Goal: Task Accomplishment & Management: Complete application form

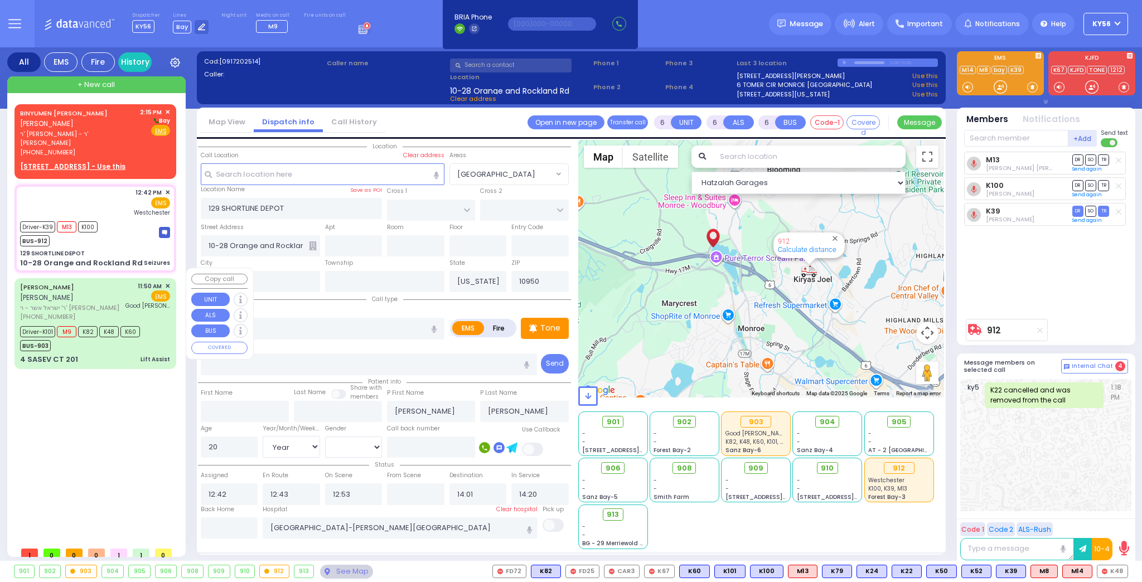
select select
select select "Year"
select select "[DEMOGRAPHIC_DATA]"
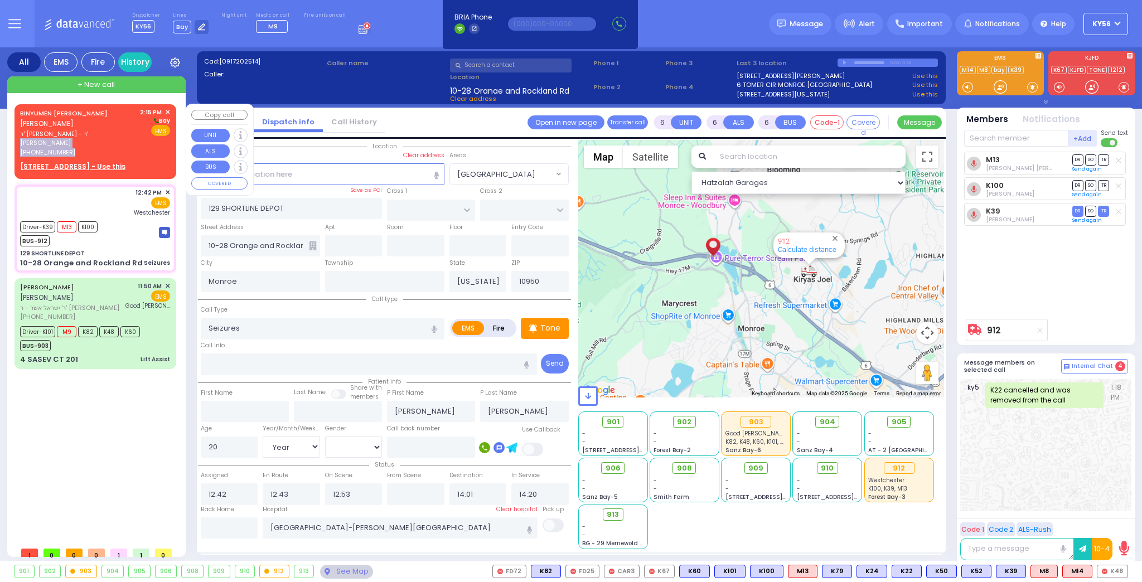
click at [100, 138] on div "BINYUMEN NUCHEM B. BLACKMAN בנימין בלעקמאן ר' יצחק - ר' שמעון סגל (845) 500-8555" at bounding box center [78, 133] width 116 height 50
type input "2"
type input "1"
select select
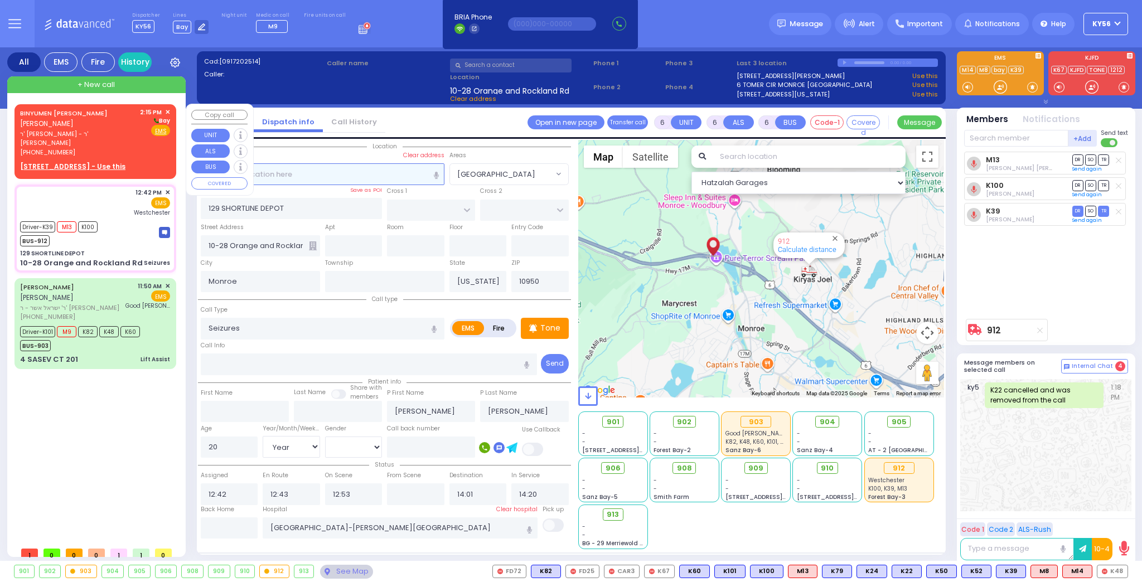
radio input "true"
type input "BINYUMEN NUCHEM B."
type input "BLACKMAN"
select select
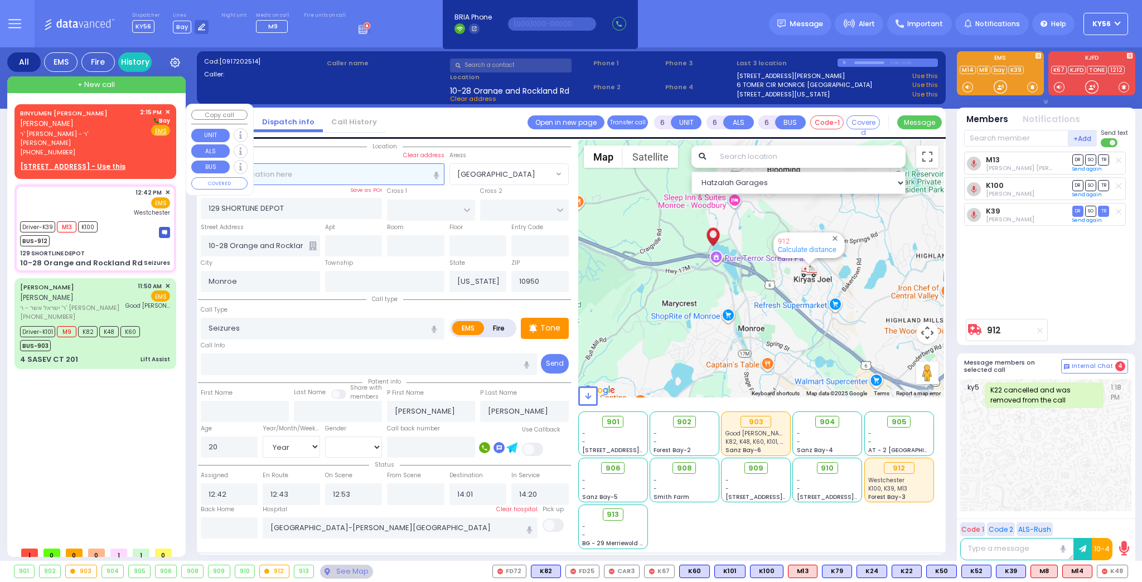
type input "14:15"
select select "Hatzalah Garages"
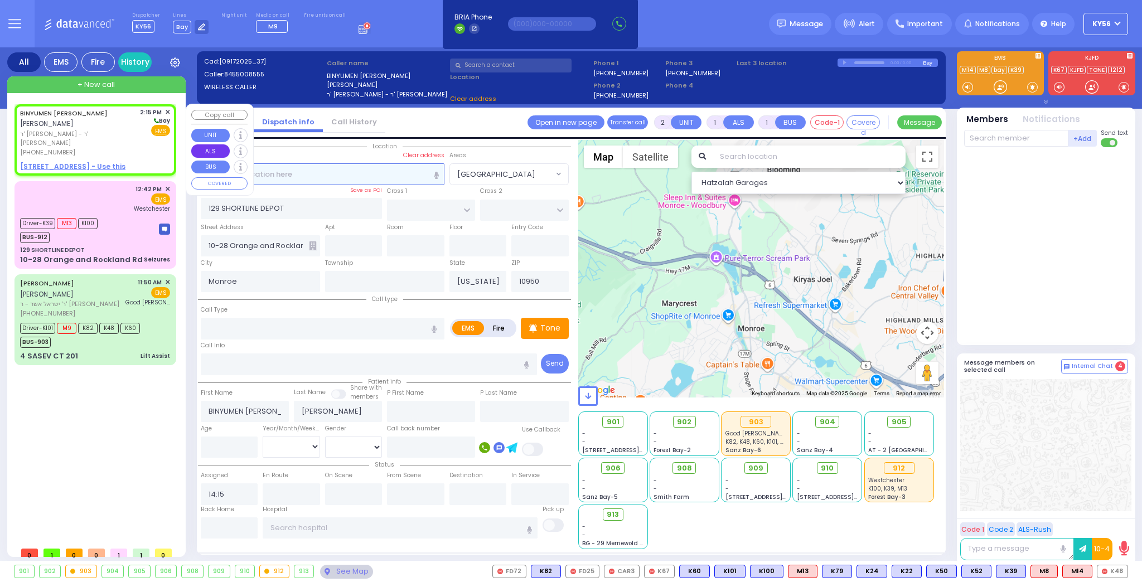
select select
radio input "true"
select select
select select "Hatzalah Garages"
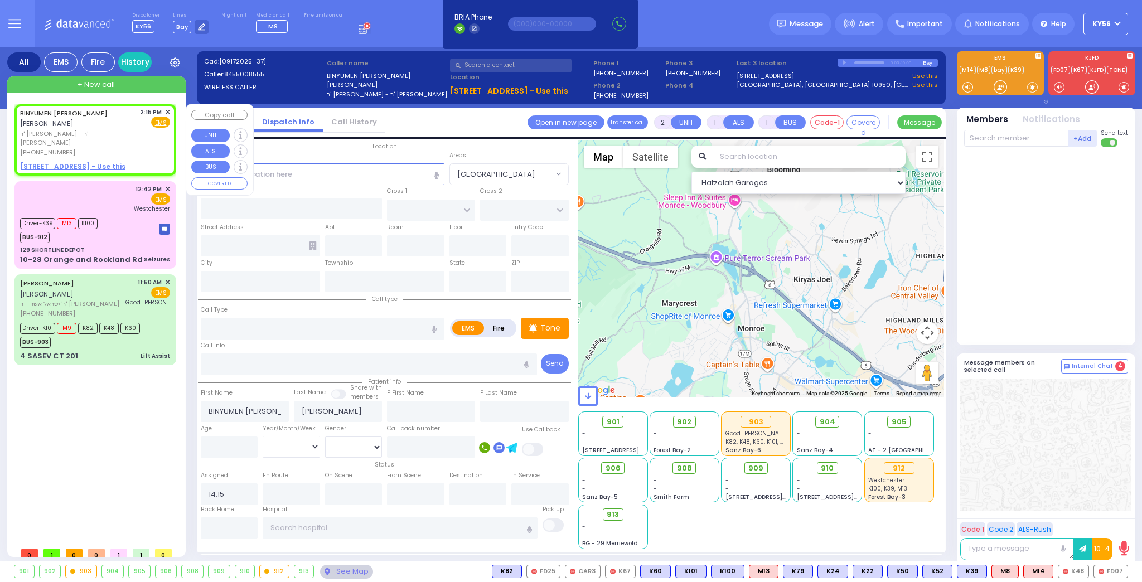
select select
radio input "true"
select select
select select "Hatzalah Garages"
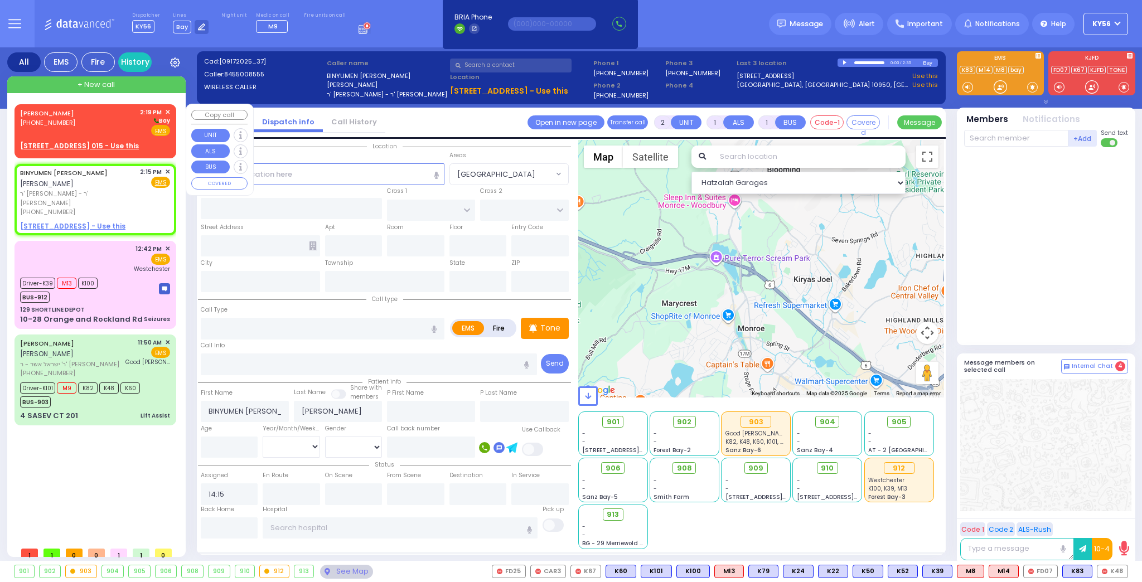
click at [86, 122] on div "SHIMON OPENHEIM (845) 907-6202 2:19 PM ✕ Bay" at bounding box center [95, 122] width 150 height 29
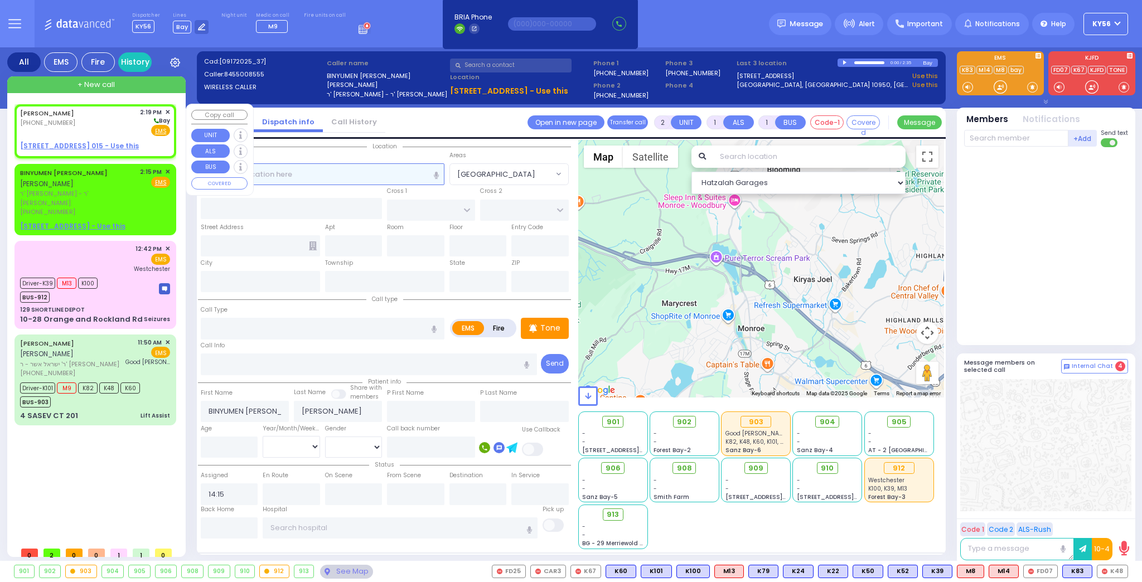
select select
radio input "true"
type input "SHIMON"
type input "OPENHEIM"
select select
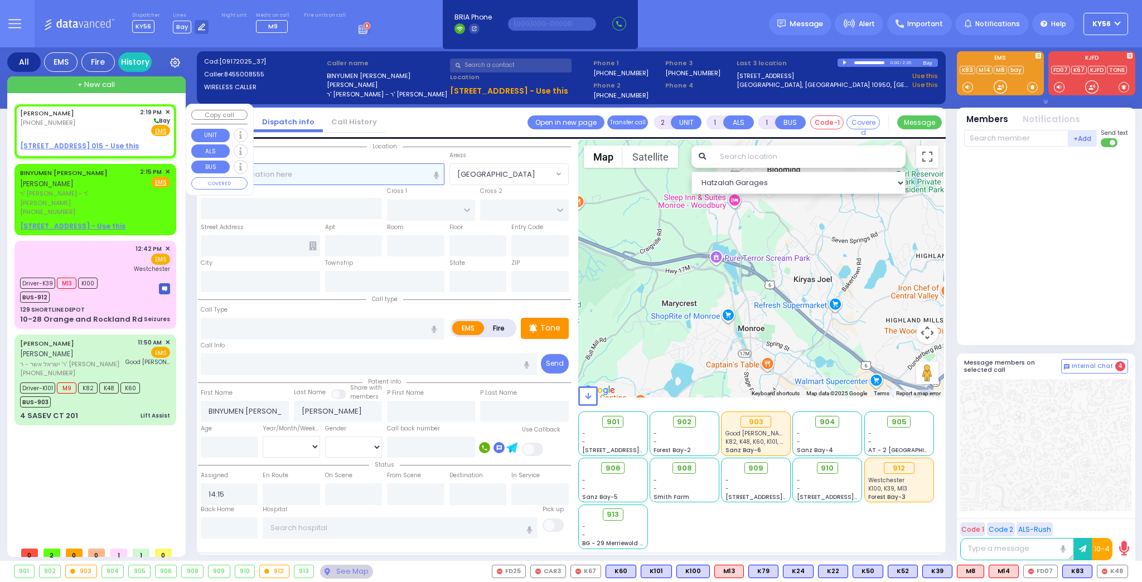
type input "14:19"
select select "Hatzalah Garages"
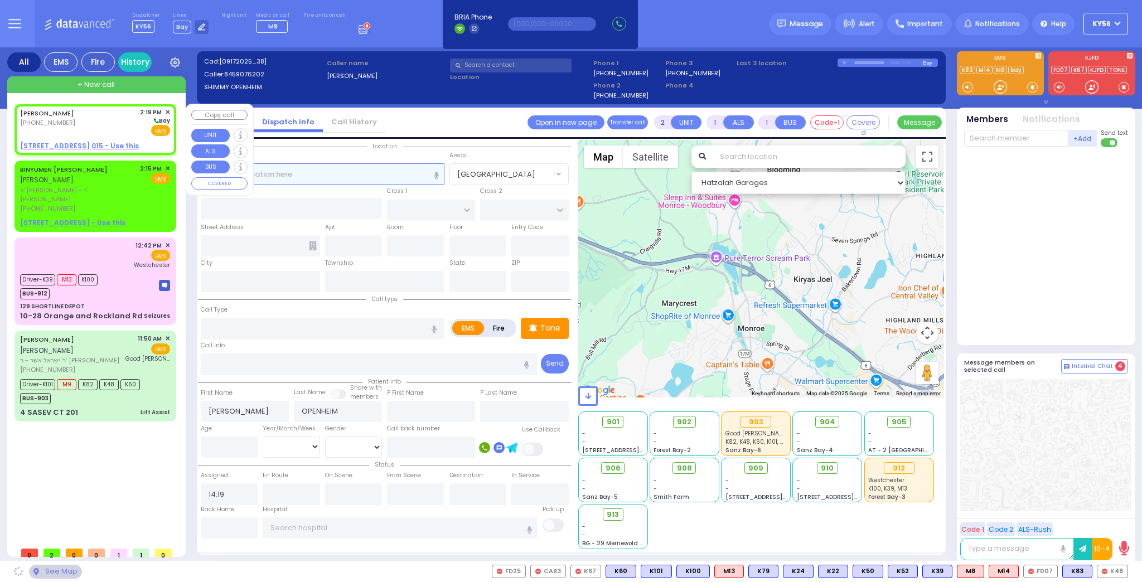
select select
radio input "true"
select select
select select "Hatzalah Garages"
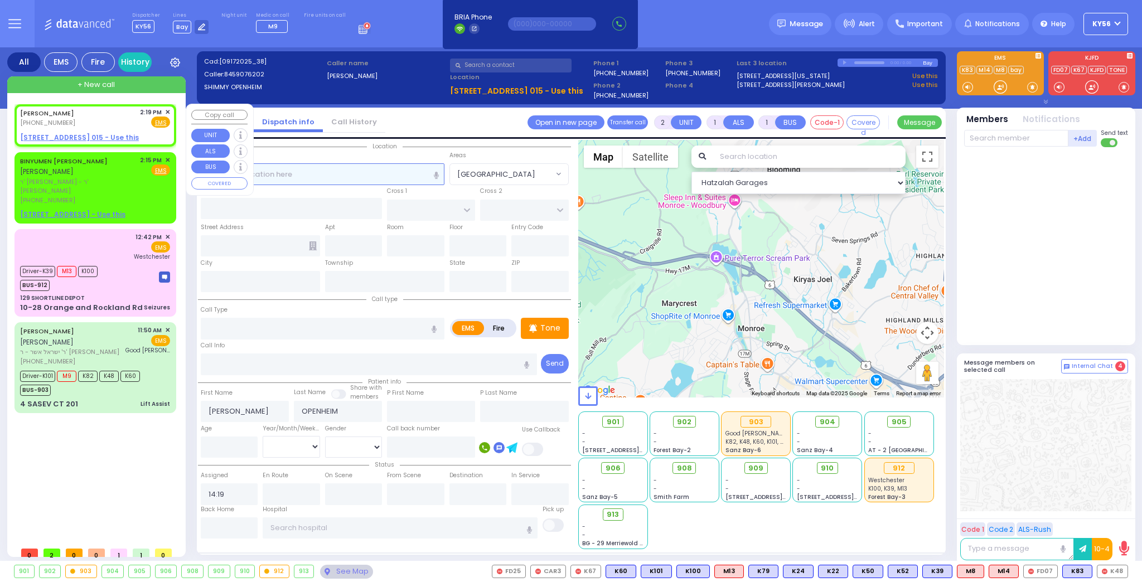
select select
radio input "true"
select select
select select "Hatzalah Garages"
click at [309, 173] on input "text" at bounding box center [323, 173] width 244 height 21
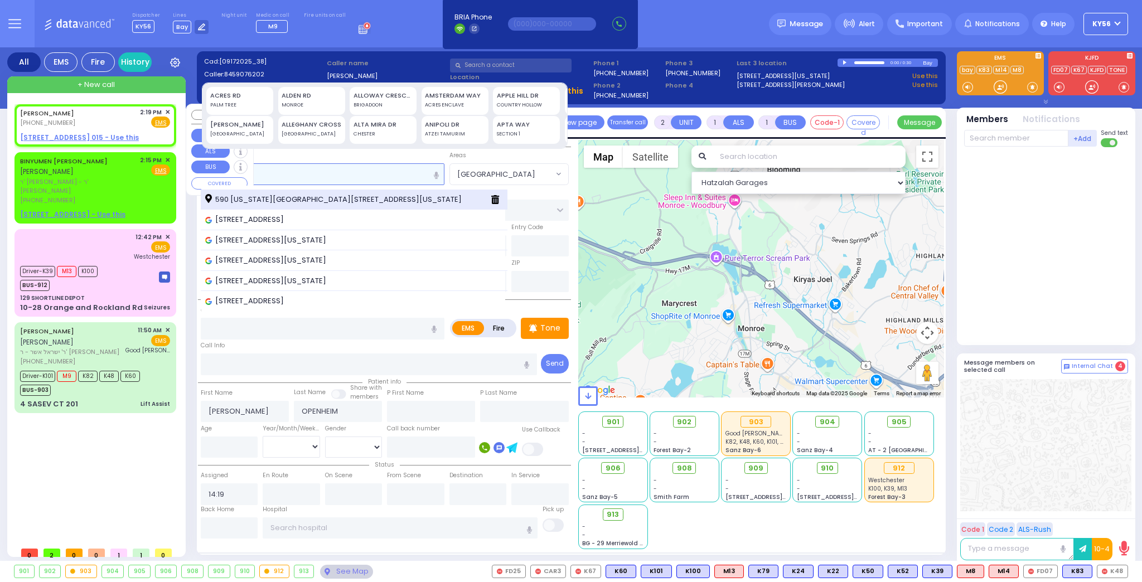
type input "590"
click at [296, 191] on div "590 New York 208 Monroe New York 10950" at bounding box center [354, 200] width 307 height 21
click at [303, 199] on span "590 New York 208 Monroe New York 10950" at bounding box center [335, 199] width 260 height 11
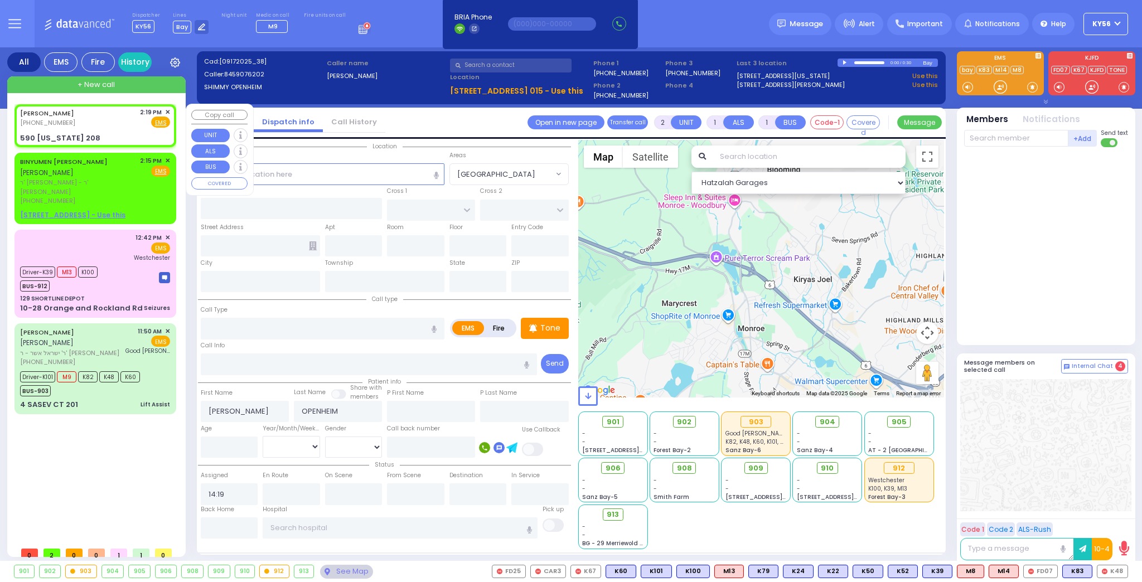
select select
radio input "true"
select select
select select "Hatzalah Garages"
type input "MOUNTAIN RD"
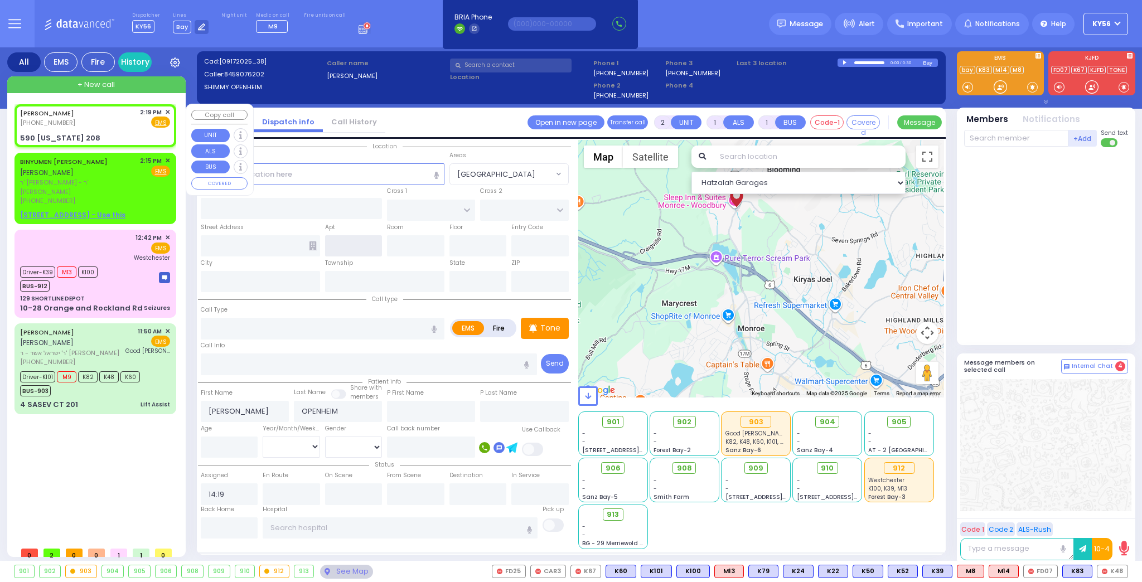
type input "FAIRWAY DR"
type input "590 New York 208"
type input "Monroe"
type input "[US_STATE]"
type input "10950"
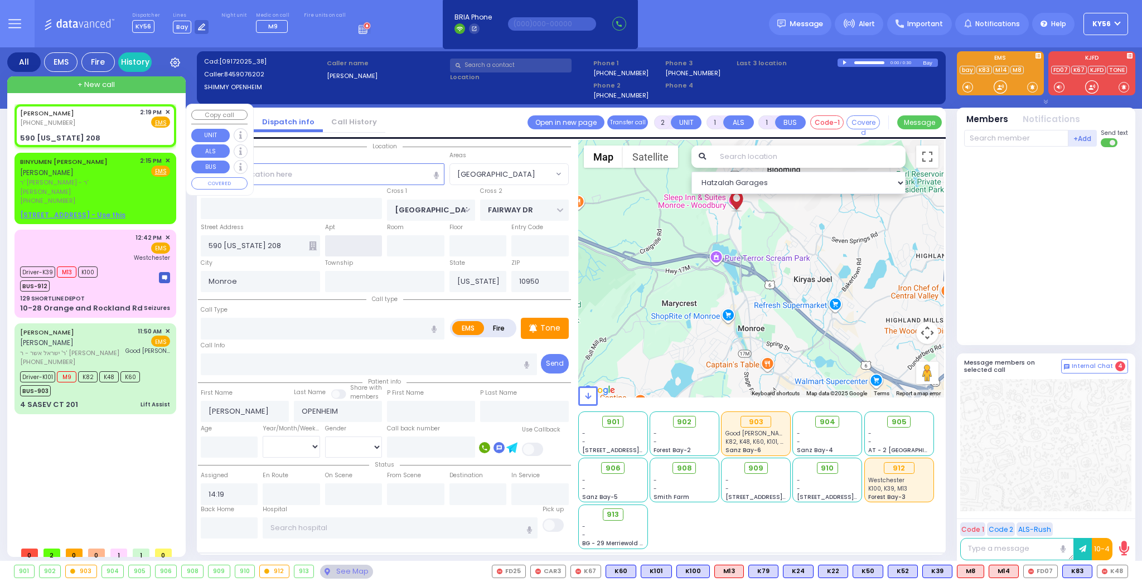
select select "[GEOGRAPHIC_DATA]"
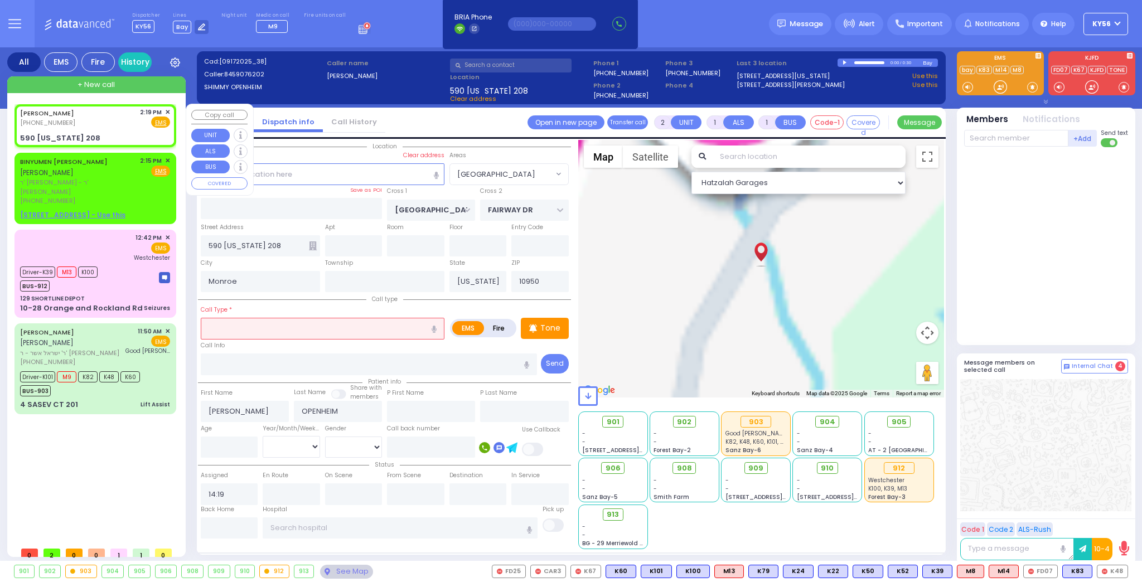
click at [251, 328] on input "text" at bounding box center [323, 328] width 244 height 21
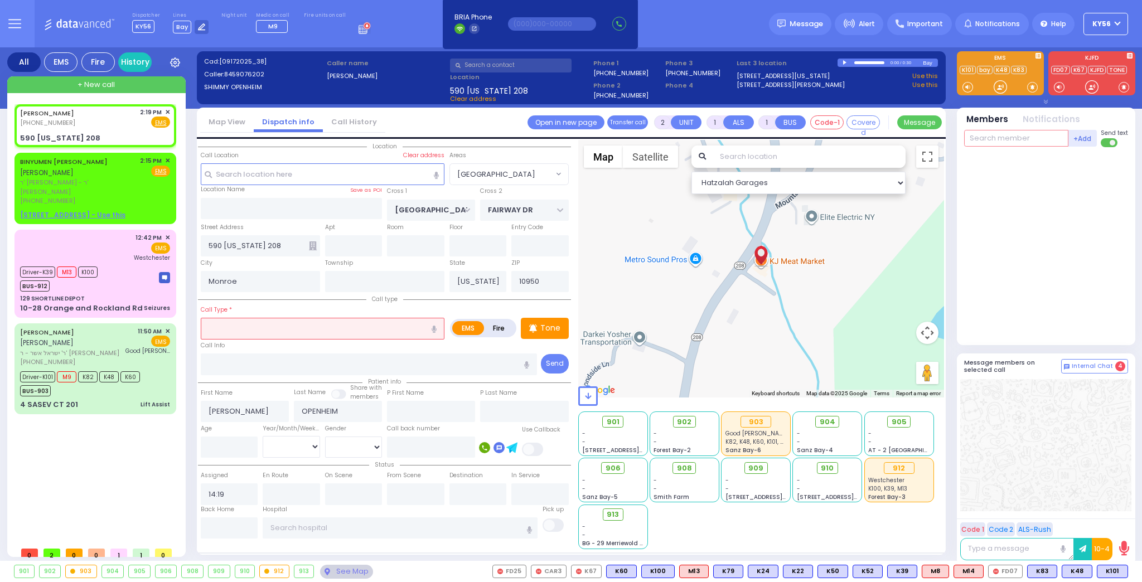
click at [1002, 142] on input "text" at bounding box center [1016, 138] width 104 height 17
type input "4"
select select
radio input "true"
select select
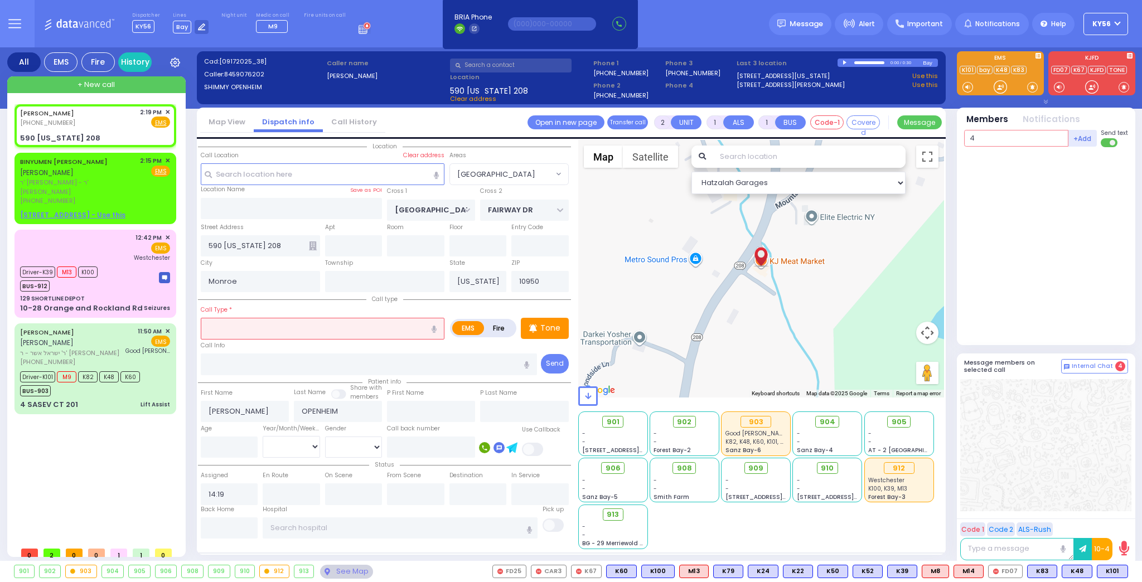
type input "48"
select select "[GEOGRAPHIC_DATA]"
select select "Hatzalah Garages"
type input "48"
click at [1000, 163] on div "KY48" at bounding box center [1001, 161] width 56 height 11
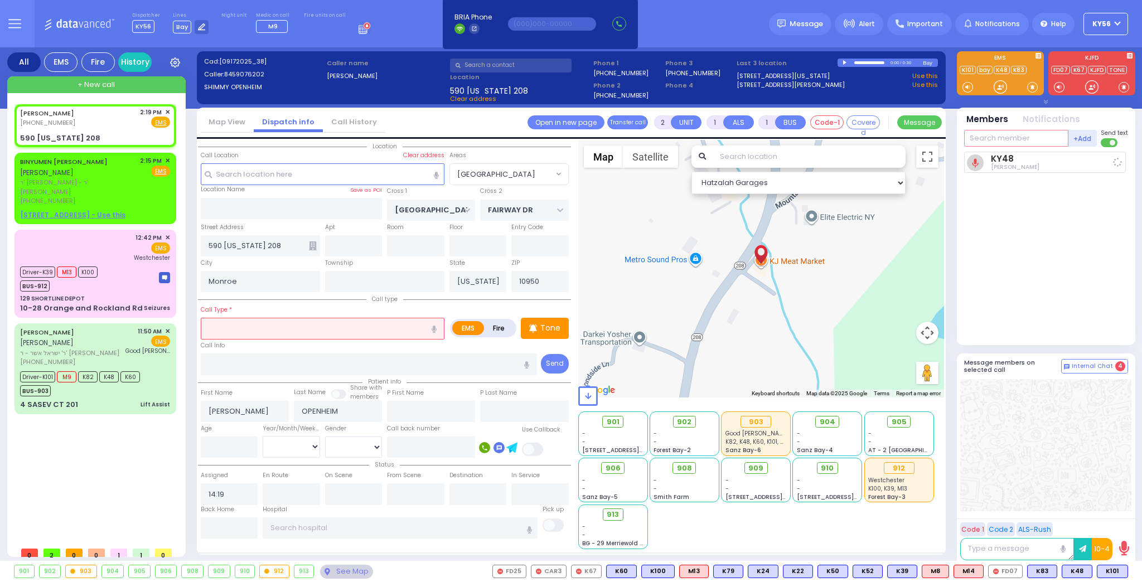
click at [1004, 133] on input "text" at bounding box center [1016, 138] width 104 height 17
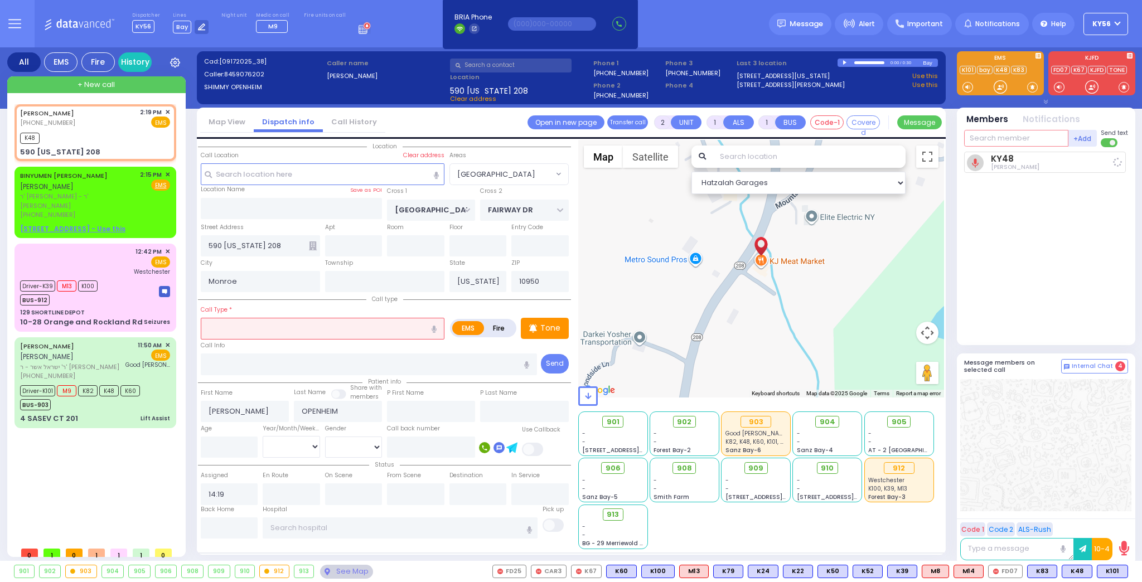
select select
radio input "true"
select select
type input "14:21"
type input "1"
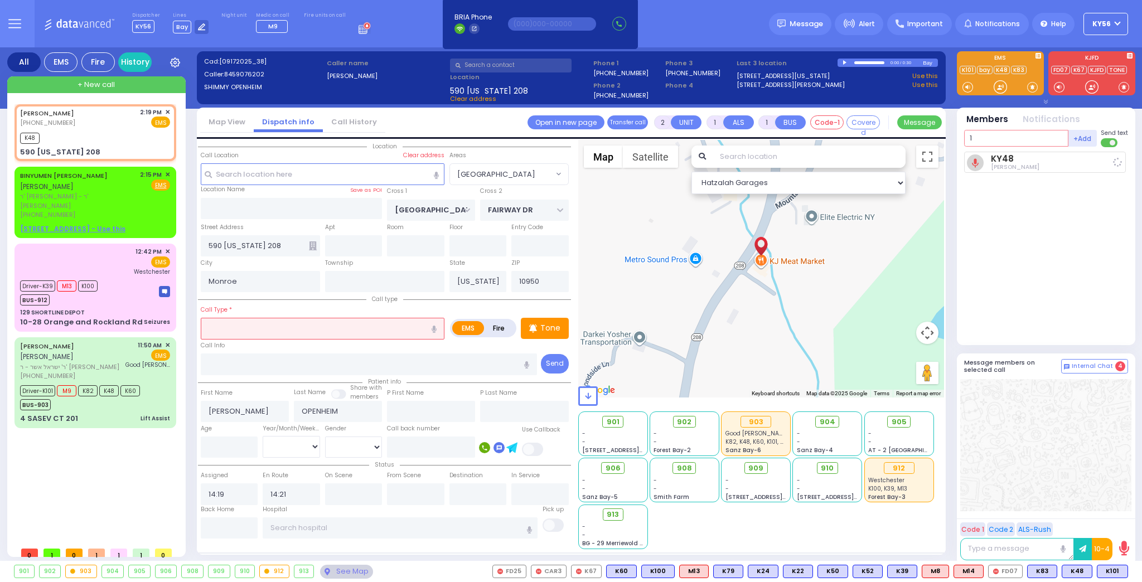
select select "Hatzalah Garages"
type input "10"
select select "[GEOGRAPHIC_DATA]"
type input "101"
click at [1005, 162] on div "KY101" at bounding box center [1001, 161] width 56 height 11
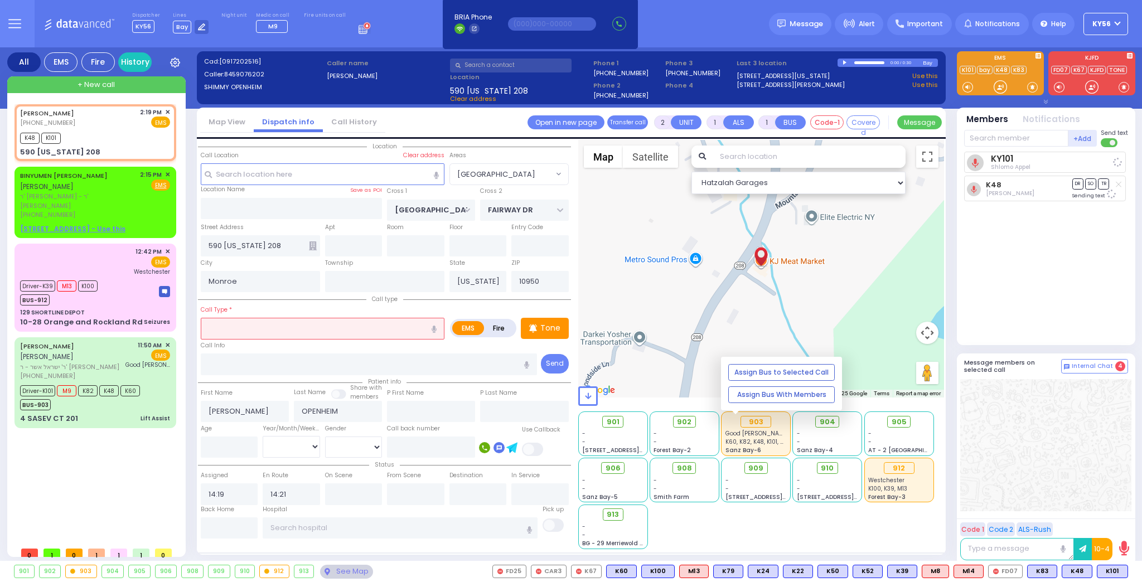
select select
radio input "true"
select select
select select "Hatzalah Garages"
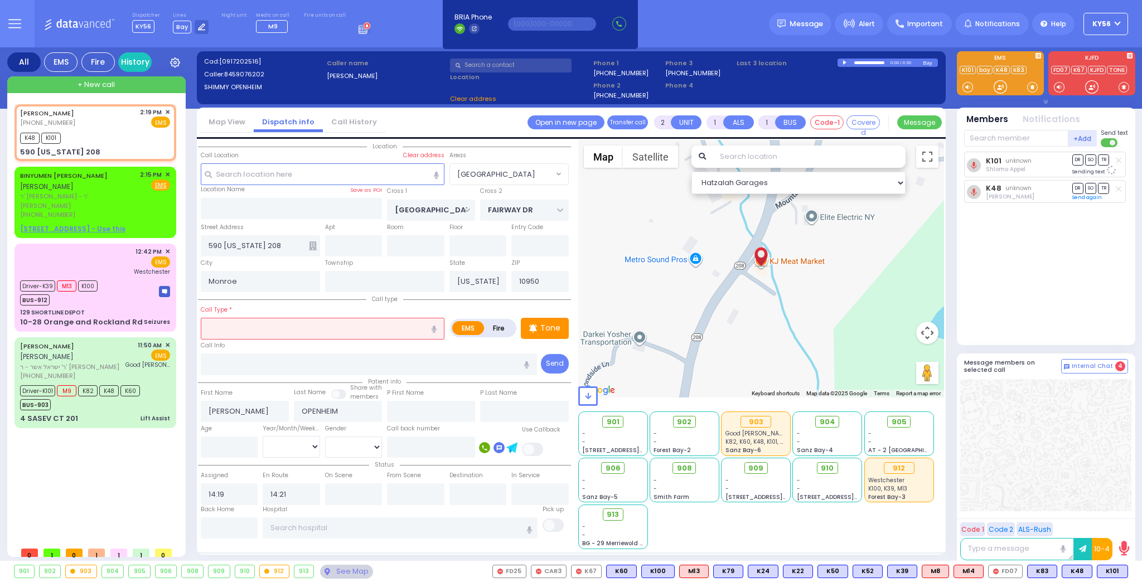
select select "[GEOGRAPHIC_DATA]"
click at [996, 138] on input "text" at bounding box center [1016, 138] width 104 height 17
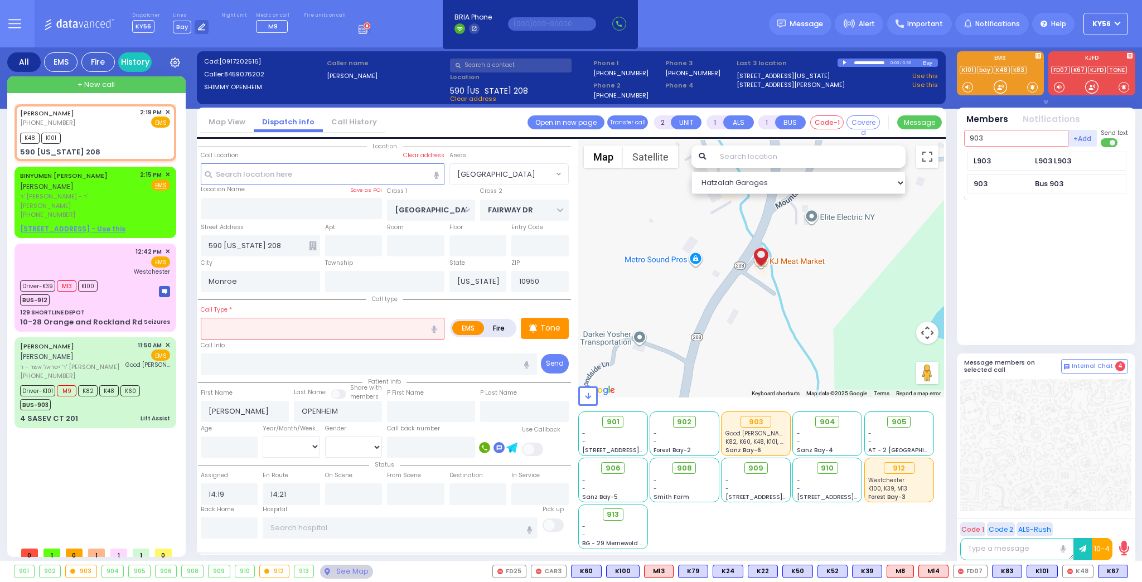
type input "903"
click at [288, 326] on input "text" at bounding box center [323, 328] width 244 height 21
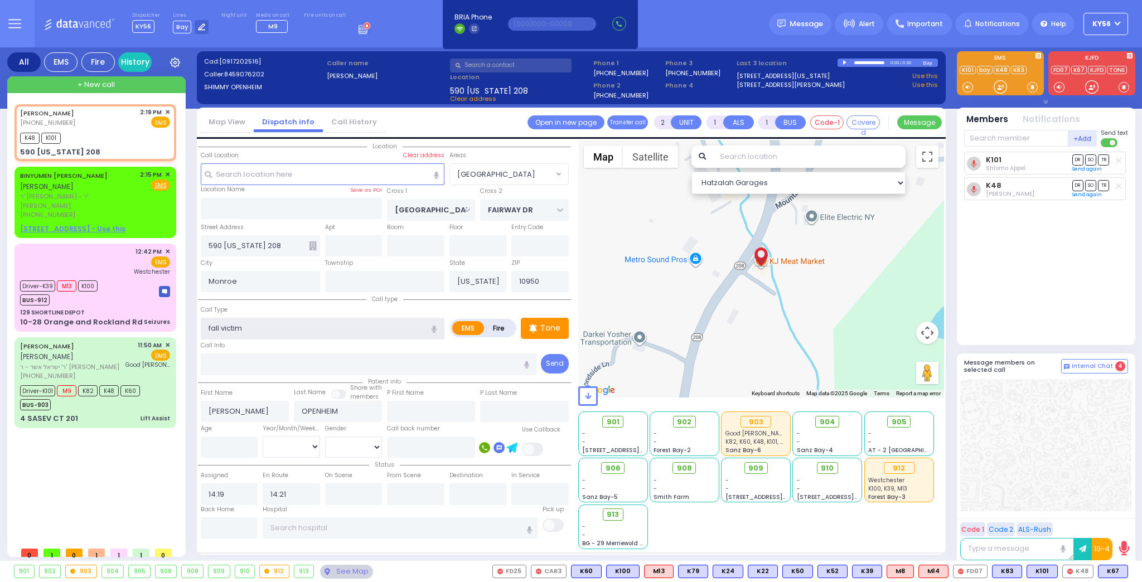
type input "fall victim"
click at [1050, 242] on div "K101 Shlomo Appel DR SO TR" at bounding box center [1047, 244] width 166 height 184
select select
radio input "true"
select select
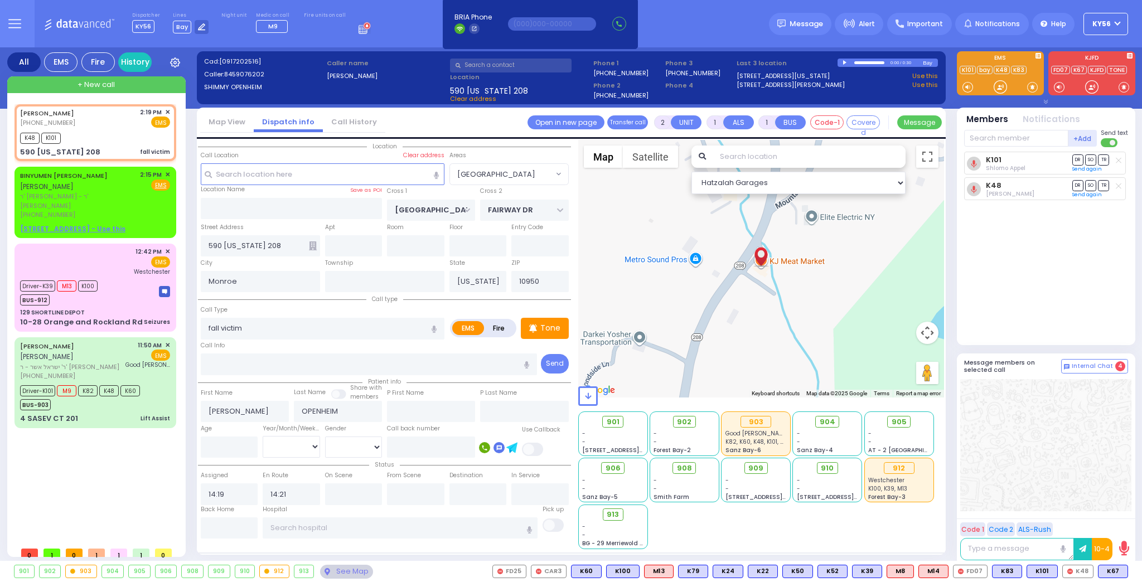
select select "Hatzalah Garages"
select select "[GEOGRAPHIC_DATA]"
click at [112, 185] on div "BINYUMEN NUCHEM B. BLACKMAN בנימין בלעקמאן" at bounding box center [78, 181] width 116 height 22
select select
radio input "true"
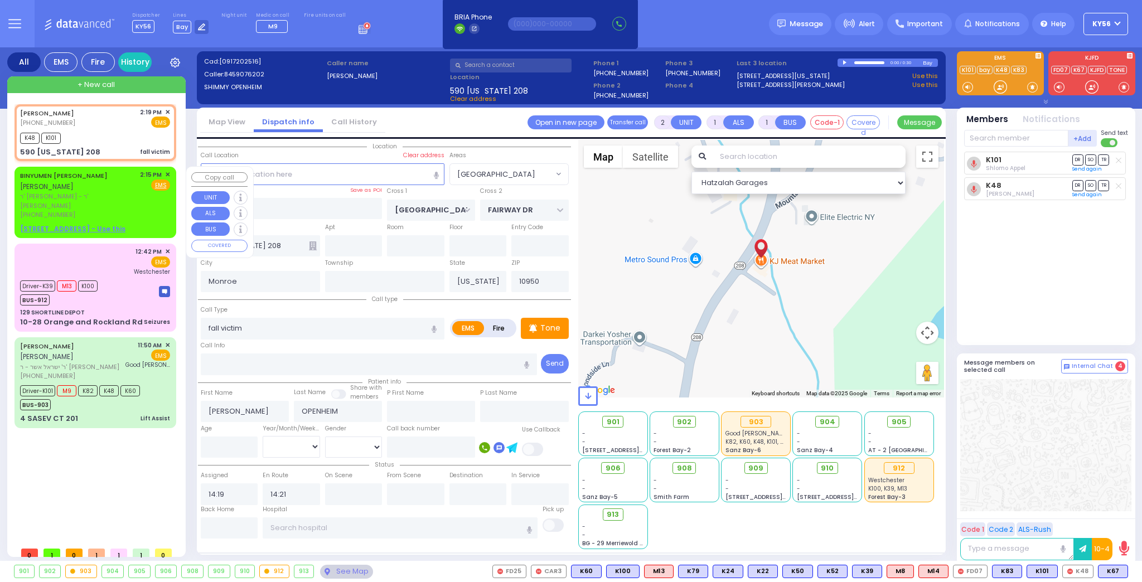
type input "BINYUMEN NUCHEM B."
type input "BLACKMAN"
select select
type input "14:15"
select select "Hatzalah Garages"
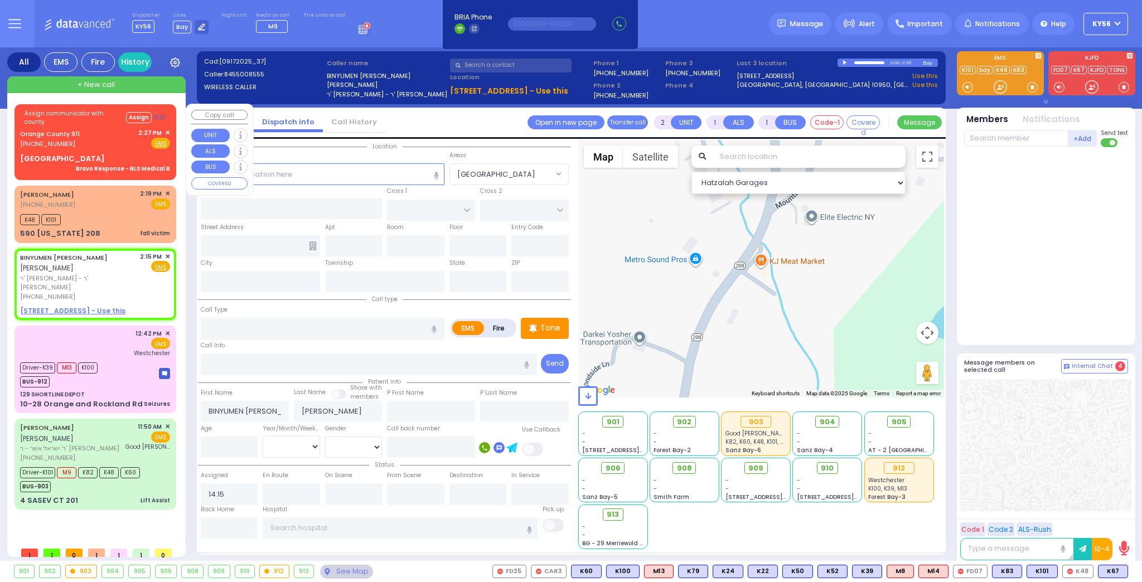
click at [170, 132] on span "✕" at bounding box center [167, 132] width 5 height 9
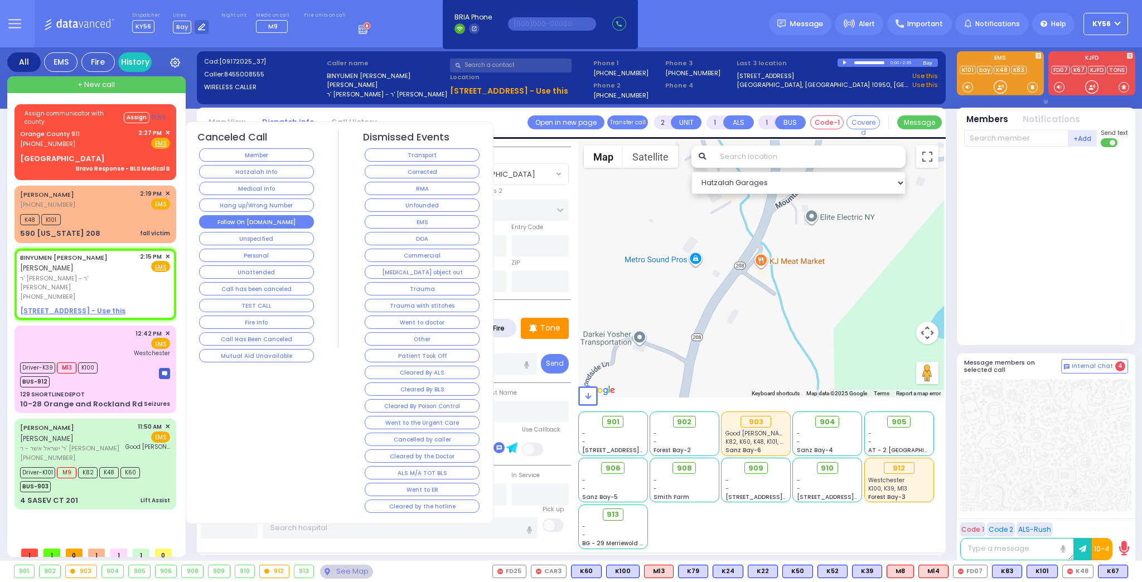
click at [290, 219] on button "Follow On [DOMAIN_NAME]" at bounding box center [256, 221] width 115 height 13
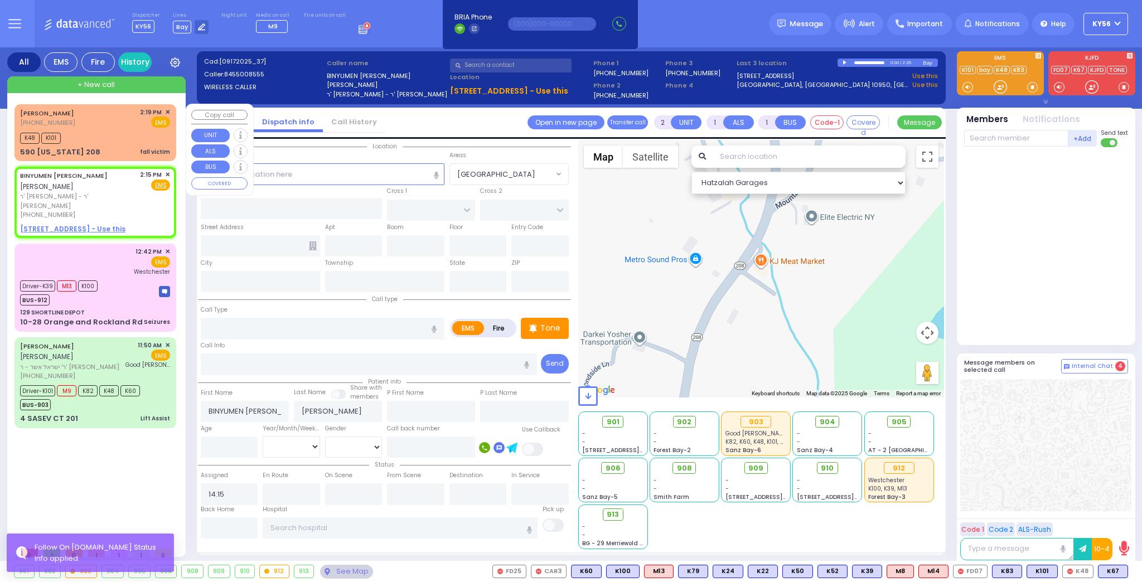
click at [113, 153] on div "590 New York 208 fall victim" at bounding box center [95, 152] width 150 height 11
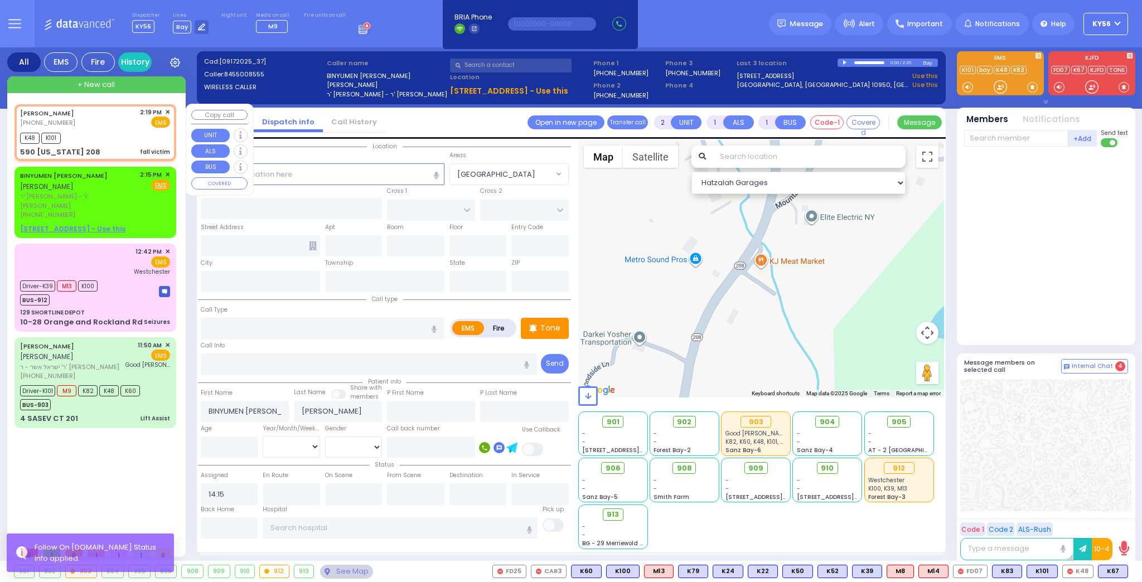
select select
type input "fall victim"
radio input "true"
type input "SHIMON"
type input "OPENHEIM"
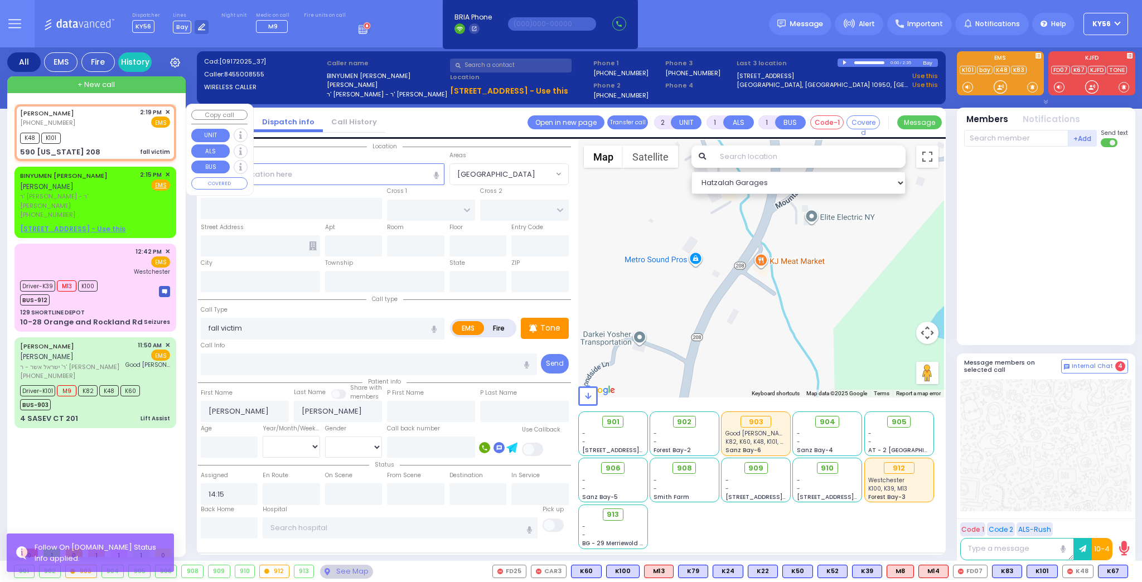
select select
type input "14:19"
type input "14:21"
type input "MOUNTAIN RD"
type input "FAIRWAY DR"
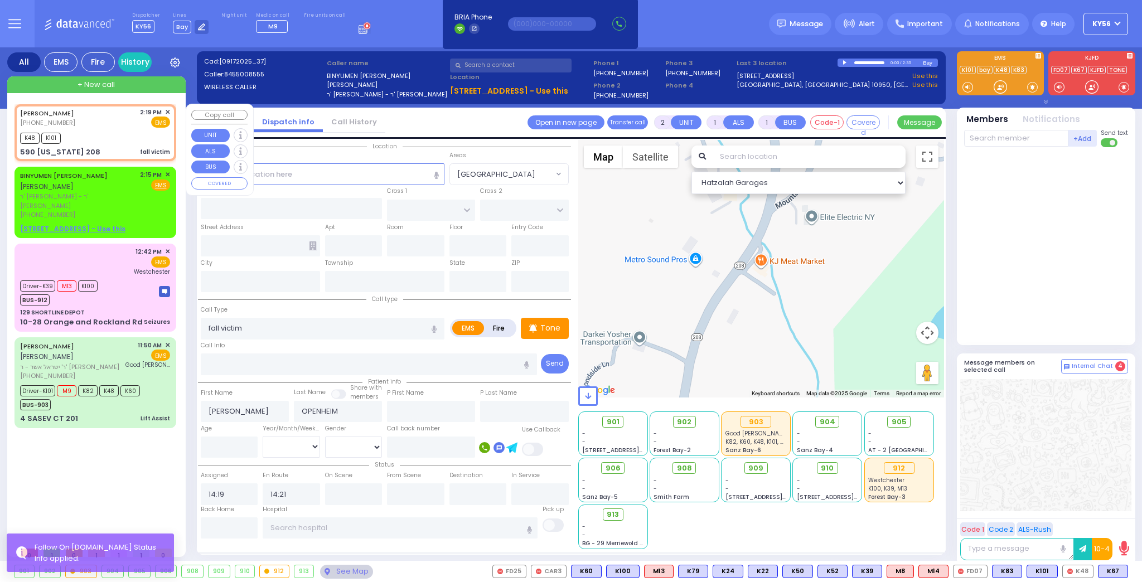
type input "590 New York 208"
type input "Monroe"
type input "[US_STATE]"
type input "10950"
select select "[GEOGRAPHIC_DATA]"
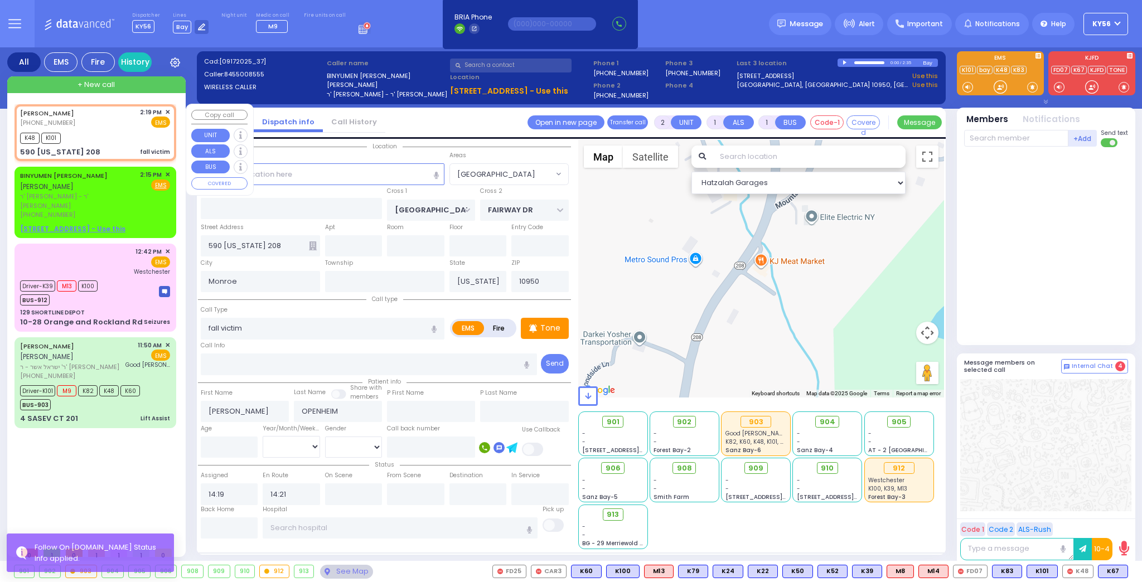
select select "Hatzalah Garages"
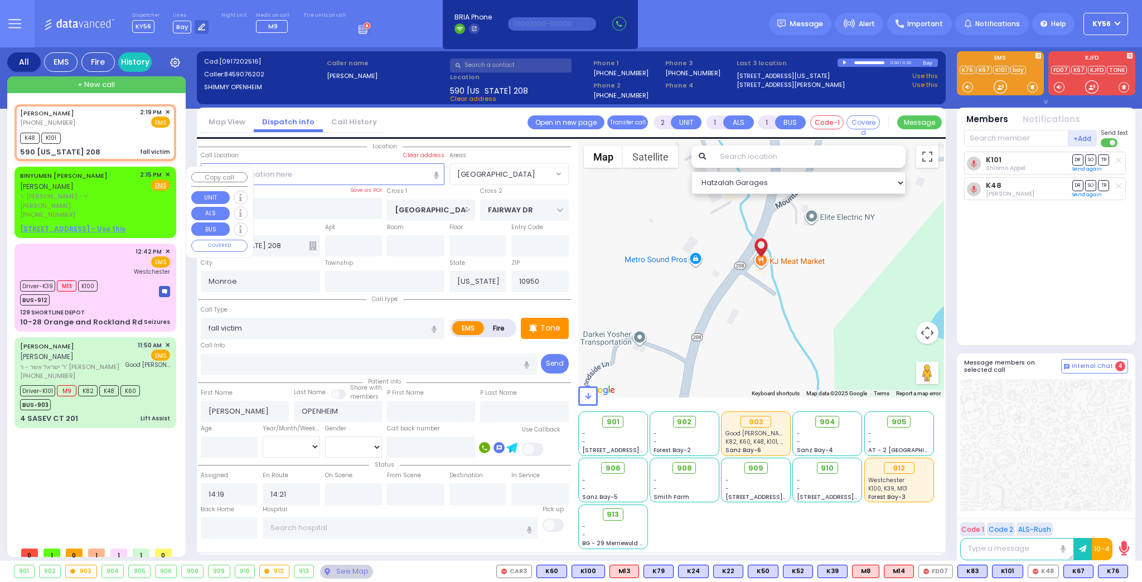
click at [168, 172] on span "✕" at bounding box center [167, 174] width 5 height 9
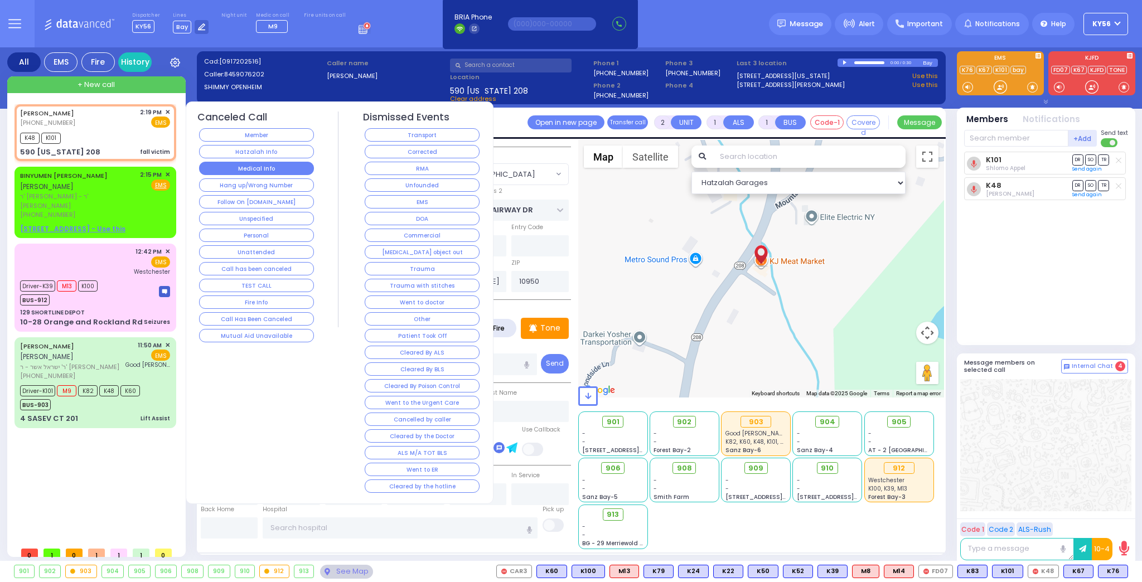
click at [279, 166] on button "Medical Info" at bounding box center [256, 168] width 115 height 13
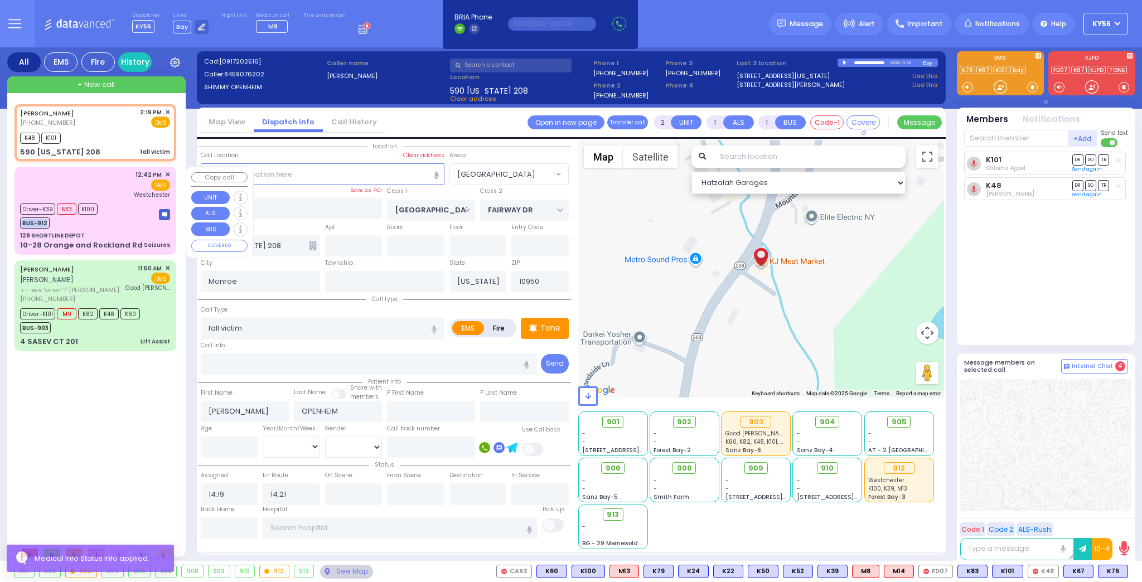
click at [117, 216] on div "Driver-K39 M13 K100 BUS-912" at bounding box center [95, 215] width 150 height 28
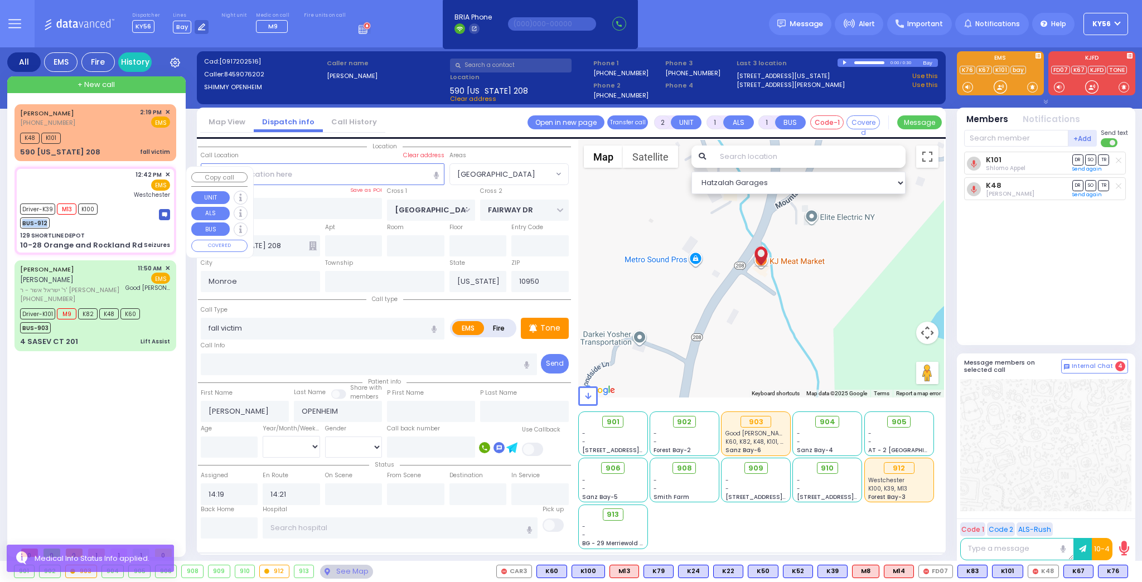
type input "6"
select select
type input "Seizures"
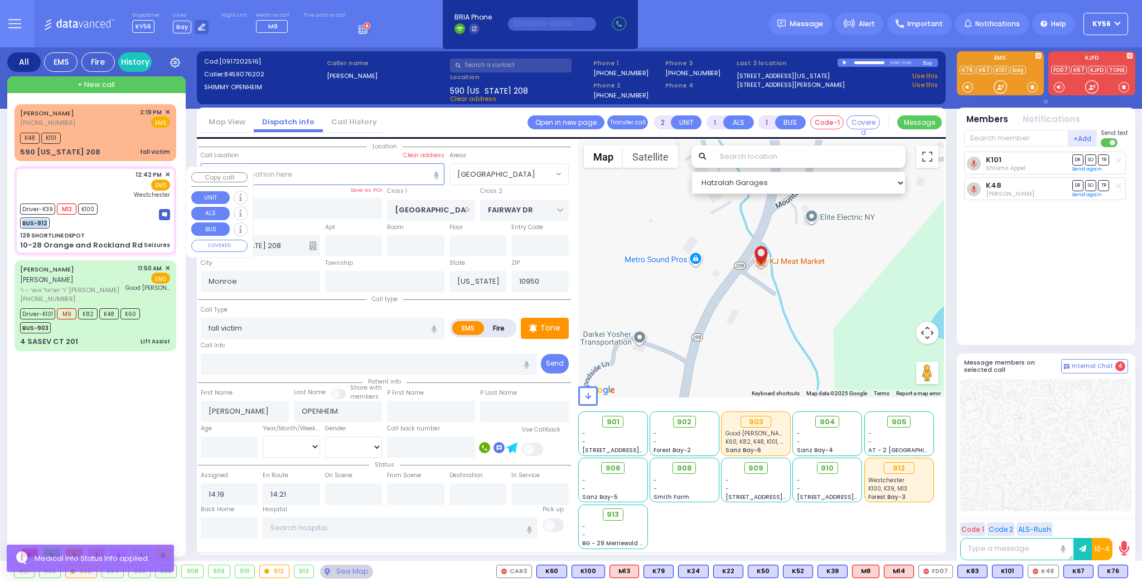
radio input "true"
type input "Yitzchok"
type input "Shapiro"
type input "20"
select select "Year"
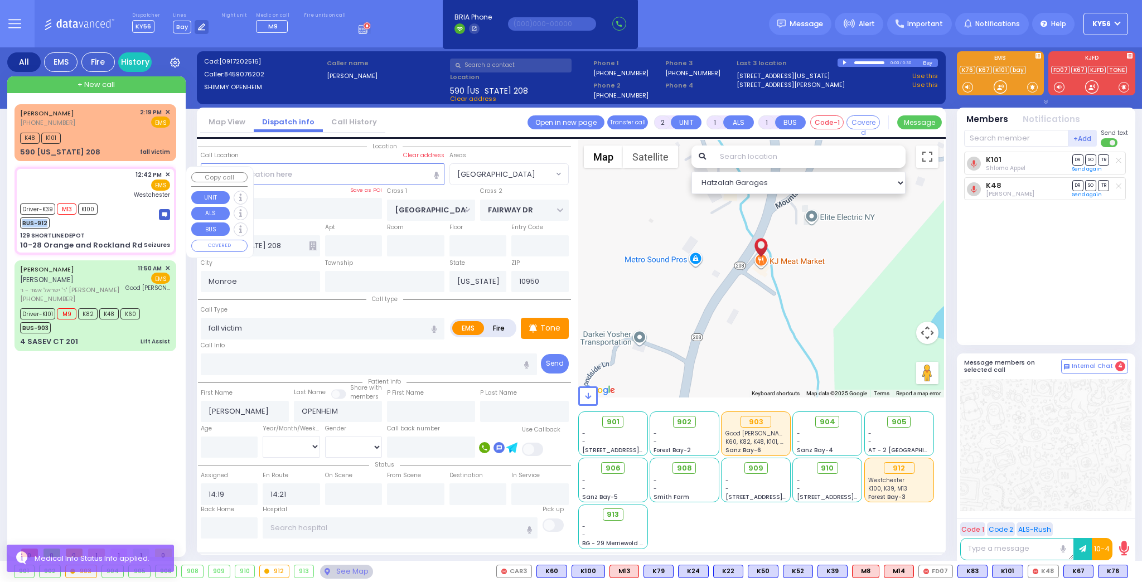
select select "[DEMOGRAPHIC_DATA]"
type input "12:42"
type input "12:43"
type input "12:53"
type input "14:01"
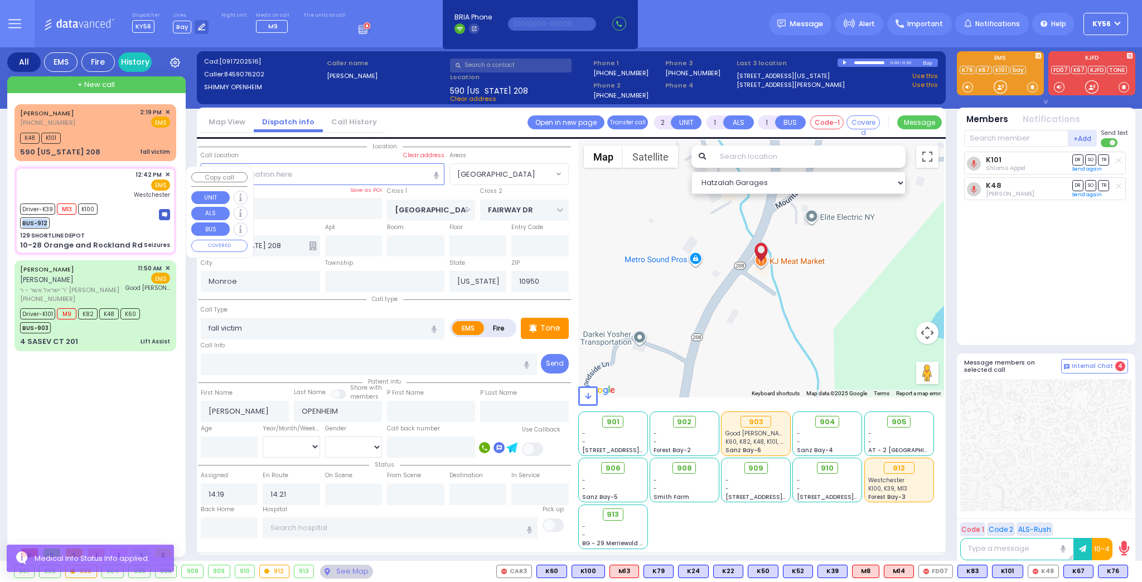
type input "14:20"
type input "Westchester Medical Center-Woods Road"
select select "Hatzalah Garages"
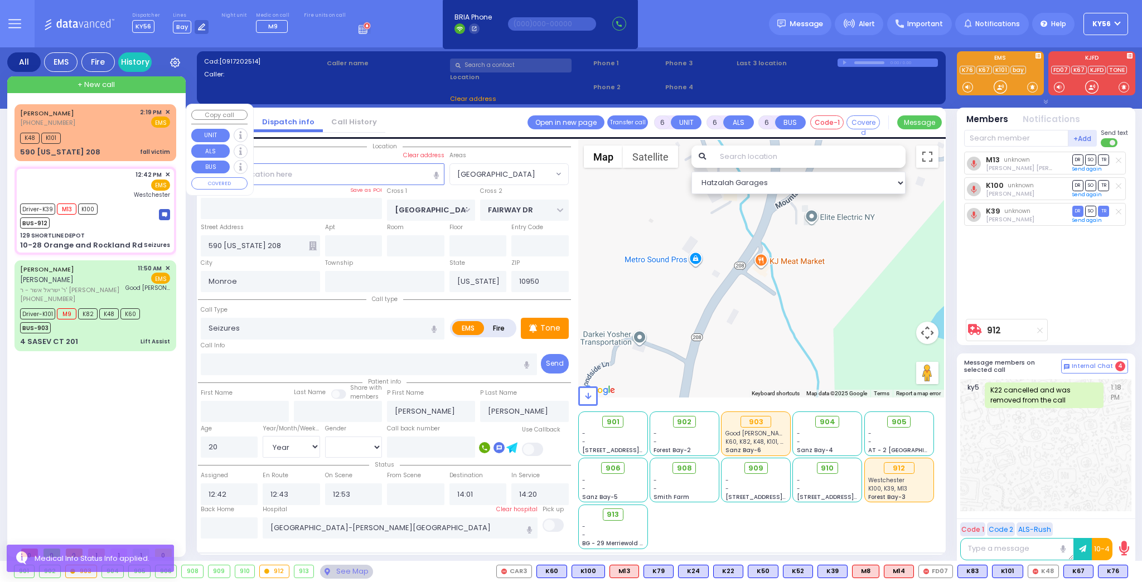
type input "129 SHORTLINE DEPOT"
type input "10-28 Orange and Rockland Rd"
click at [124, 146] on div "SHIMON OPENHEIM (845) 907-6202 2:19 PM ✕ EMS K48" at bounding box center [95, 133] width 157 height 54
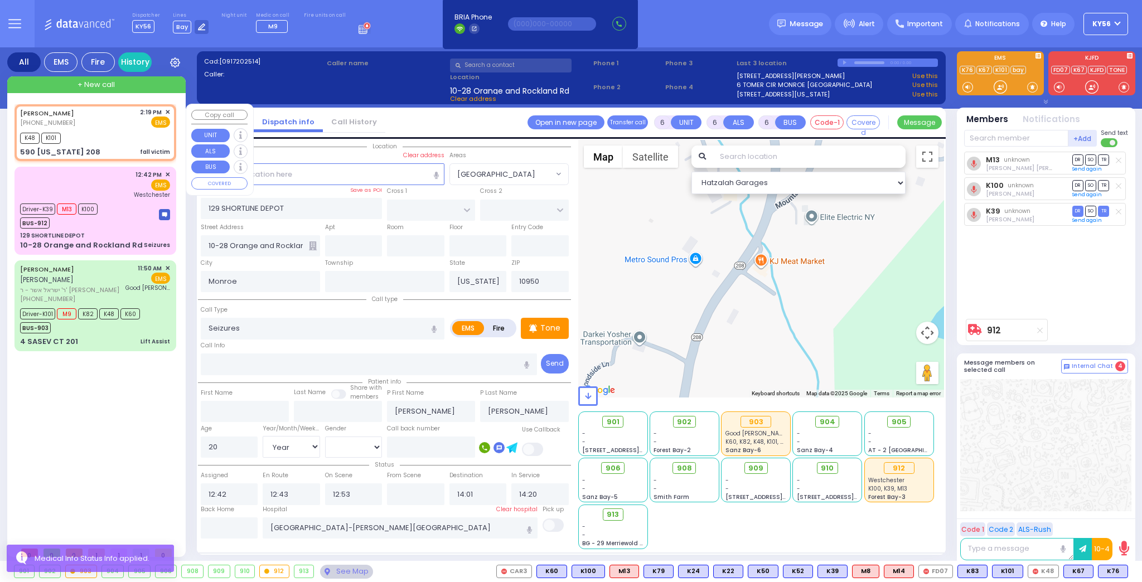
type input "2"
type input "1"
select select
type input "fall victim"
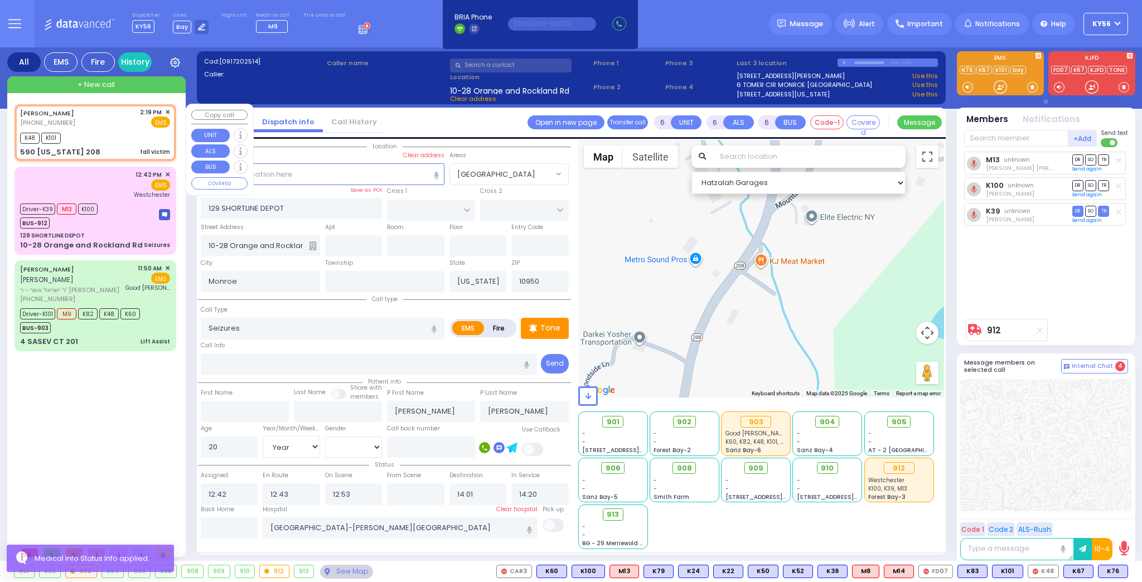
radio input "true"
type input "SHIMON"
type input "OPENHEIM"
select select
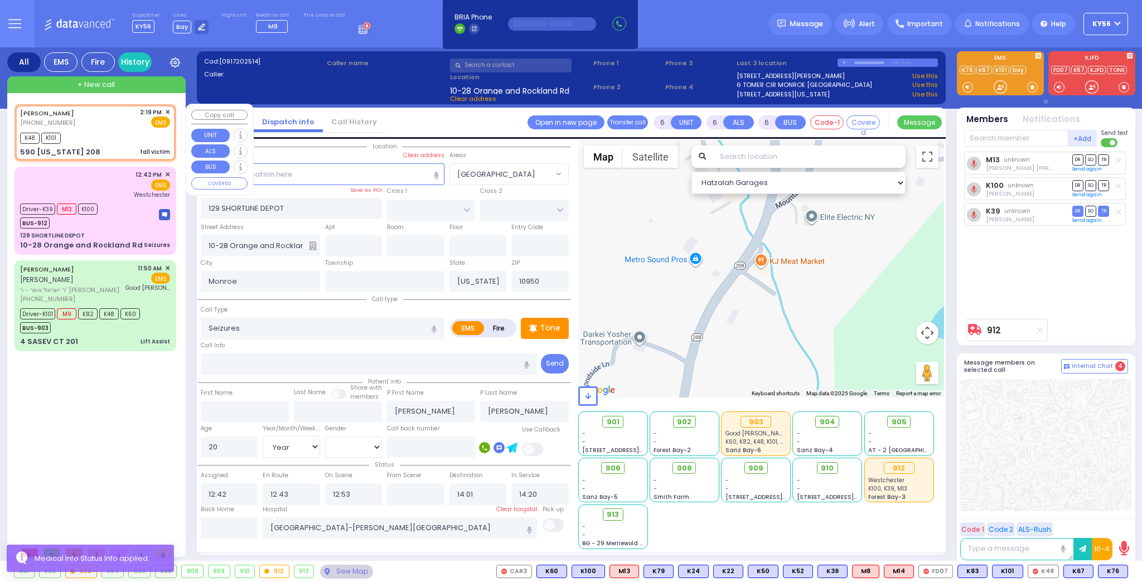
type input "14:19"
type input "14:21"
type input "MOUNTAIN RD"
type input "FAIRWAY DR"
type input "590 New York 208"
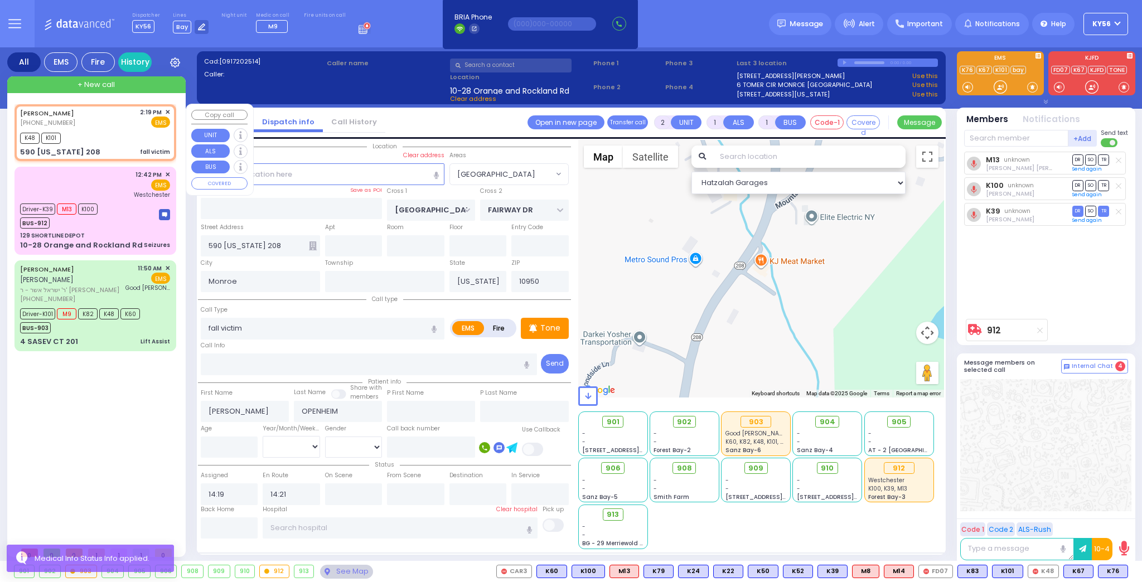
select select "[GEOGRAPHIC_DATA]"
select select "Hatzalah Garages"
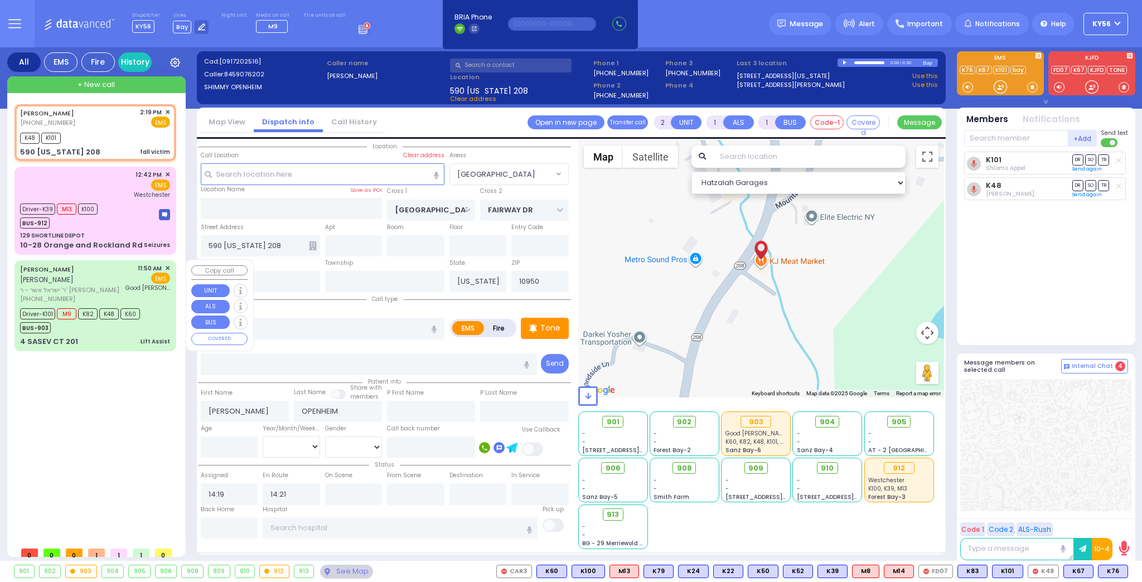
click at [114, 273] on div "ELUZER KALLER אלעזר קאללער" at bounding box center [71, 275] width 102 height 22
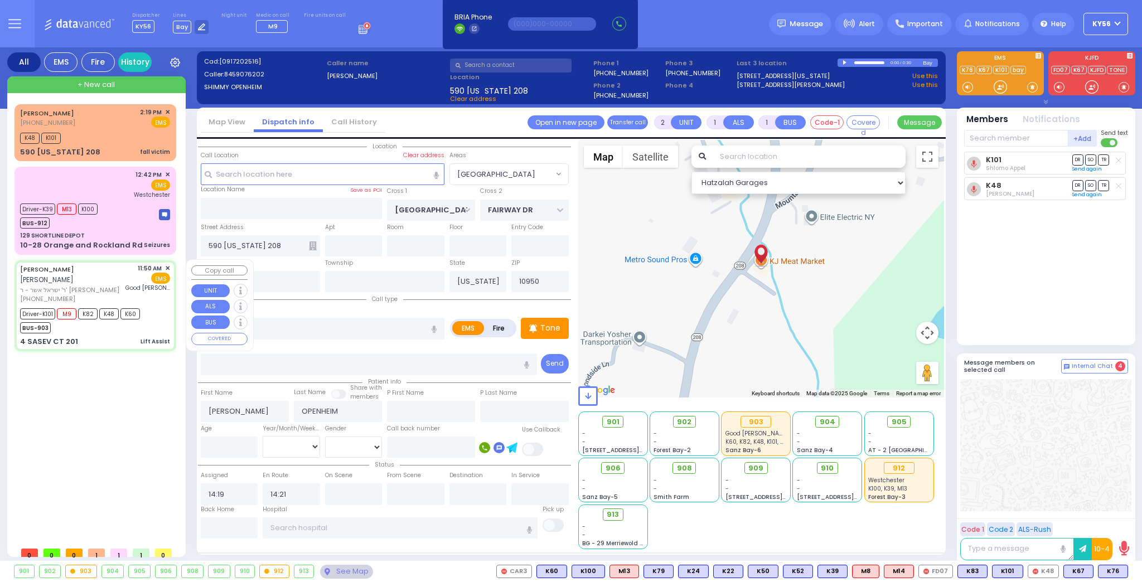
type input "6"
select select
type input "Lift Assist"
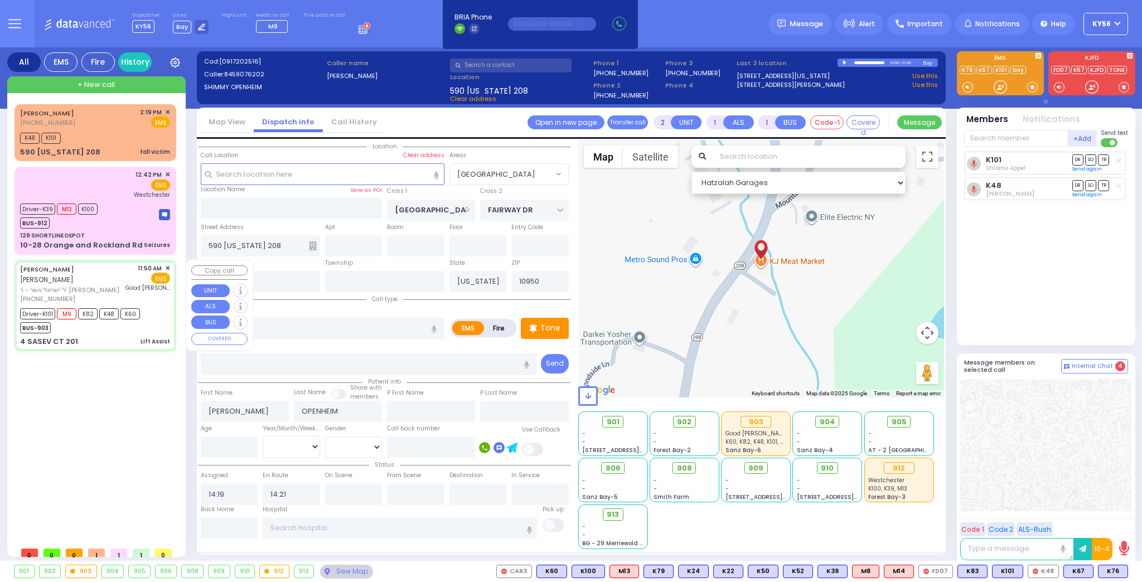
radio input "true"
type input "ELUZER"
type input "KALLER"
type input "Lazar"
type input "Kaller"
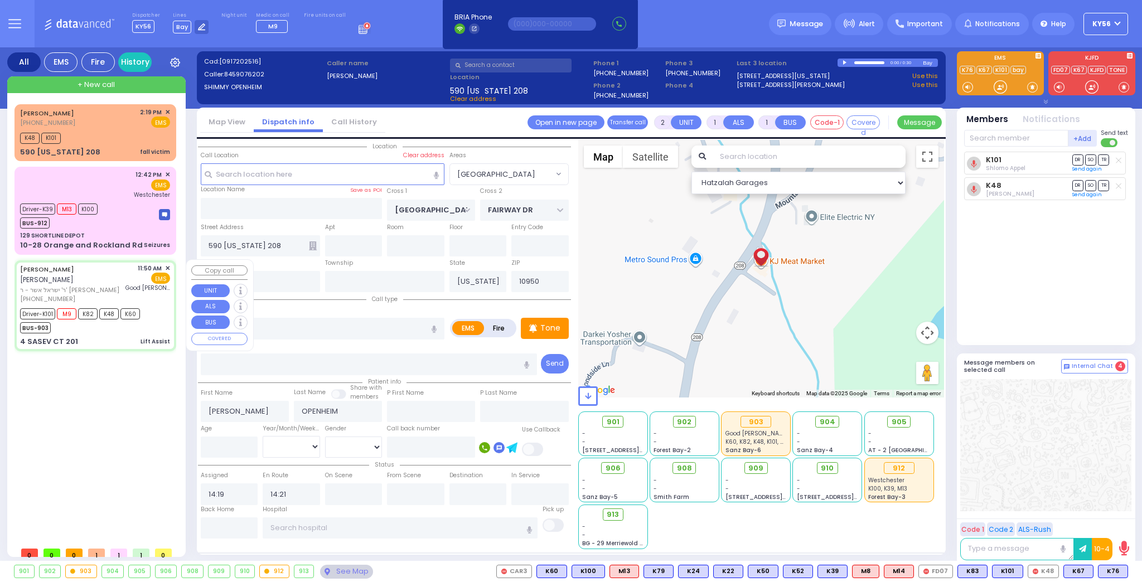
type input "73"
select select "Year"
select select "[DEMOGRAPHIC_DATA]"
type input "11:50"
type input "11:53"
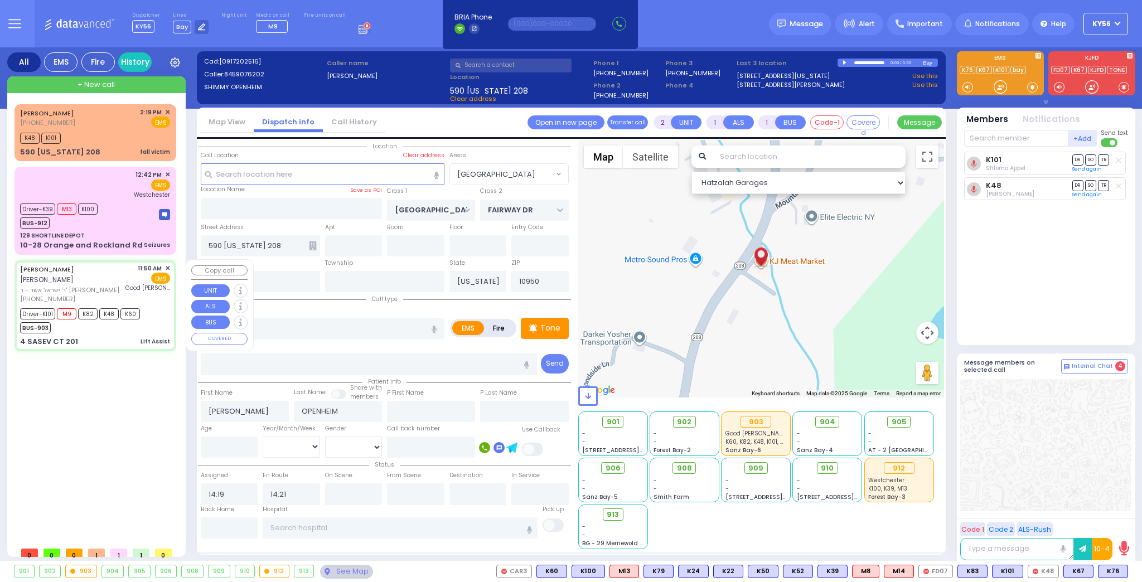
type input "11:56"
type input "12:40"
type input "13:05"
type input "14:20"
type input "Good Samaritan Hospital"
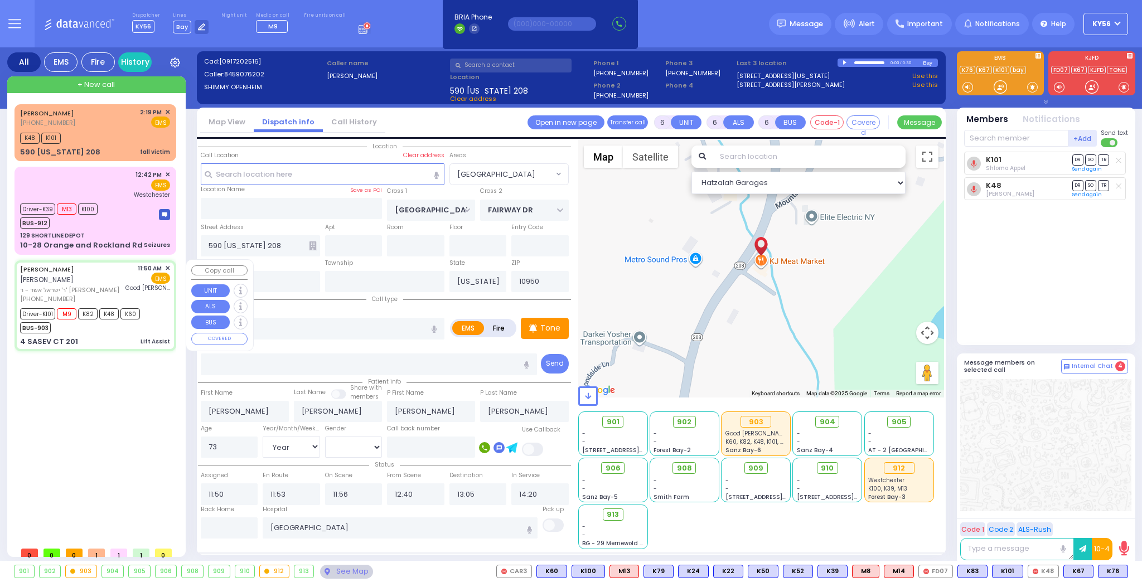
select select "Hatzalah Garages"
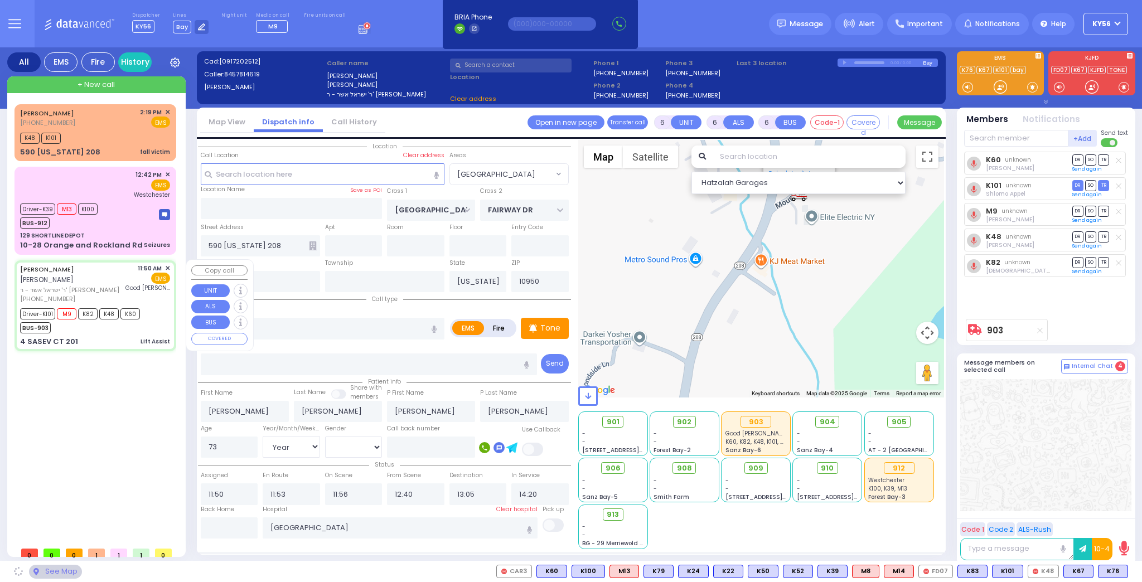
type input "4 SASEV CT"
type input "201"
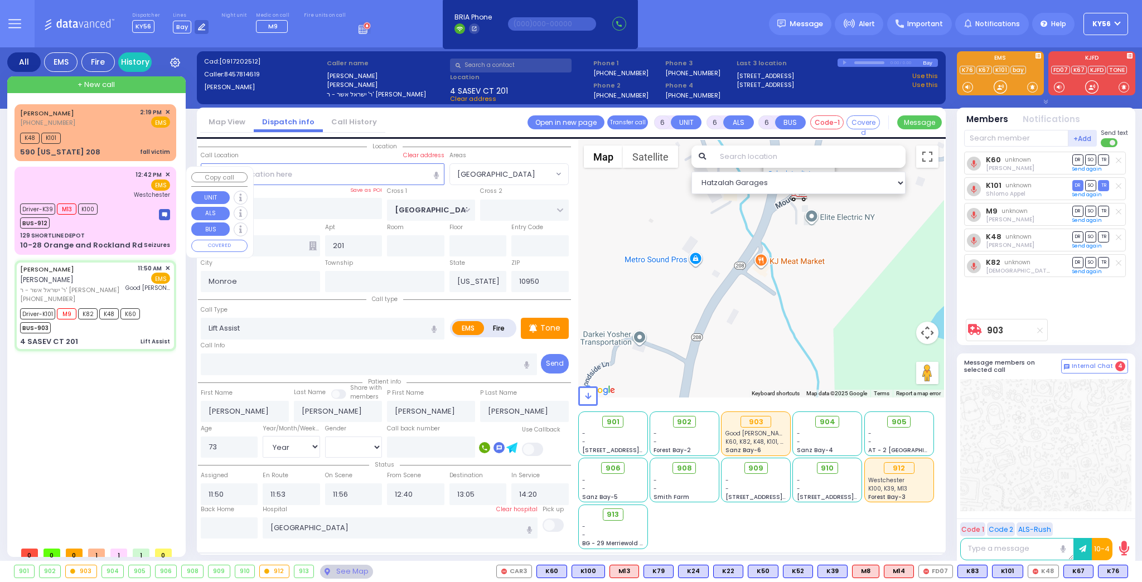
click at [104, 175] on div "12:42 PM ✕ EMS Westchester" at bounding box center [95, 184] width 150 height 29
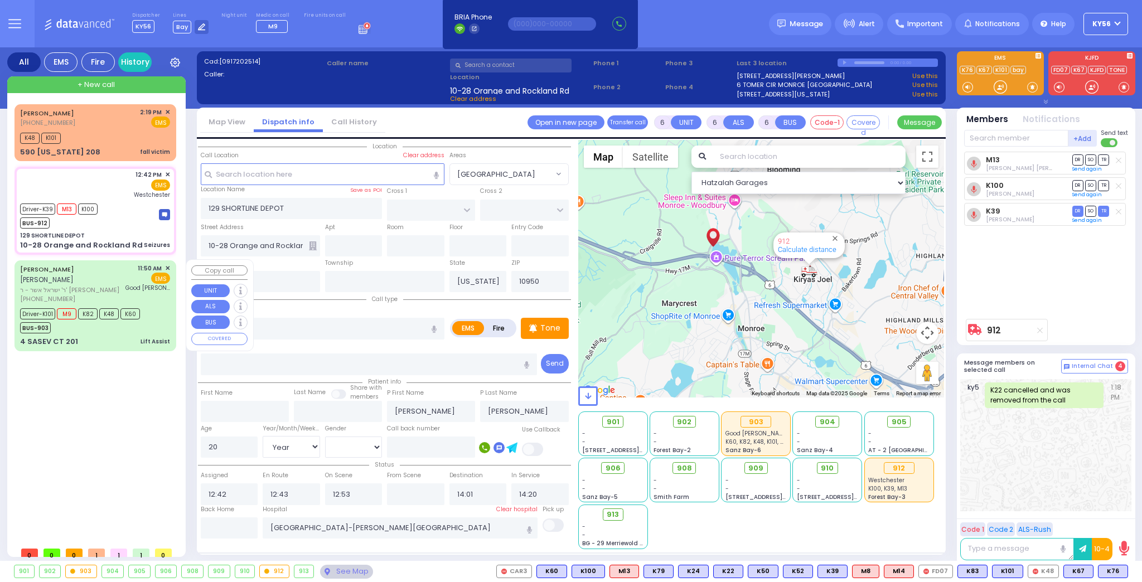
click at [85, 324] on div "ELUZER KALLER אלעזר קאללער ר' ישראל אשר - ר' אהרן יוסף בערקאוויטש (845) 781-461…" at bounding box center [95, 305] width 157 height 87
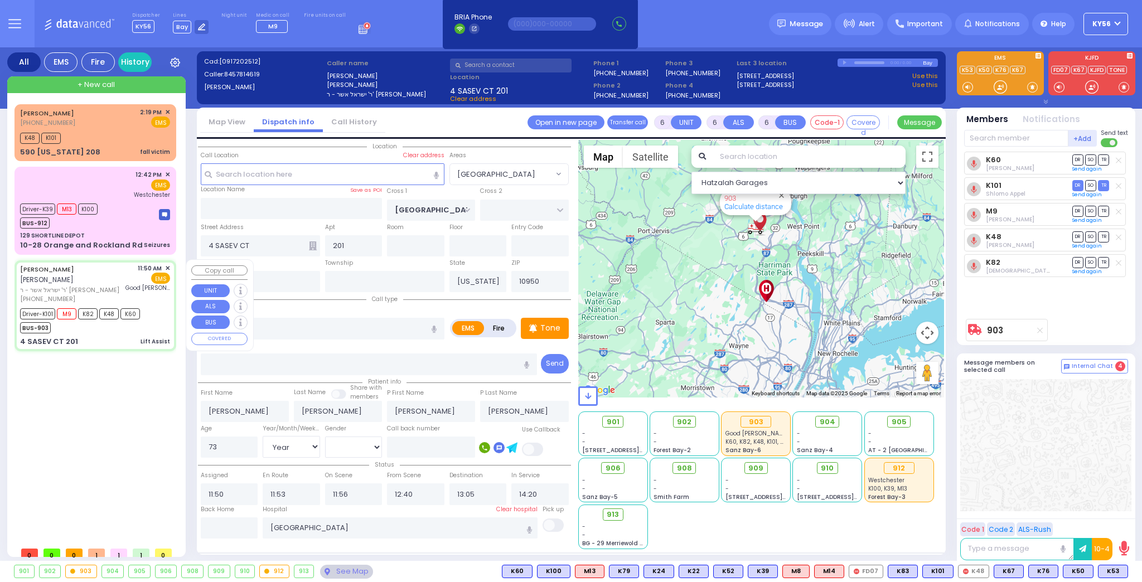
click at [137, 319] on div "BUS-903" at bounding box center [80, 326] width 120 height 14
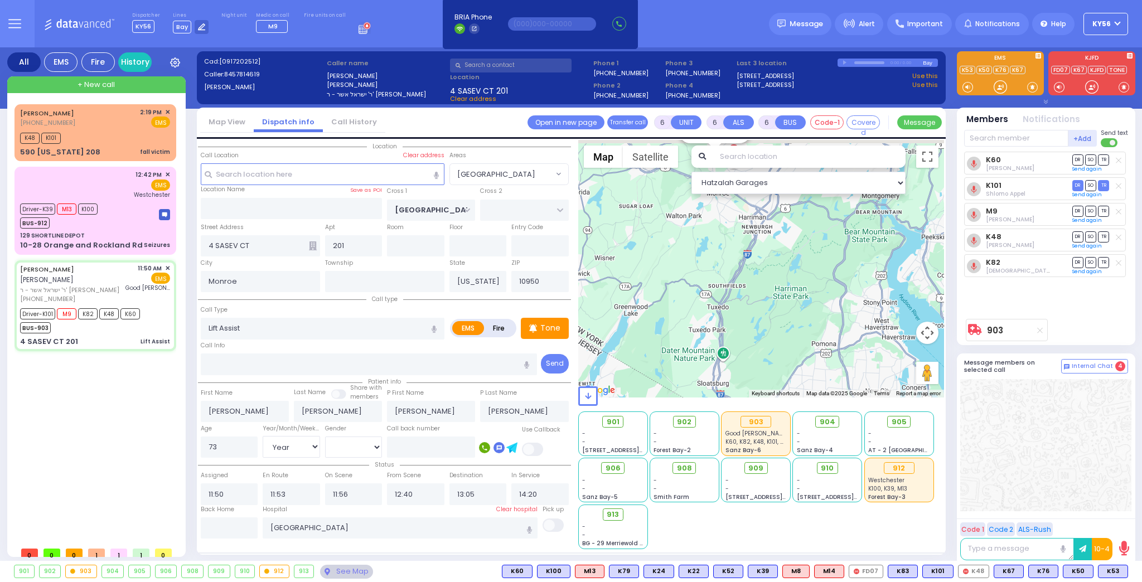
drag, startPoint x: 754, startPoint y: 245, endPoint x: 723, endPoint y: 338, distance: 98.4
click at [733, 327] on div "903 Calculate distance" at bounding box center [761, 269] width 366 height 258
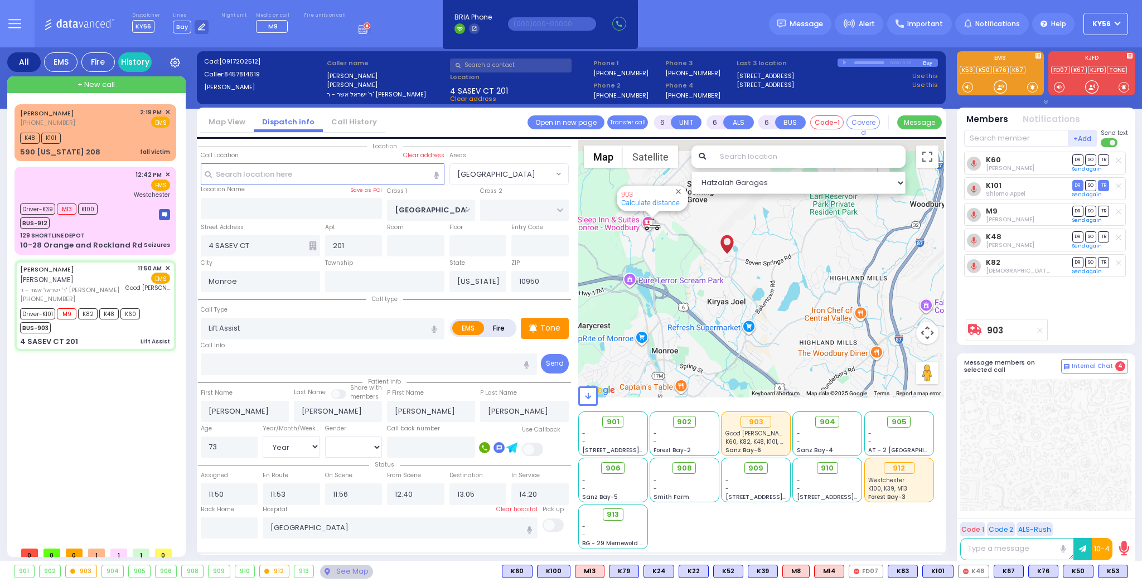
drag, startPoint x: 677, startPoint y: 252, endPoint x: 696, endPoint y: 290, distance: 42.4
click at [690, 287] on div "903 Calculate distance" at bounding box center [761, 269] width 366 height 258
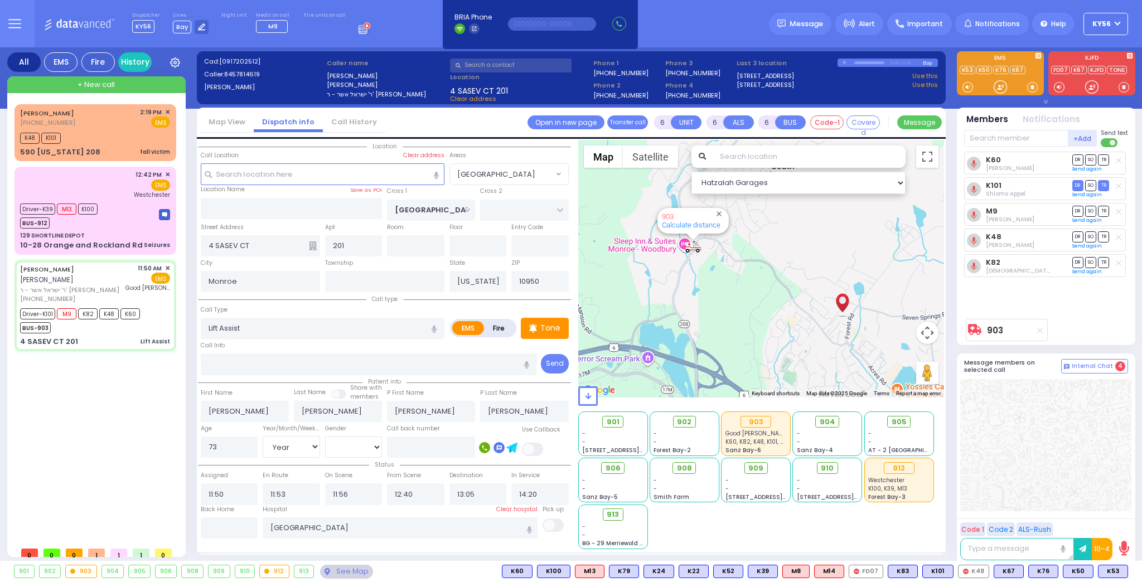
drag, startPoint x: 671, startPoint y: 272, endPoint x: 721, endPoint y: 312, distance: 64.6
click at [720, 312] on div "903 Calculate distance" at bounding box center [761, 269] width 366 height 258
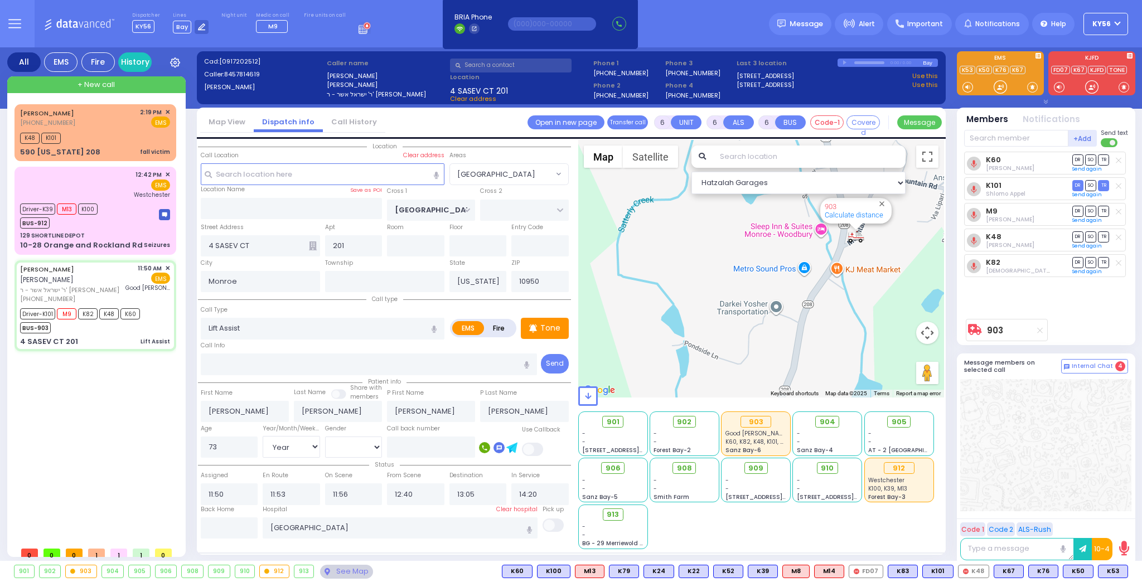
drag, startPoint x: 889, startPoint y: 293, endPoint x: 804, endPoint y: 313, distance: 87.0
click at [810, 312] on div "903 Calculate distance" at bounding box center [761, 269] width 366 height 258
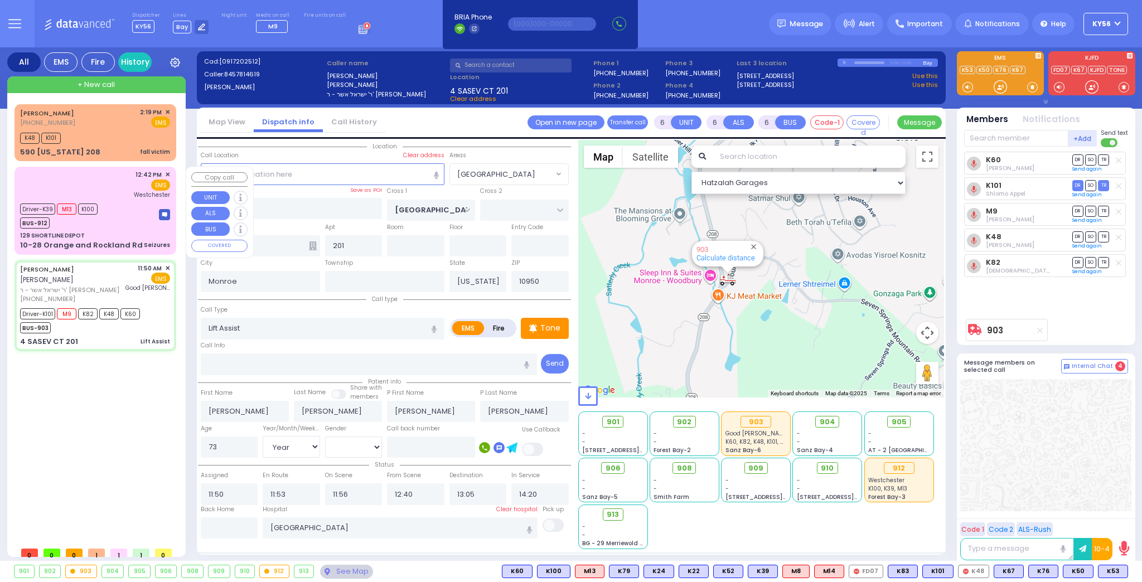
click at [87, 235] on div "129 SHORTLINE DEPOT" at bounding box center [95, 235] width 150 height 8
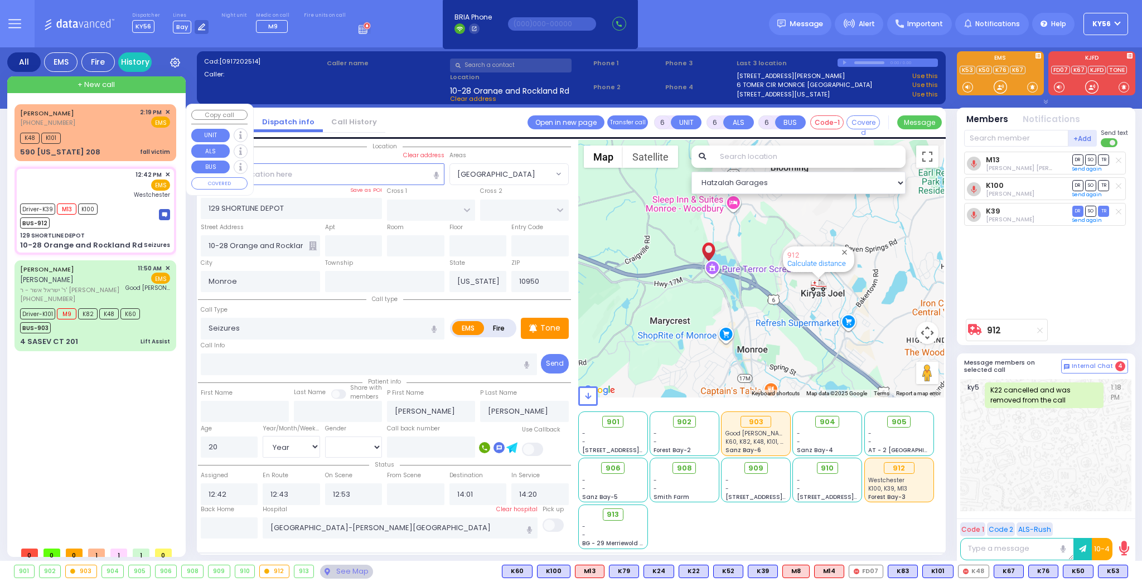
click at [113, 126] on div "SHIMON OPENHEIM (845) 907-6202 2:19 PM ✕ EMS K48" at bounding box center [95, 133] width 157 height 54
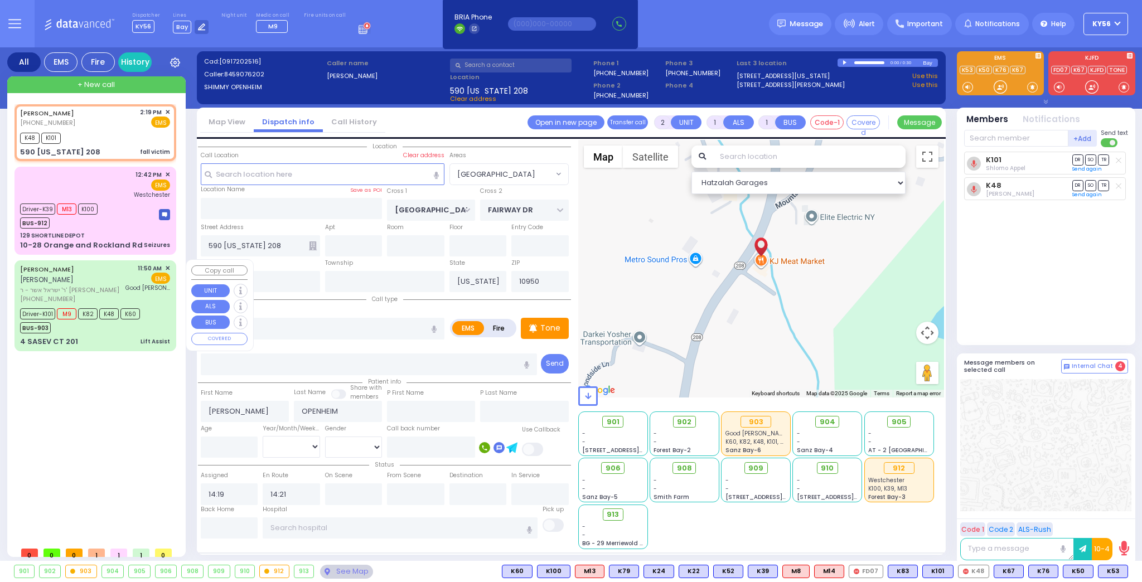
click at [90, 322] on div "ELUZER KALLER אלעזר קאללער ר' ישראל אשר - ר' אהרן יוסף בערקאוויטש (845) 781-461…" at bounding box center [95, 305] width 157 height 87
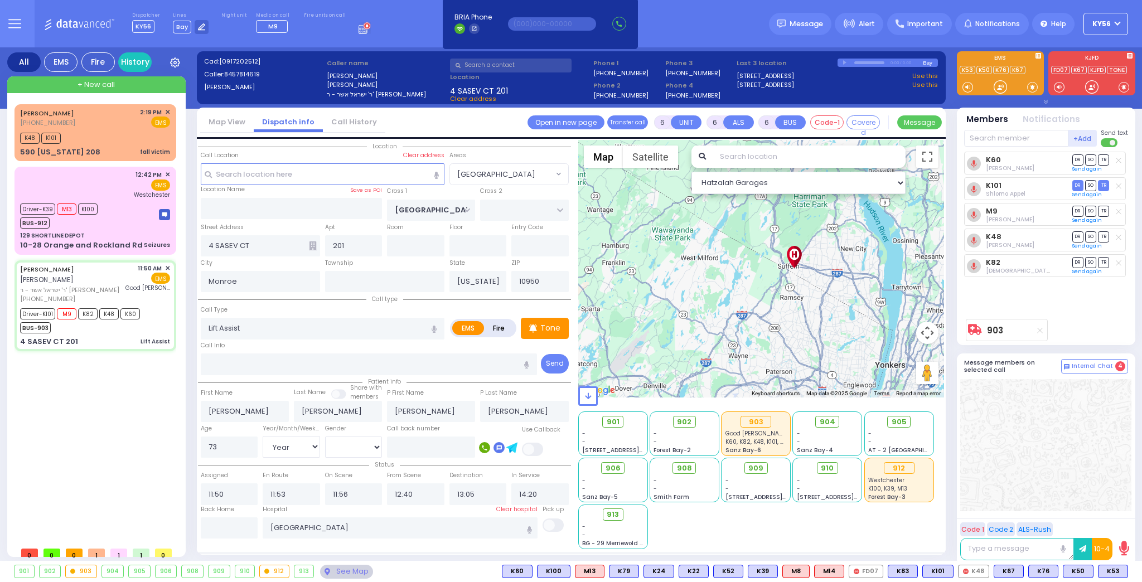
drag, startPoint x: 776, startPoint y: 330, endPoint x: 764, endPoint y: 344, distance: 18.6
click at [767, 342] on div "903 Calculate distance" at bounding box center [761, 269] width 366 height 258
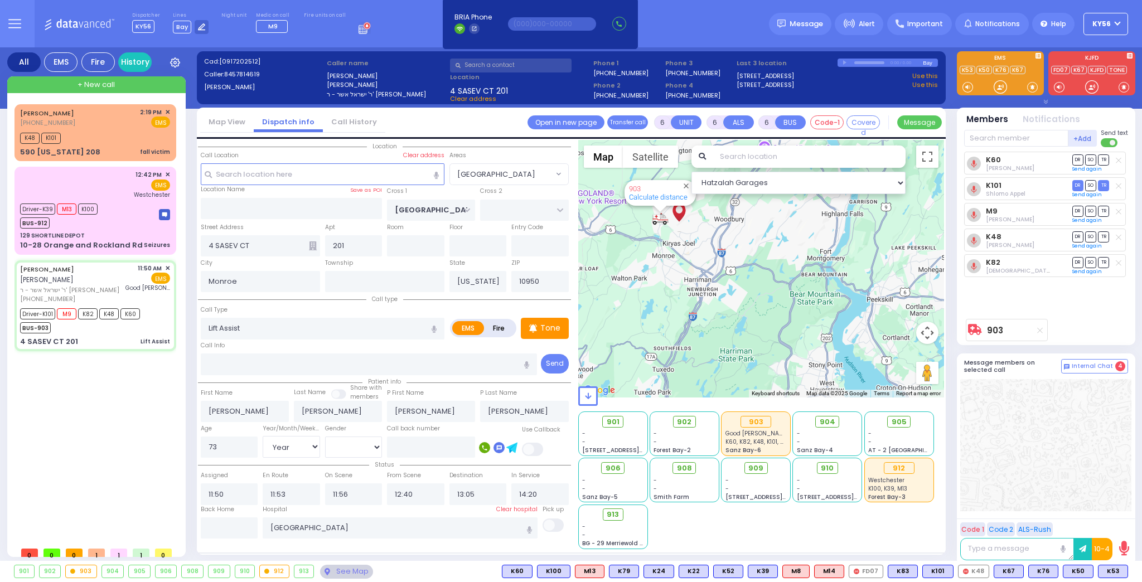
drag, startPoint x: 699, startPoint y: 319, endPoint x: 679, endPoint y: 338, distance: 27.2
click at [687, 333] on div "903 Calculate distance" at bounding box center [761, 269] width 366 height 258
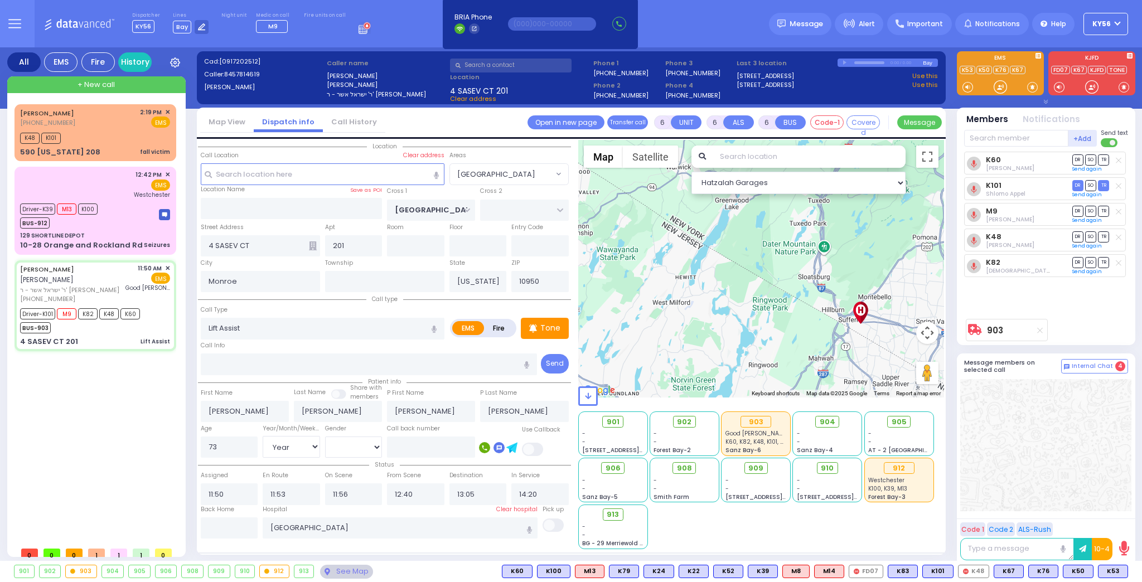
drag, startPoint x: 754, startPoint y: 283, endPoint x: 733, endPoint y: 375, distance: 93.7
click at [734, 373] on div "903 Calculate distance" at bounding box center [761, 269] width 366 height 258
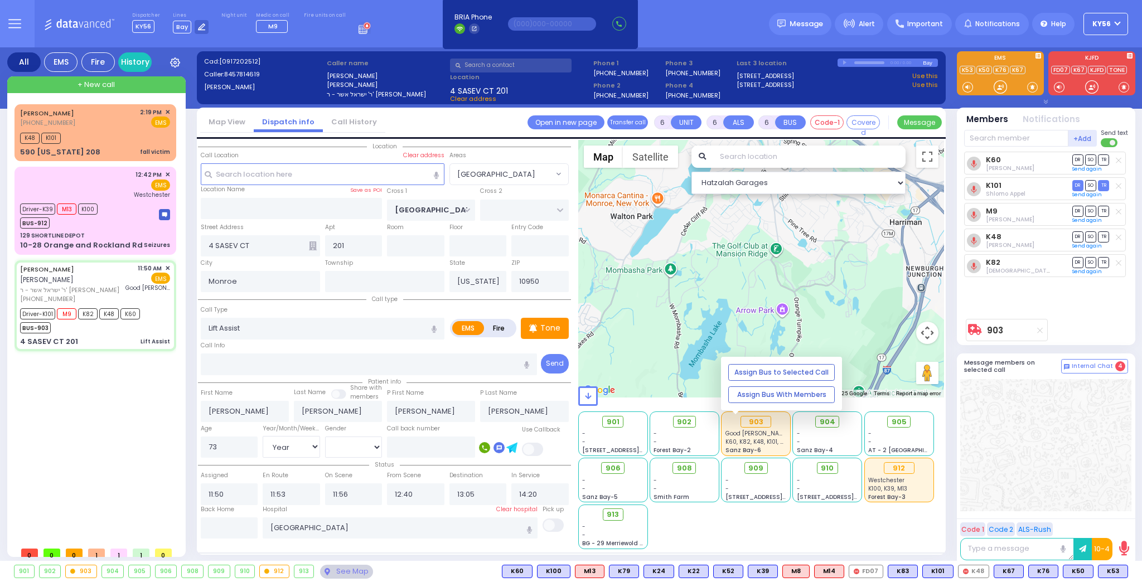
drag, startPoint x: 801, startPoint y: 330, endPoint x: 807, endPoint y: 403, distance: 73.3
click at [807, 396] on div "Hatzalah Garages ← Move left → Move right ↑ Move up ↓ + -" at bounding box center [761, 344] width 366 height 409
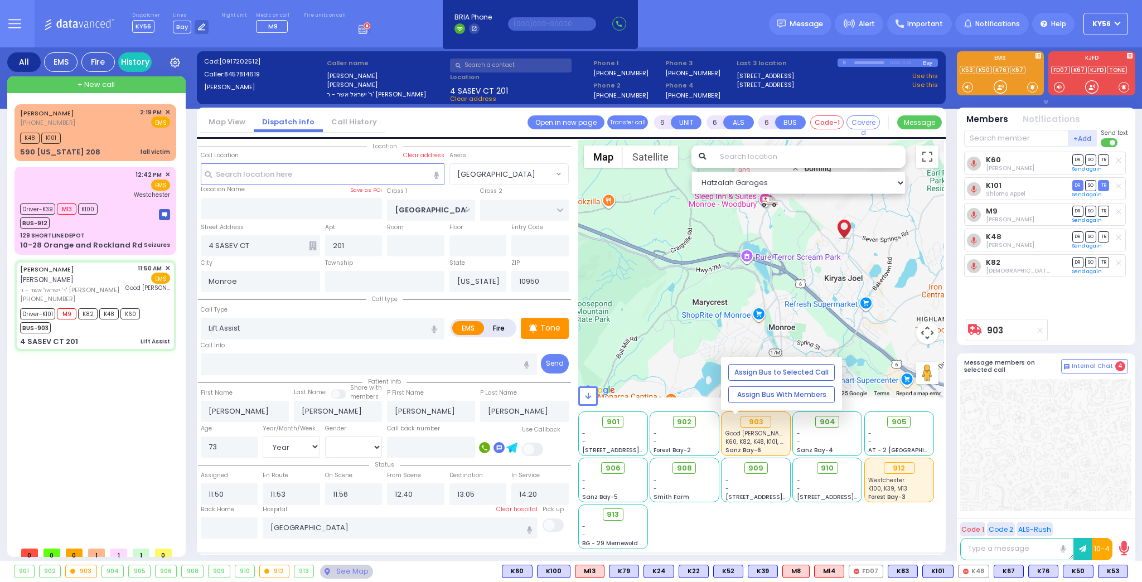
drag, startPoint x: 793, startPoint y: 343, endPoint x: 772, endPoint y: 405, distance: 65.4
click at [772, 405] on div "Hatzalah Garages ← Move left → Move right ↑ Move up ↓ + -" at bounding box center [761, 344] width 366 height 409
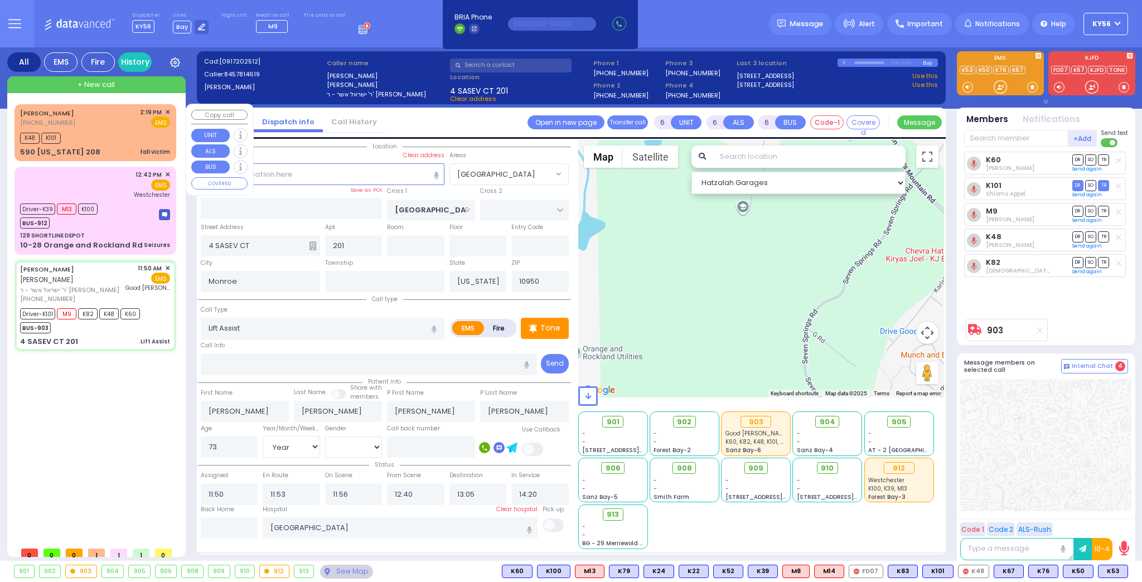
click at [103, 133] on div "K48 K101" at bounding box center [95, 137] width 150 height 14
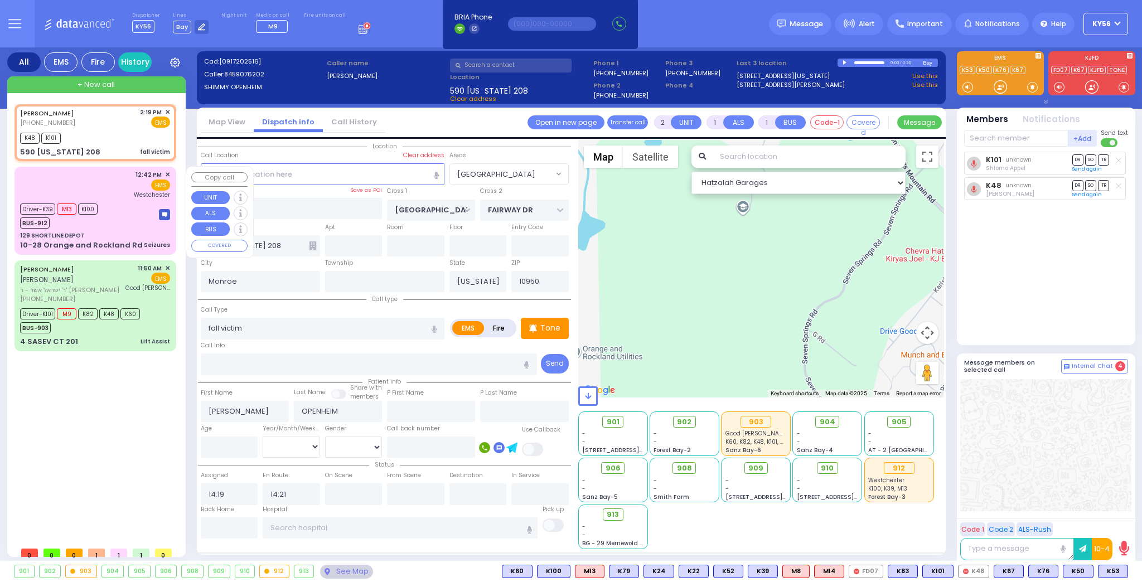
click at [127, 205] on div "Driver-K39 M13 K100 BUS-912" at bounding box center [95, 215] width 150 height 28
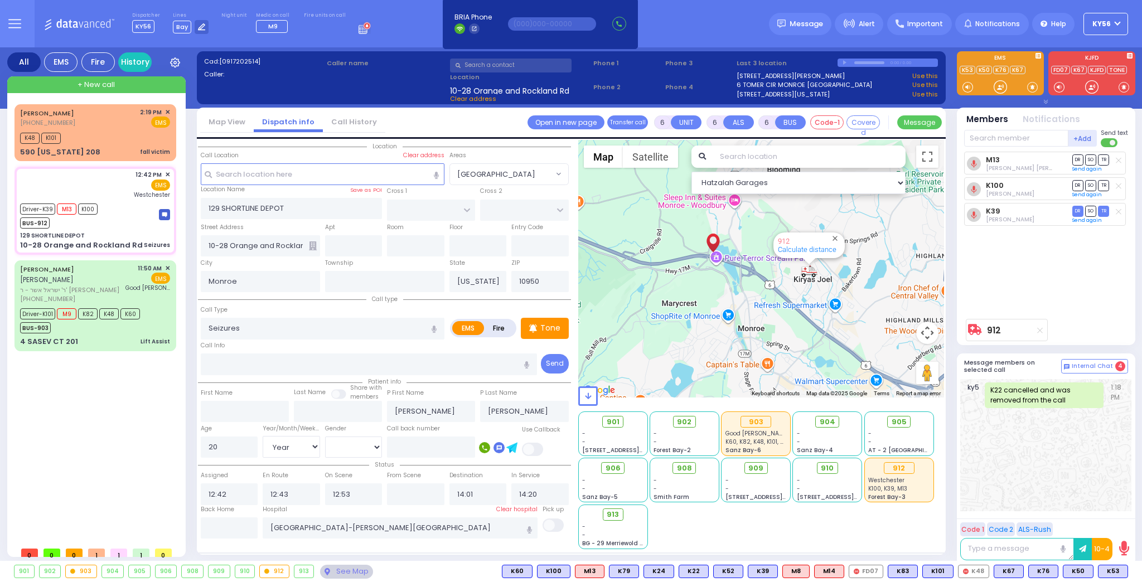
drag, startPoint x: 709, startPoint y: 278, endPoint x: 673, endPoint y: 352, distance: 82.5
click at [677, 348] on div "912 Calculate distance" at bounding box center [761, 269] width 366 height 258
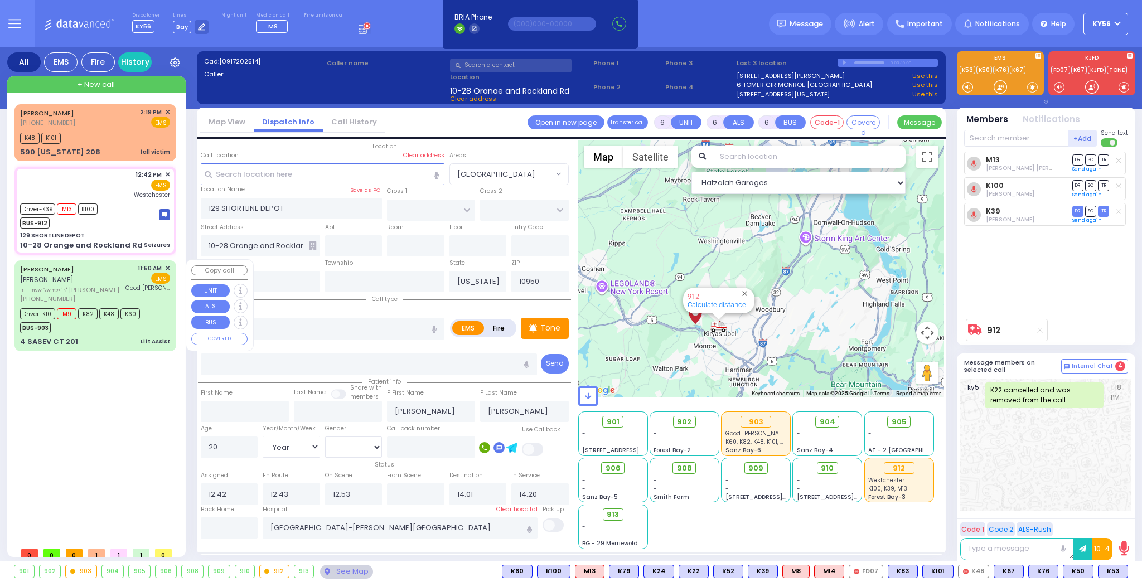
click at [101, 336] on div "4 SASEV CT 201 Lift Assist" at bounding box center [95, 341] width 150 height 11
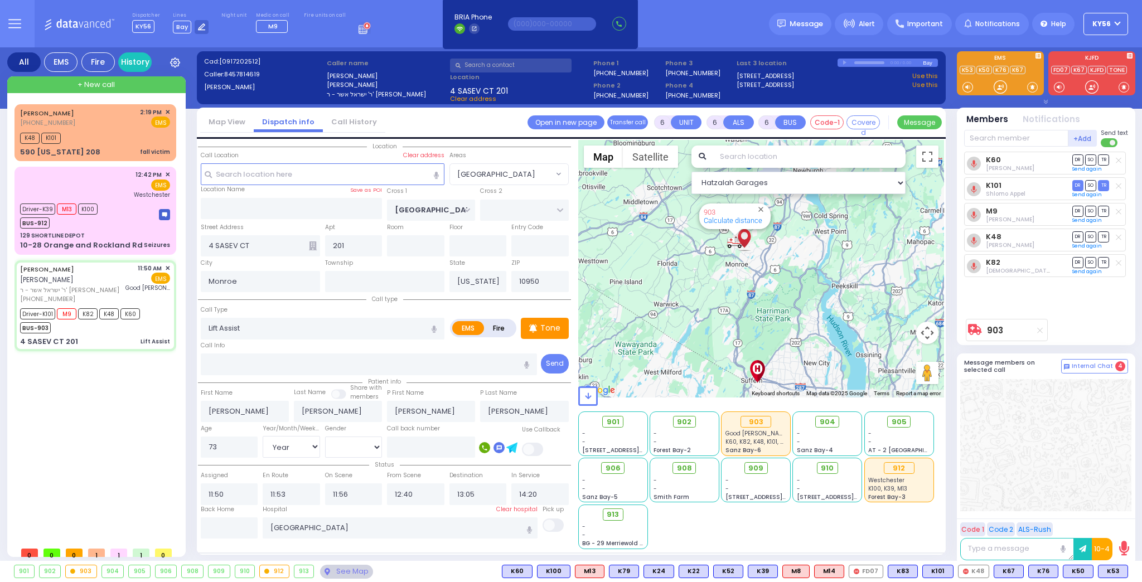
drag, startPoint x: 763, startPoint y: 236, endPoint x: 738, endPoint y: 298, distance: 67.5
click at [739, 295] on div "903 Calculate distance" at bounding box center [761, 269] width 366 height 258
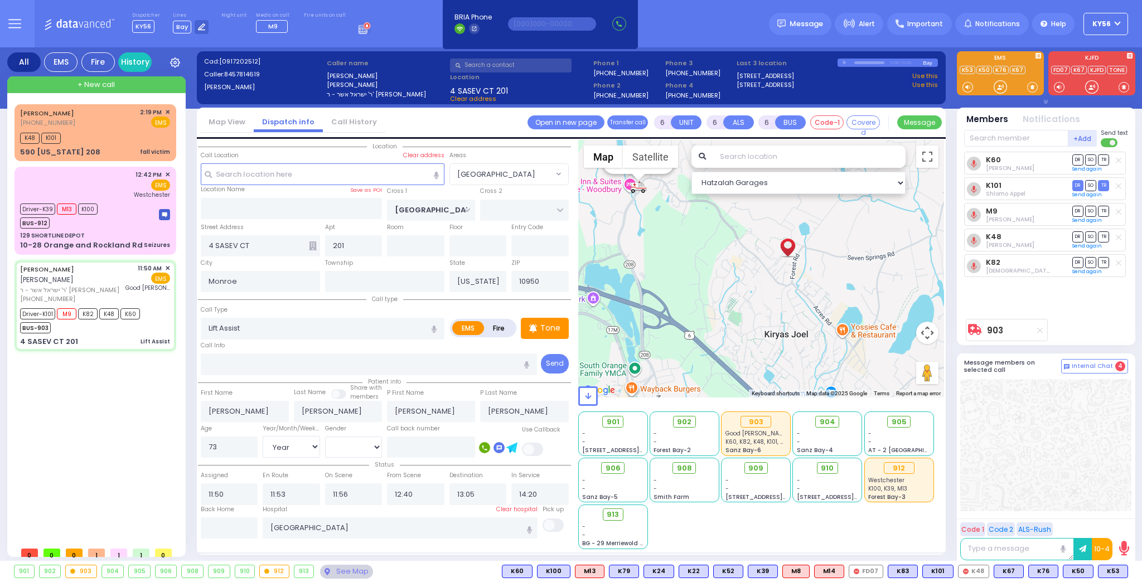
drag, startPoint x: 655, startPoint y: 248, endPoint x: 700, endPoint y: 298, distance: 67.5
click at [700, 298] on div "903 Calculate distance" at bounding box center [761, 269] width 366 height 258
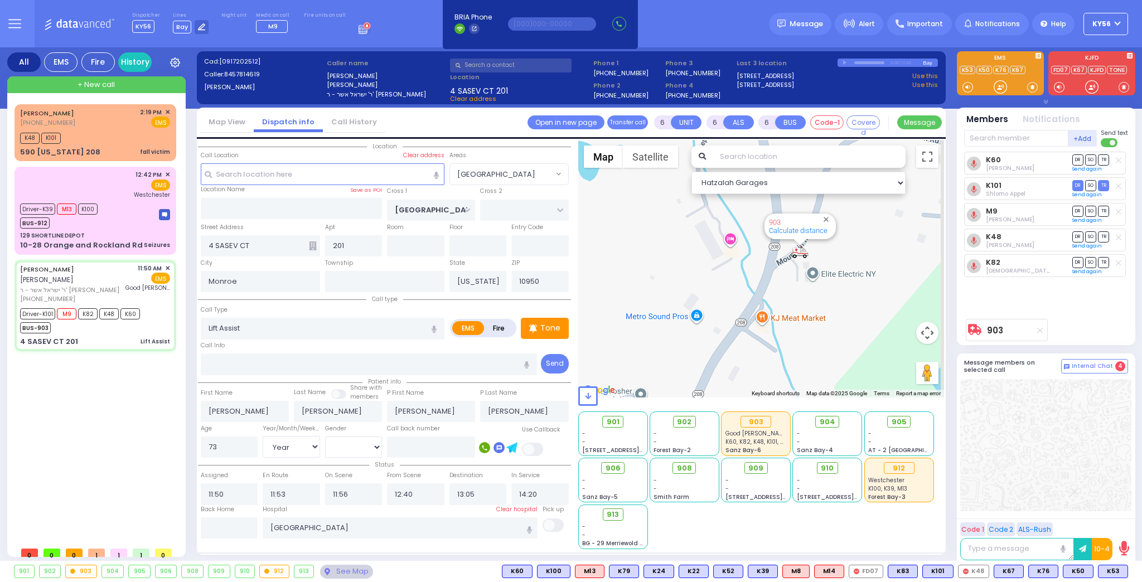
drag, startPoint x: 797, startPoint y: 253, endPoint x: 679, endPoint y: 265, distance: 118.2
click at [705, 264] on div "903 Calculate distance" at bounding box center [761, 269] width 366 height 258
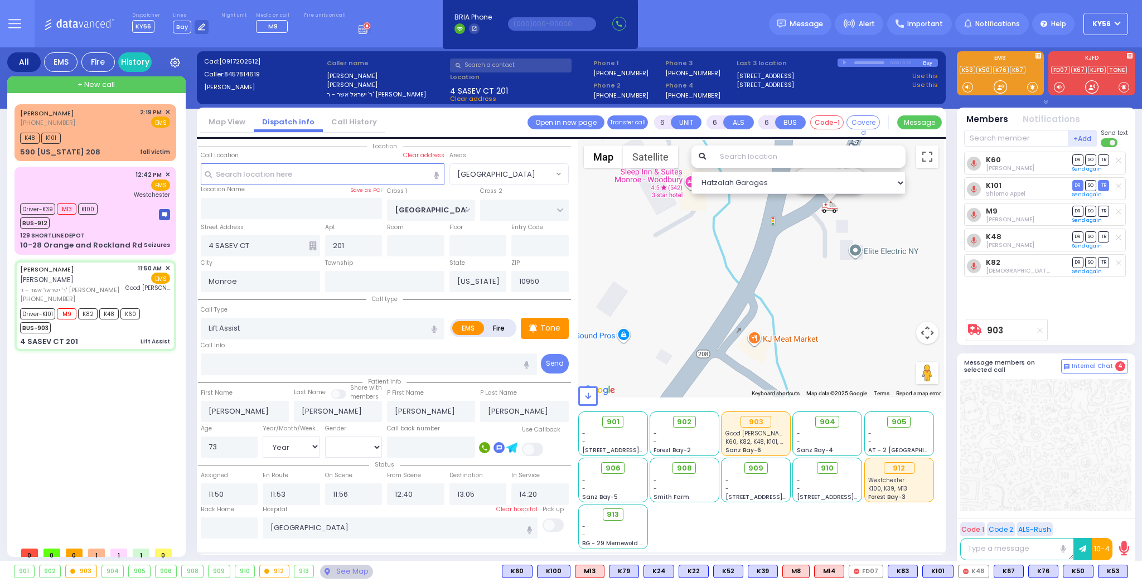
drag, startPoint x: 842, startPoint y: 274, endPoint x: 788, endPoint y: 316, distance: 68.7
click at [789, 315] on div "903 Calculate distance" at bounding box center [761, 269] width 366 height 258
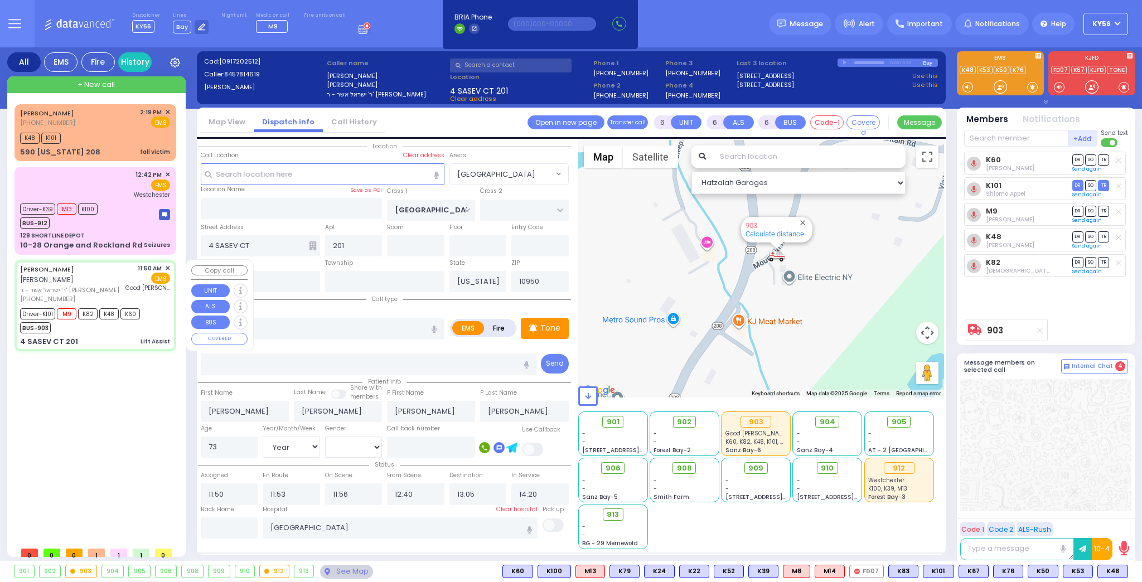
click at [103, 322] on div "ELUZER KALLER אלעזר קאללער ר' ישראל אשר - ר' אהרן יוסף בערקאוויטש (845) 781-461…" at bounding box center [95, 305] width 157 height 87
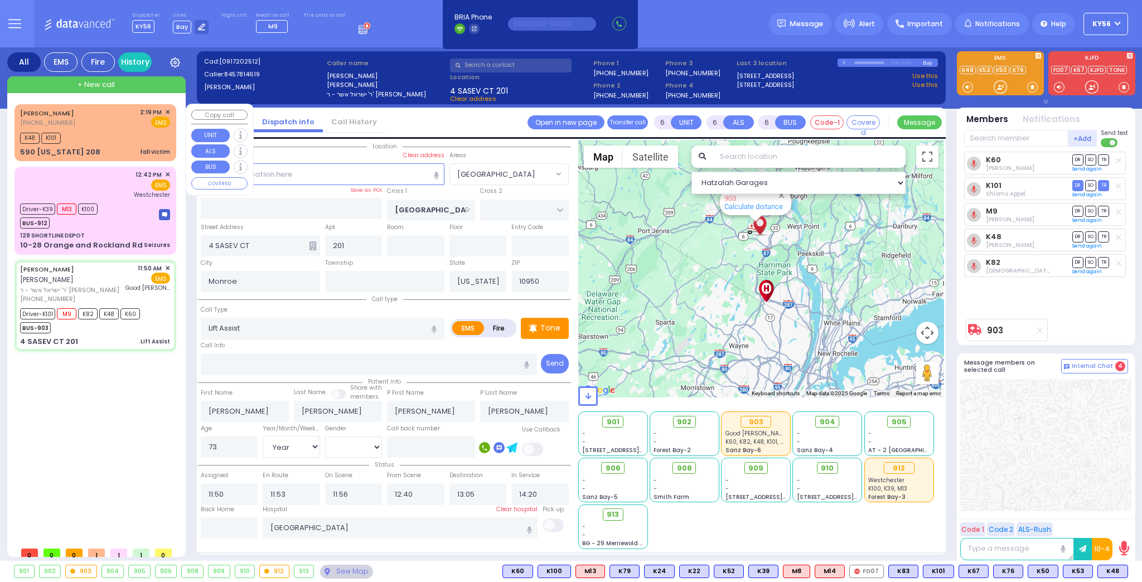
click at [108, 130] on div "K48 K101" at bounding box center [95, 137] width 150 height 14
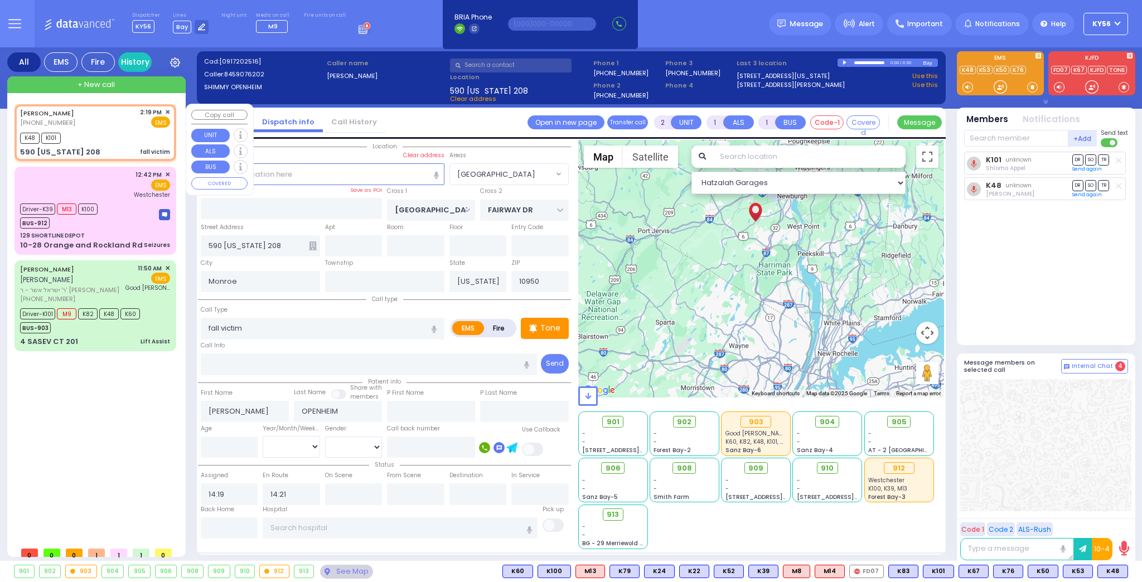
click at [169, 108] on span "✕" at bounding box center [167, 112] width 5 height 9
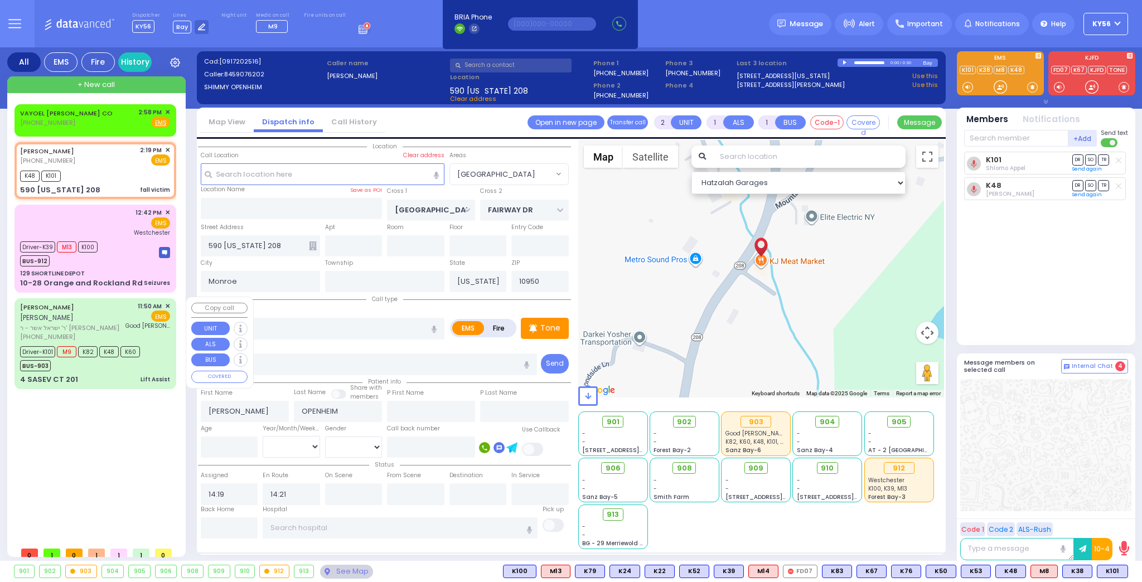
click at [113, 358] on div "BUS-903" at bounding box center [80, 364] width 120 height 14
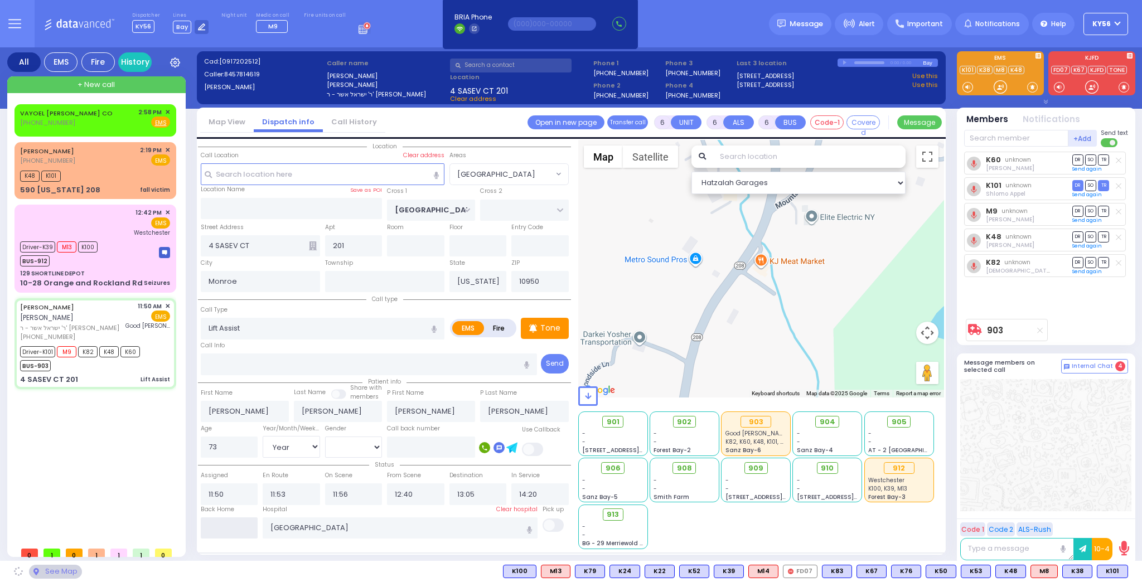
click at [220, 520] on input "text" at bounding box center [229, 527] width 57 height 21
click at [220, 519] on input "text" at bounding box center [229, 527] width 57 height 21
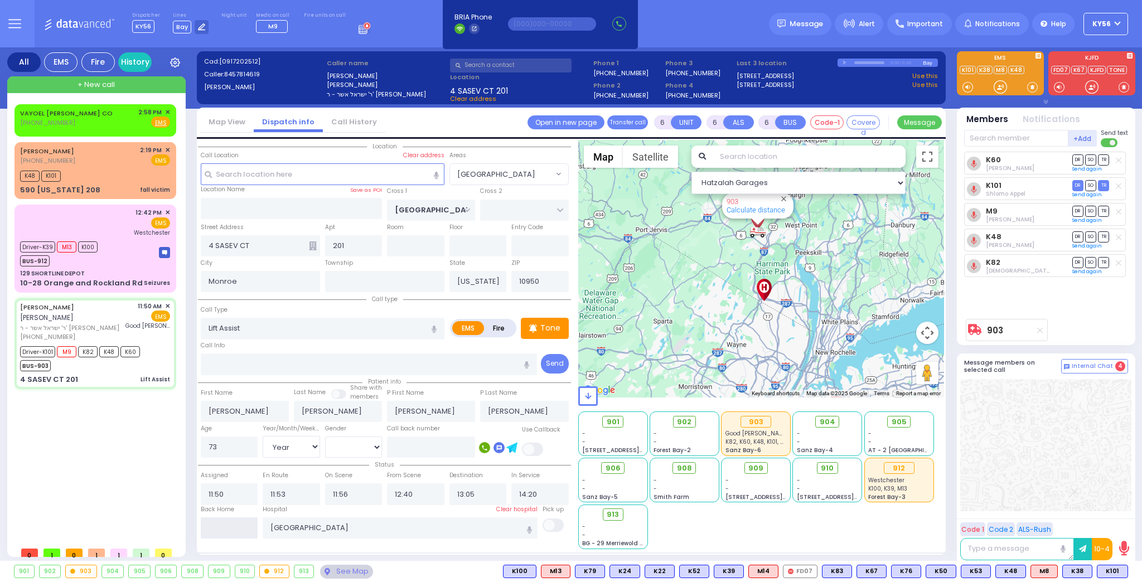
click at [219, 526] on input "text" at bounding box center [229, 527] width 57 height 21
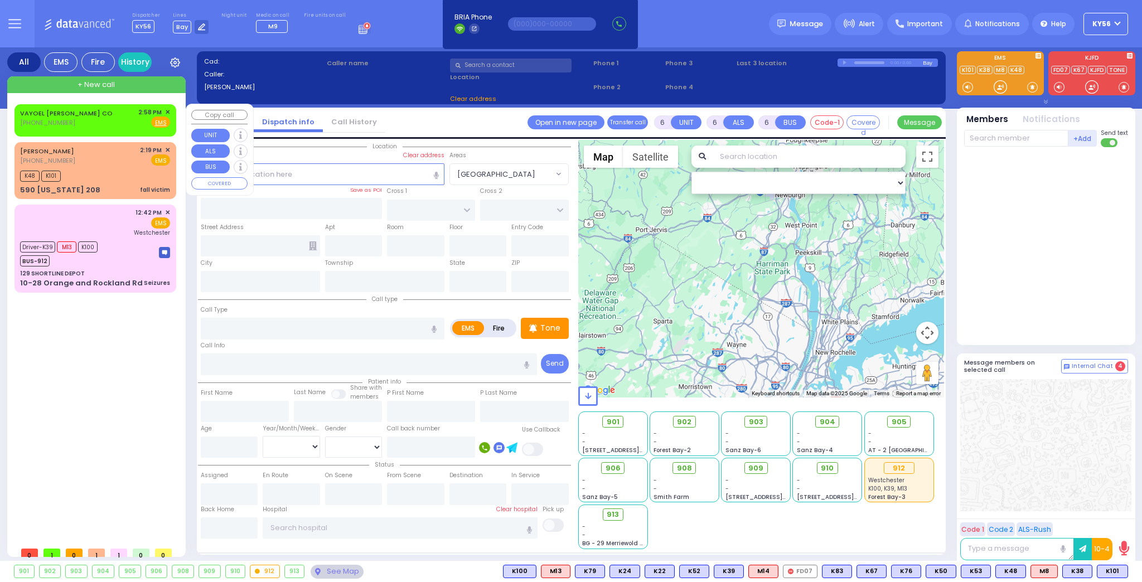
click at [167, 109] on span "✕" at bounding box center [167, 112] width 5 height 9
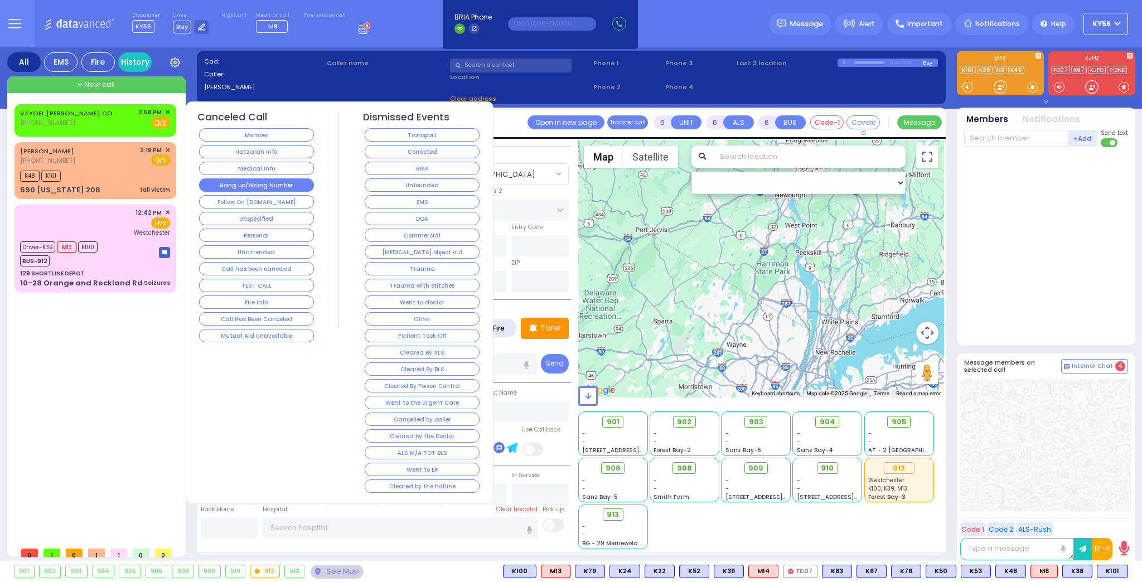
click at [258, 185] on button "Hang up/Wrong Number" at bounding box center [256, 184] width 115 height 13
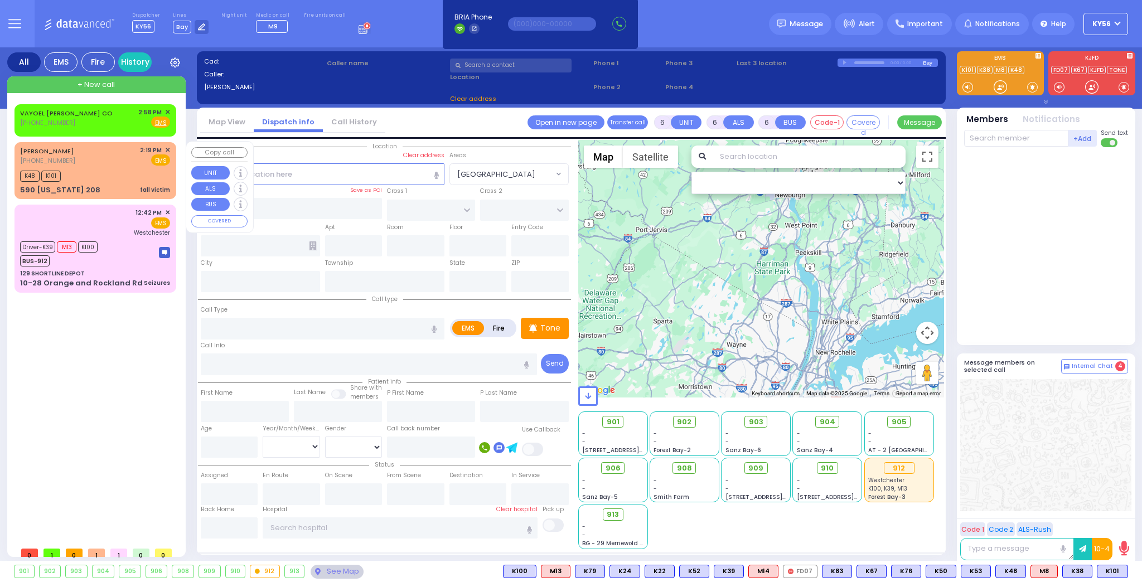
click at [101, 164] on div "SHIMON OPENHEIM (845) 907-6202 2:19 PM ✕ EMS" at bounding box center [95, 156] width 150 height 21
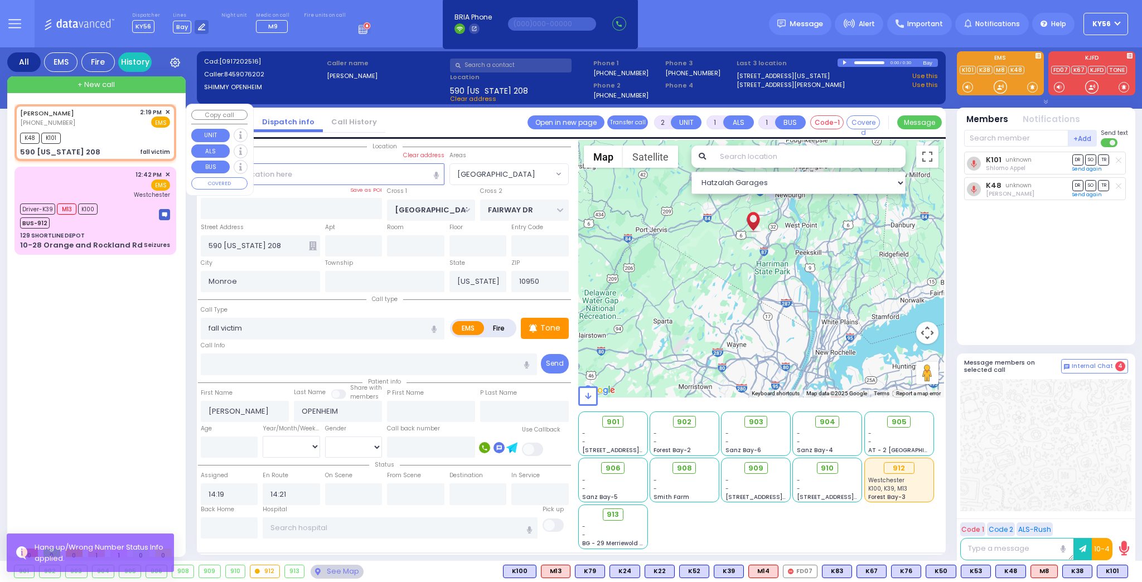
click at [166, 112] on span "✕" at bounding box center [167, 112] width 5 height 9
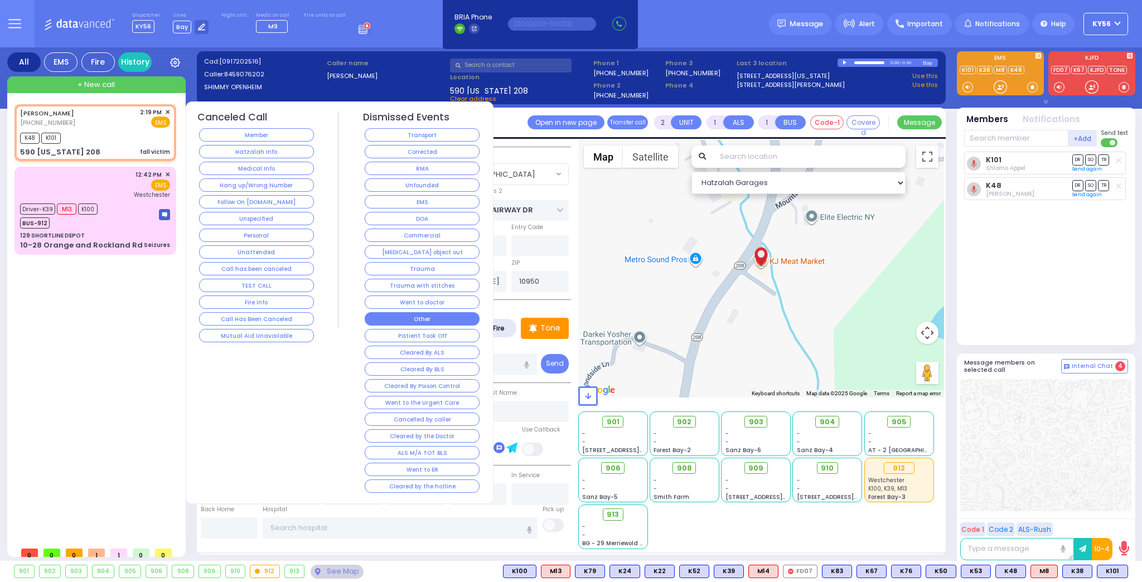
click at [438, 313] on button "Other" at bounding box center [422, 318] width 115 height 13
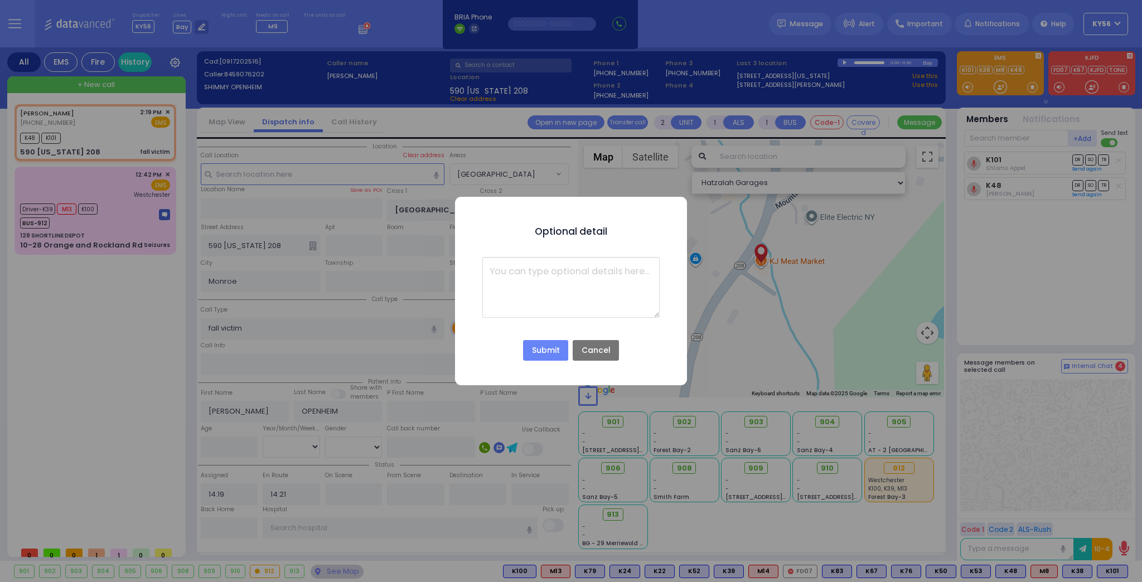
click at [573, 274] on textarea at bounding box center [570, 287] width 177 height 61
click at [520, 272] on textarea "Bloomig Grove EMS transported" at bounding box center [570, 287] width 177 height 61
click at [545, 351] on button "Submit" at bounding box center [545, 350] width 45 height 21
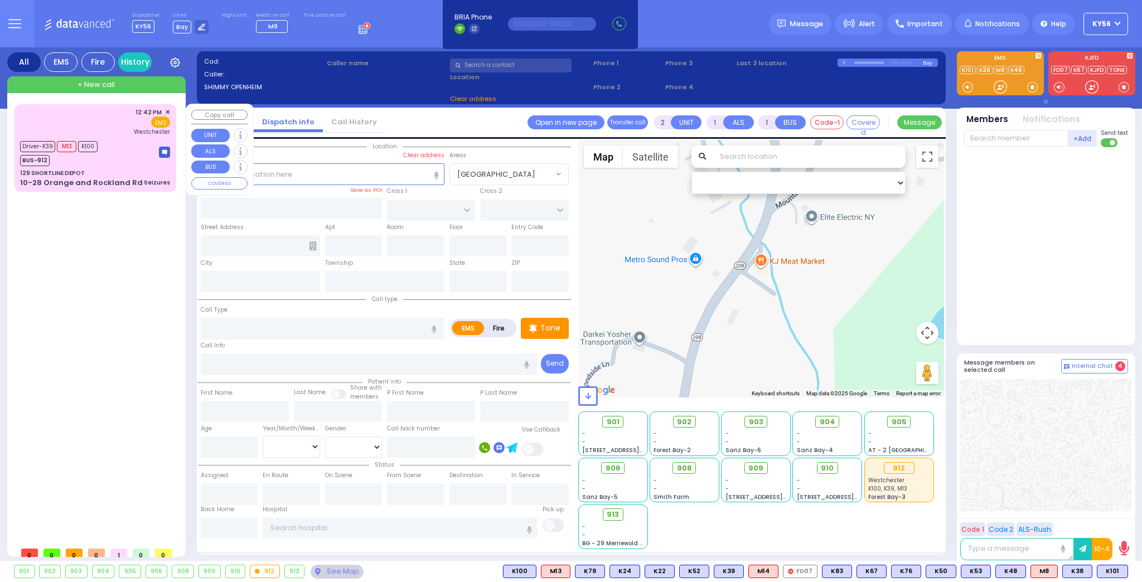
click at [114, 171] on div "129 SHORTLINE DEPOT" at bounding box center [95, 173] width 150 height 8
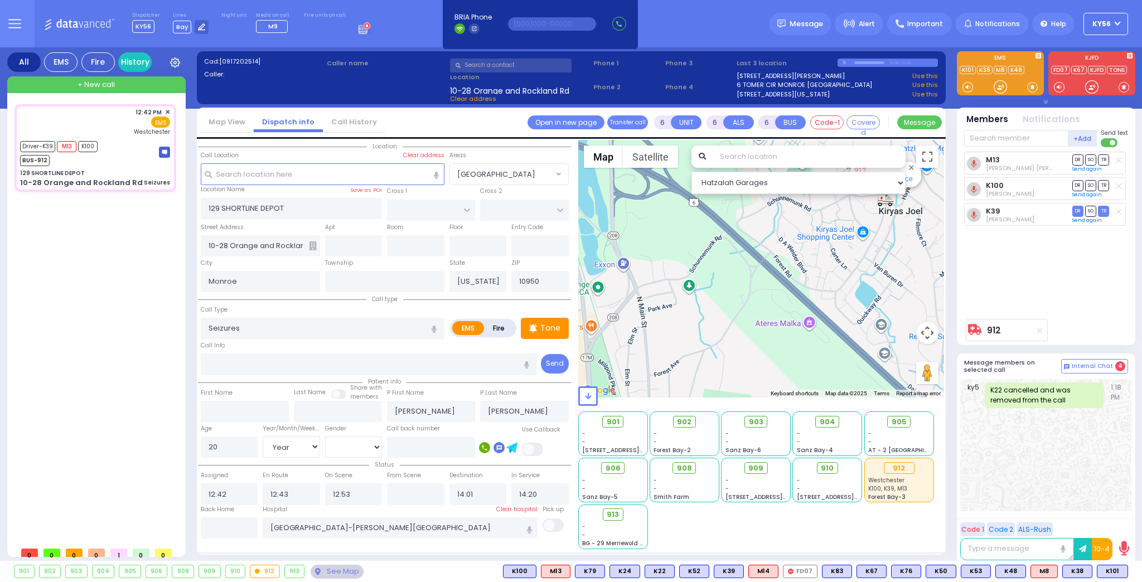
drag, startPoint x: 865, startPoint y: 311, endPoint x: 822, endPoint y: 353, distance: 60.7
click at [822, 352] on div "912 Calculate distance" at bounding box center [761, 269] width 366 height 258
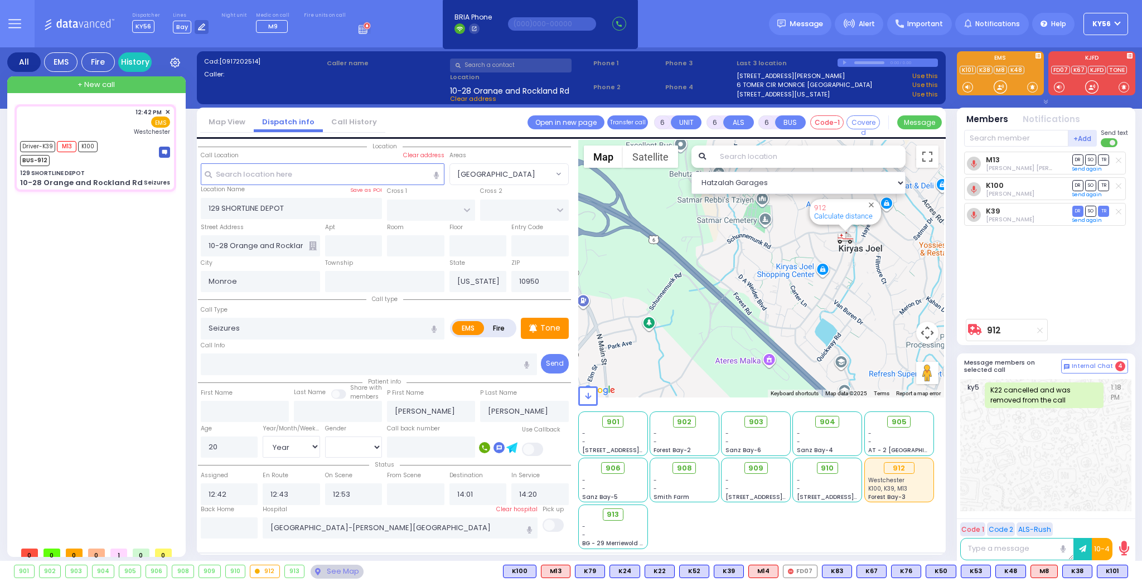
drag, startPoint x: 904, startPoint y: 304, endPoint x: 878, endPoint y: 342, distance: 46.1
click at [878, 342] on div "912 Calculate distance" at bounding box center [761, 269] width 366 height 258
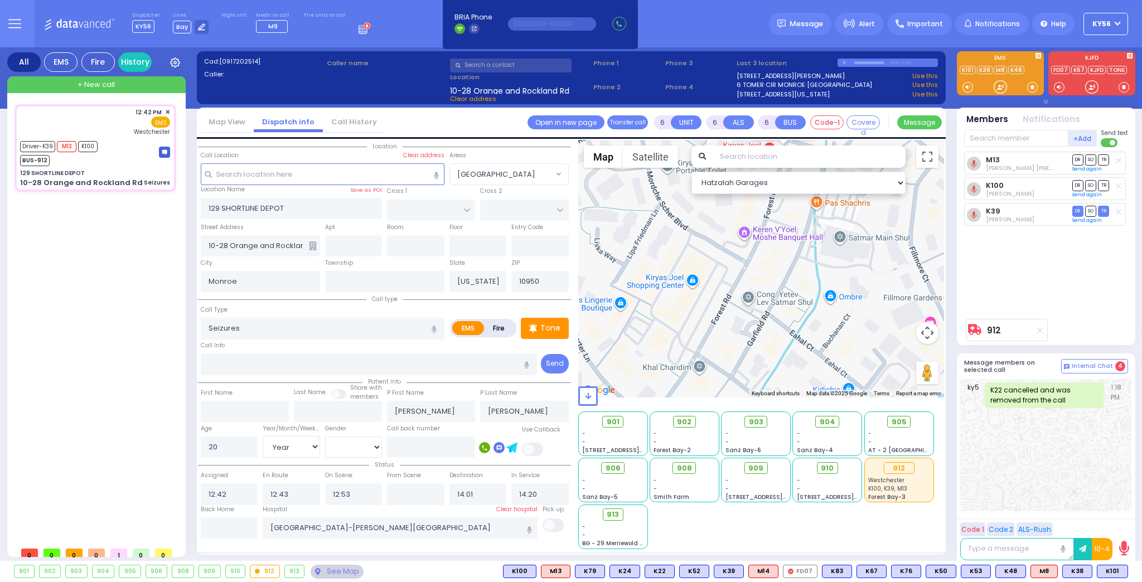
click at [749, 385] on div "912 Calculate distance" at bounding box center [761, 269] width 366 height 258
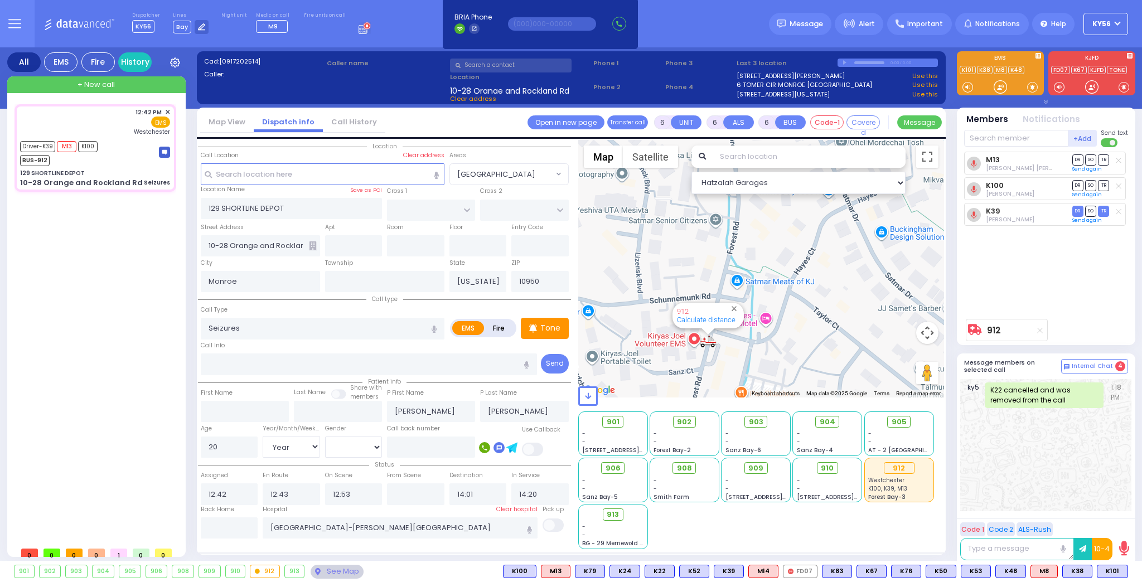
drag, startPoint x: 739, startPoint y: 334, endPoint x: 807, endPoint y: 288, distance: 81.5
click at [806, 289] on div "912 Calculate distance" at bounding box center [761, 269] width 366 height 258
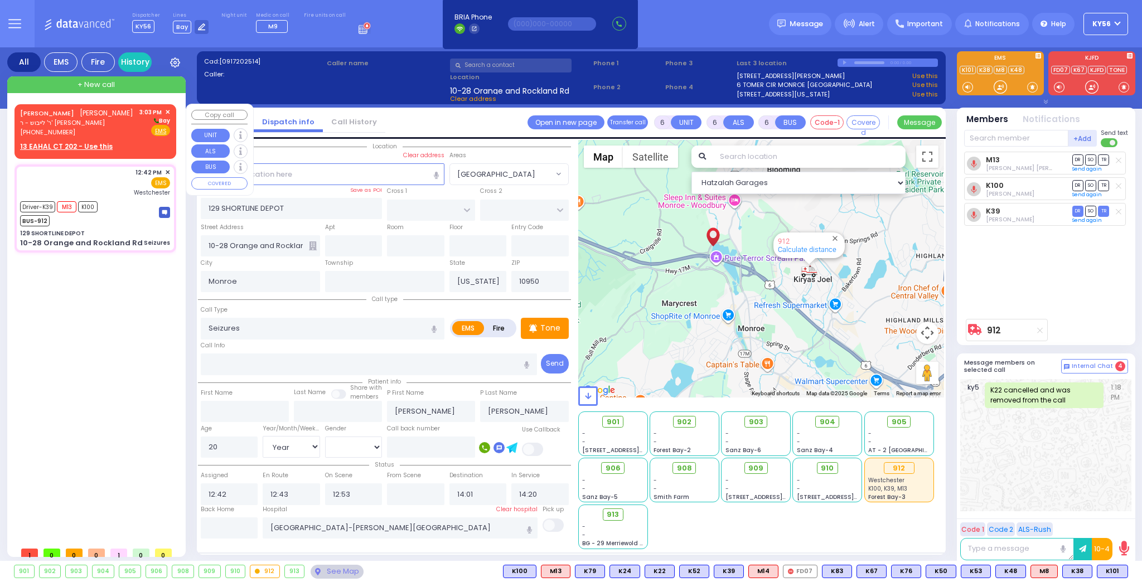
click at [110, 123] on span "ר' לייבוש - ר' מאיר זאב פריעדמאן" at bounding box center [76, 122] width 113 height 9
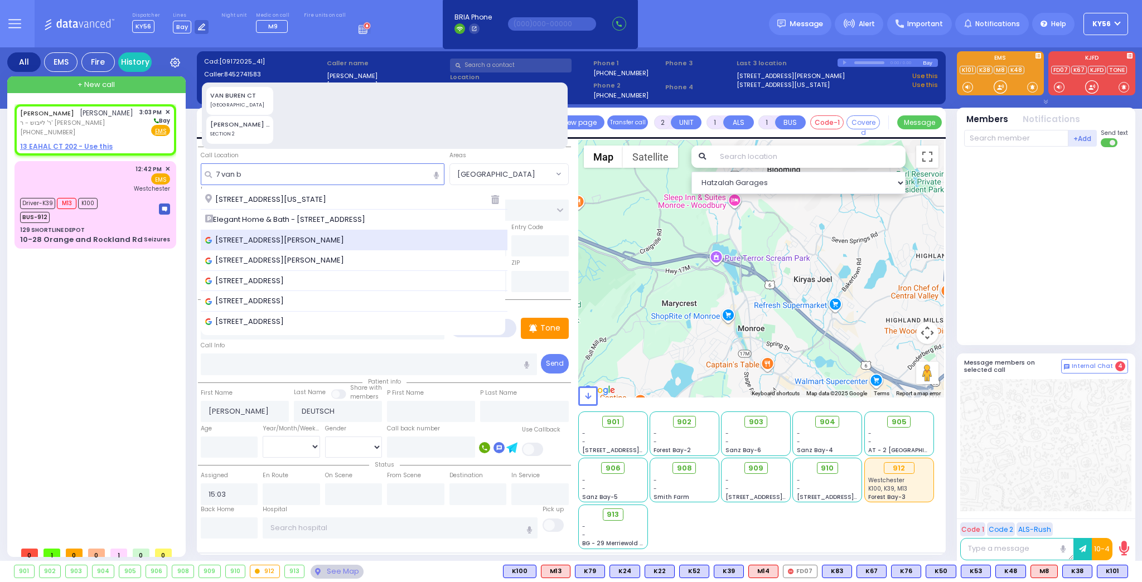
click at [315, 232] on div "[STREET_ADDRESS][PERSON_NAME]" at bounding box center [354, 240] width 307 height 21
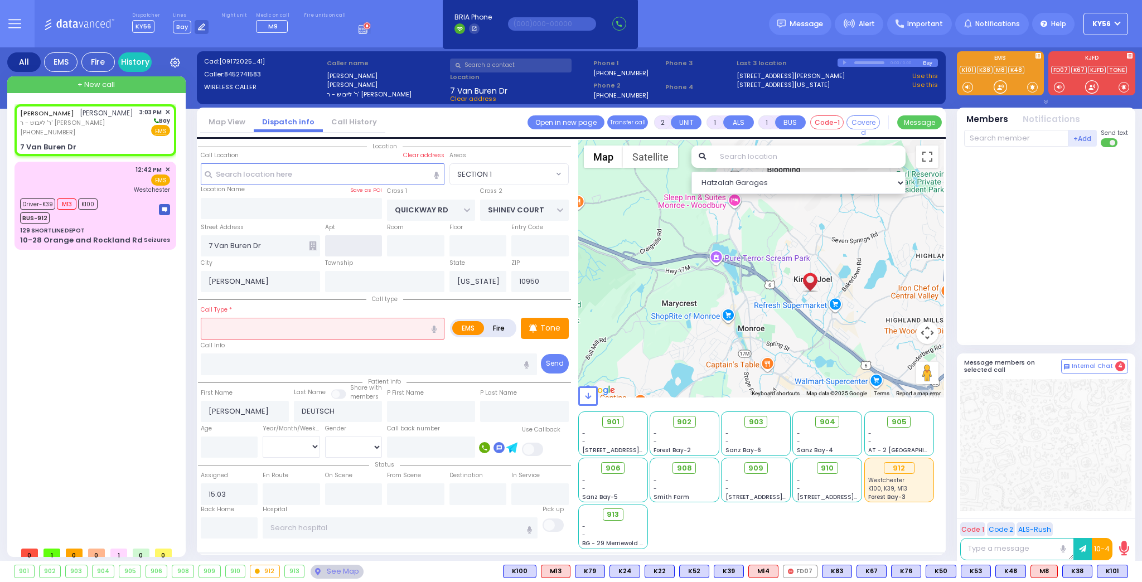
click at [346, 241] on input "text" at bounding box center [353, 245] width 57 height 21
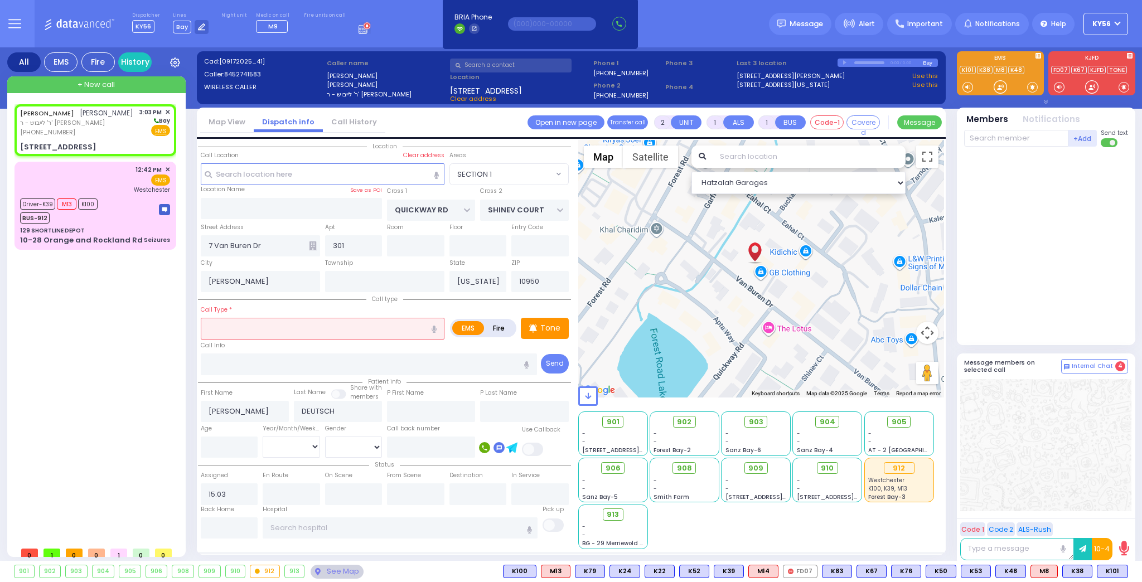
click at [310, 245] on icon at bounding box center [313, 245] width 8 height 9
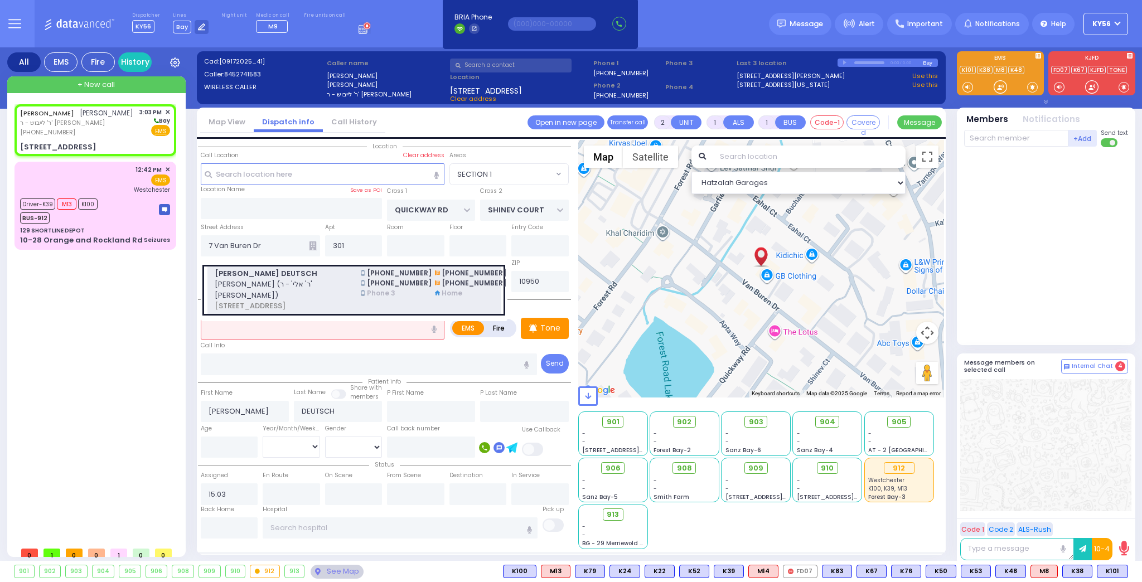
click at [289, 279] on span "לייבוש דייטש (ר' אלי' - ר' שלמה פעדער)" at bounding box center [281, 290] width 133 height 22
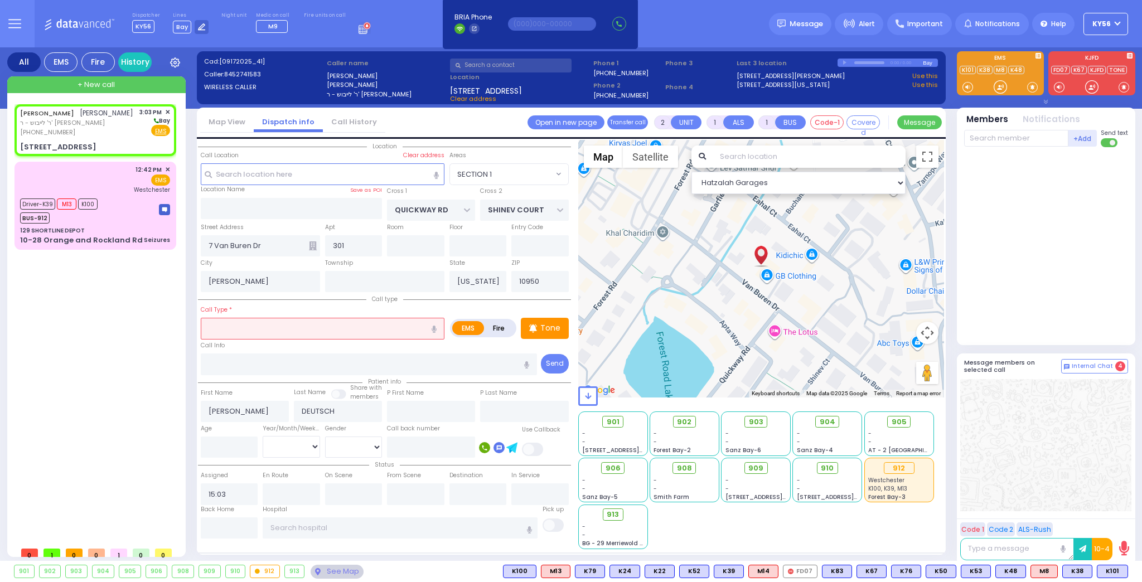
click at [260, 321] on input "text" at bounding box center [323, 328] width 244 height 21
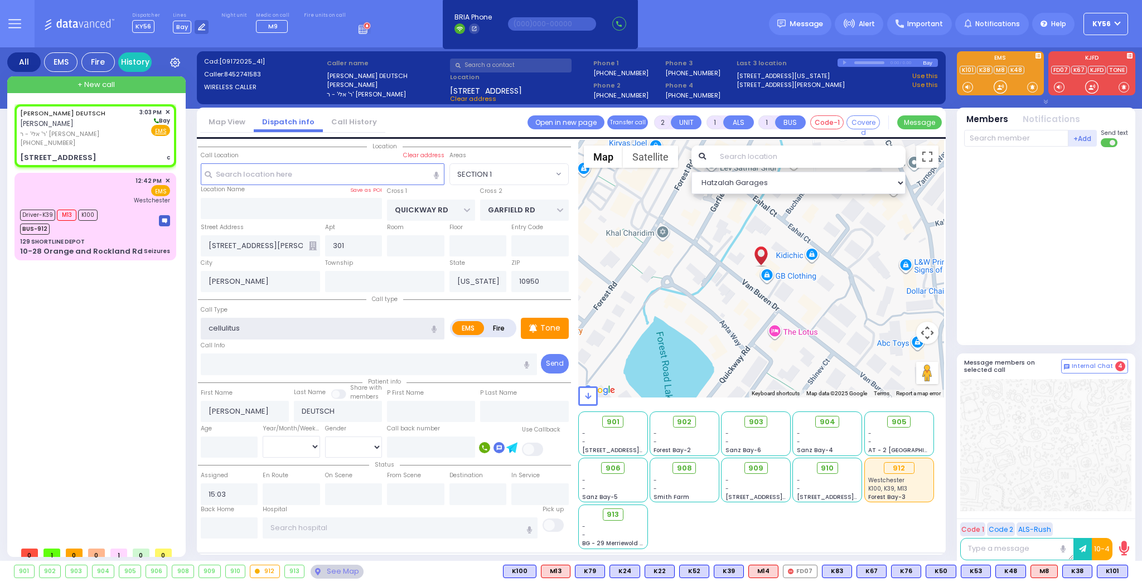
click at [230, 327] on input "cellulitus" at bounding box center [323, 328] width 244 height 21
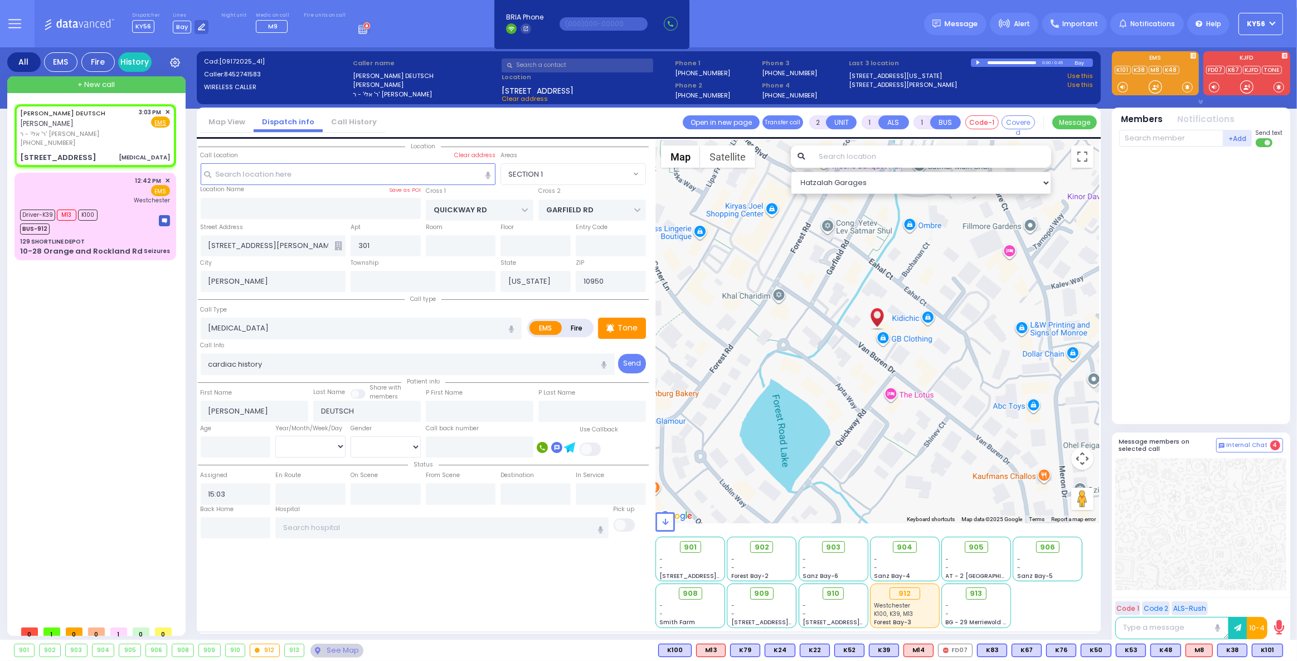
click at [287, 347] on div "Call Info cardiac history" at bounding box center [408, 358] width 414 height 36
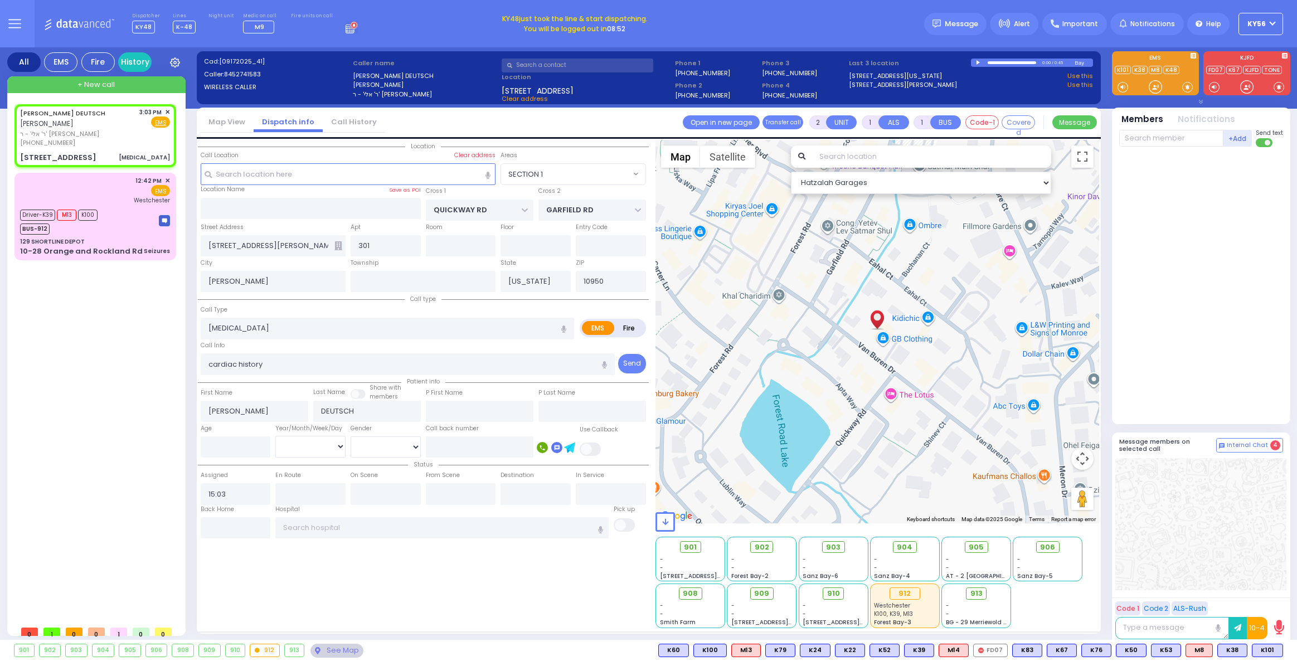
select select "SECTION 1"
select select
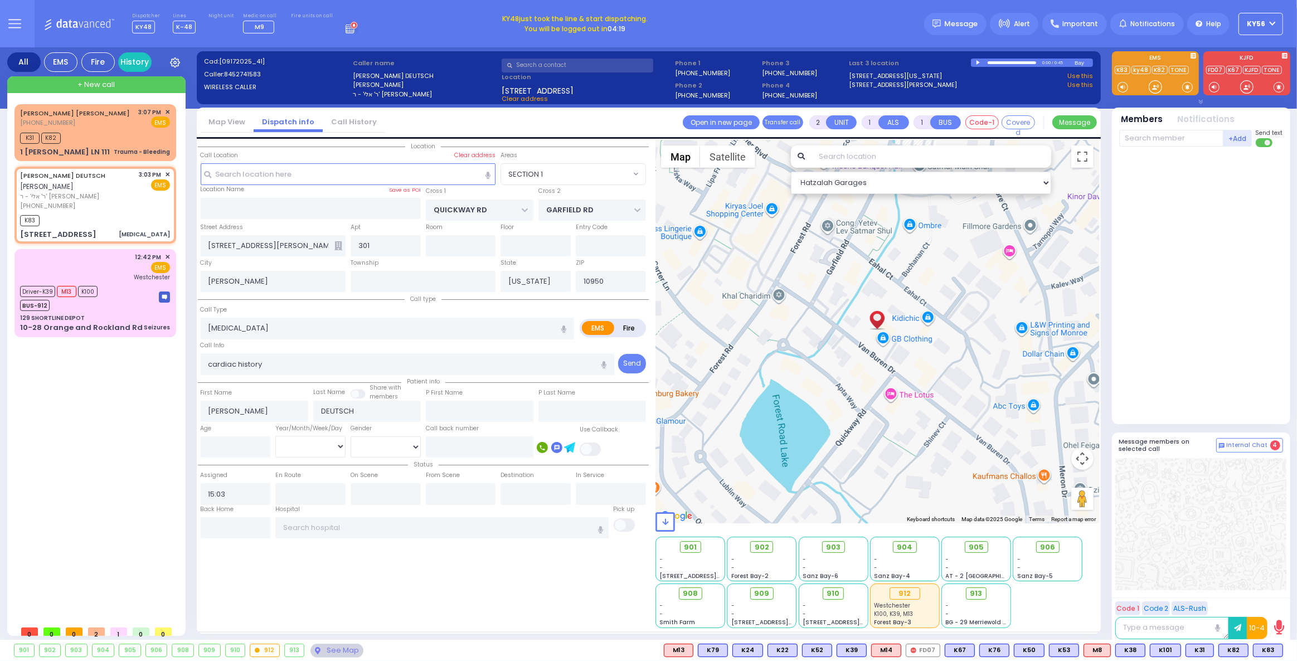
select select
radio input "true"
select select
type input "15:11"
select select "Hatzalah Garages"
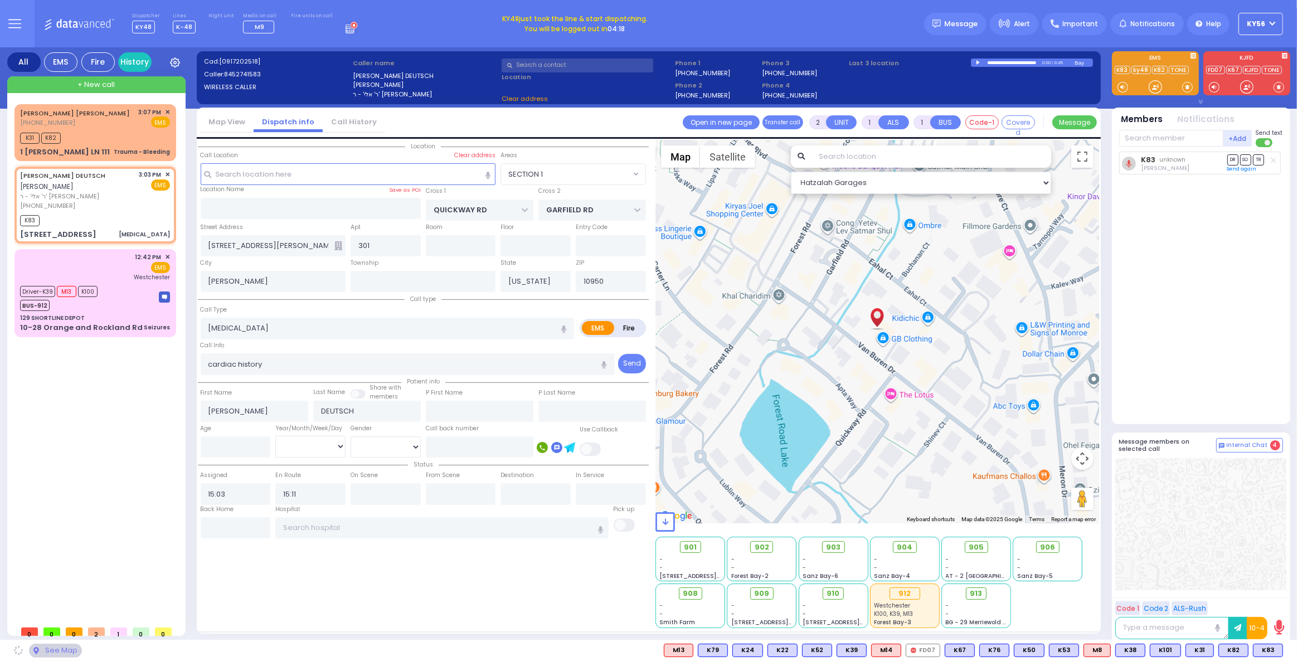
select select "SECTION 1"
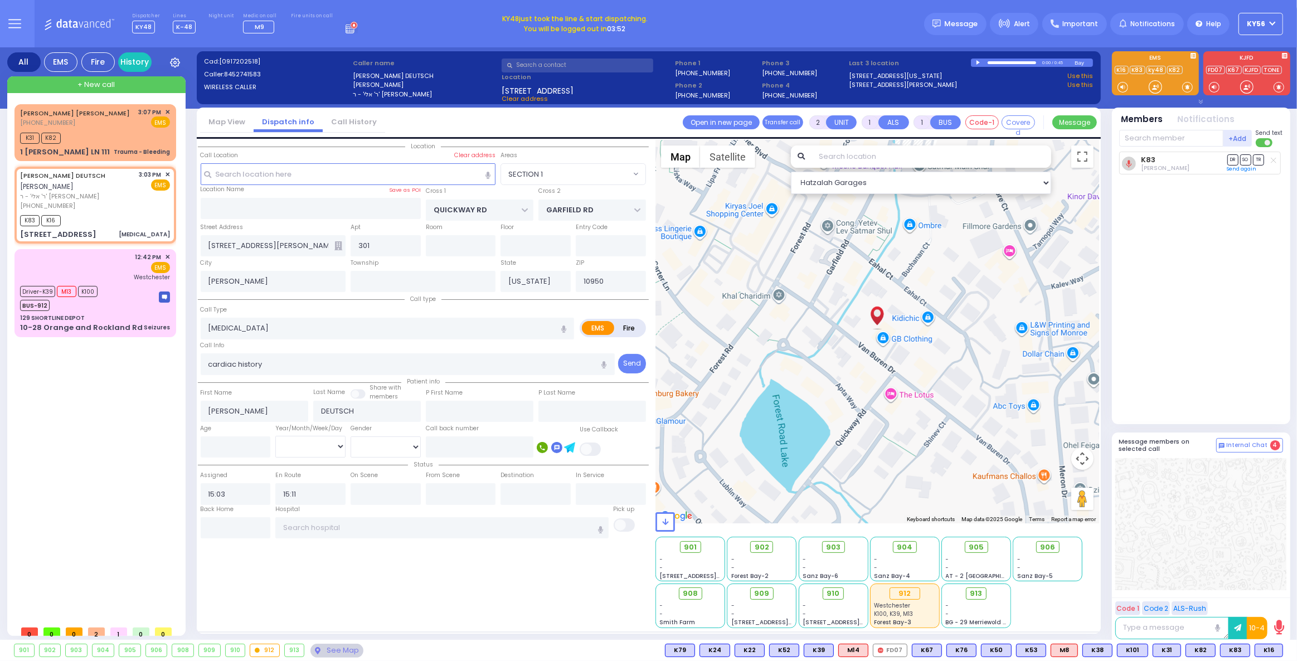
select select
radio input "true"
select select
select select "Hatzalah Garages"
select select "SECTION 1"
